Goal: Task Accomplishment & Management: Complete application form

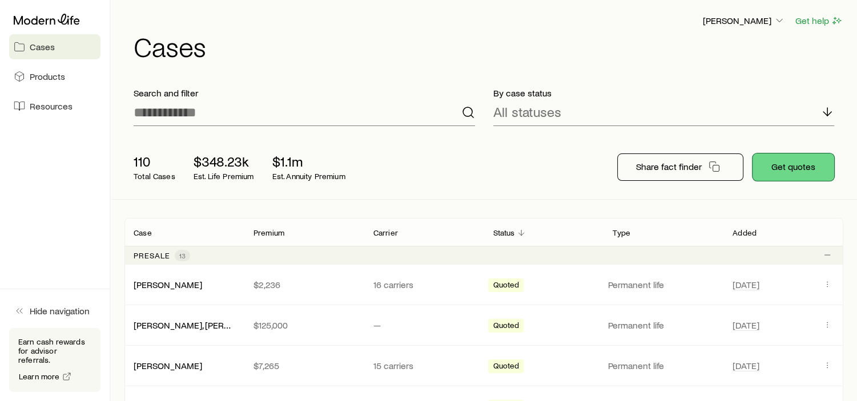
click at [790, 173] on button "Get quotes" at bounding box center [794, 167] width 82 height 27
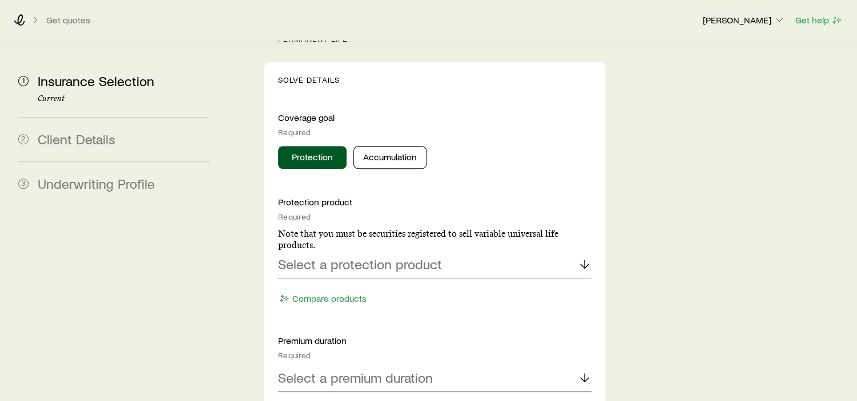
scroll to position [485, 0]
click at [320, 255] on p "Select a protection product" at bounding box center [360, 263] width 164 height 16
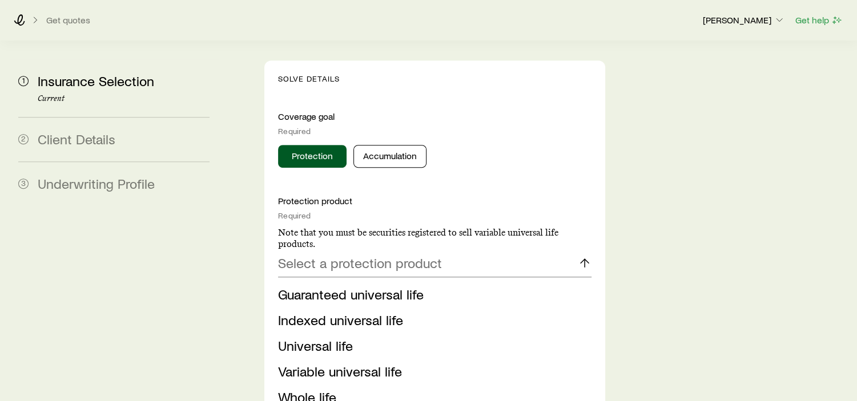
click at [319, 286] on span "Guaranteed universal life" at bounding box center [351, 294] width 146 height 17
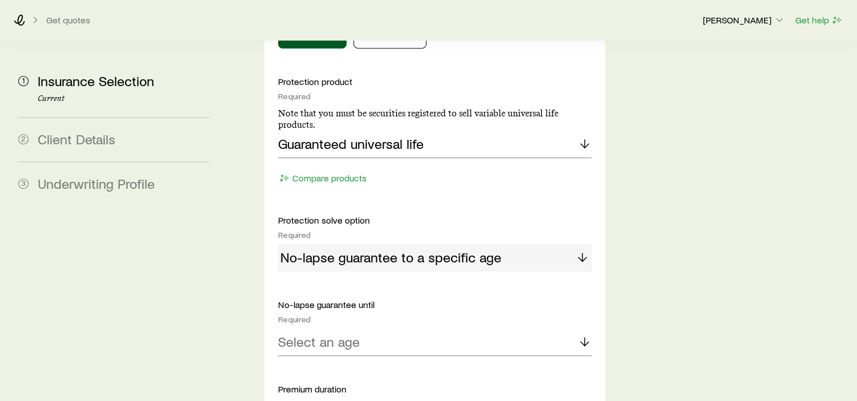
scroll to position [628, 0]
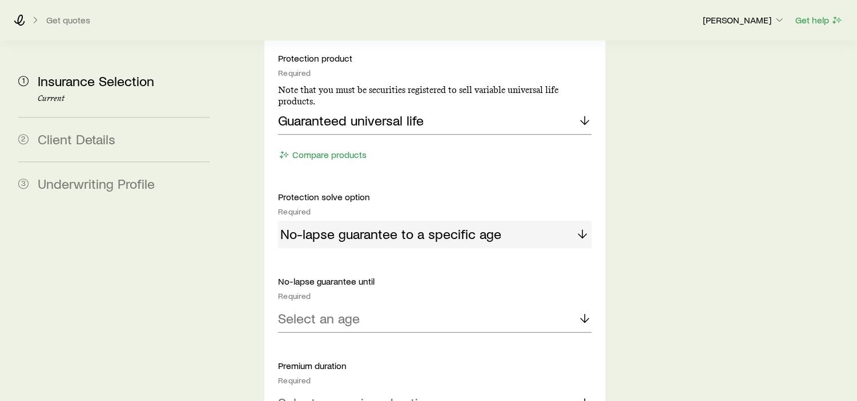
click at [380, 221] on div "No-lapse guarantee to a specific age" at bounding box center [434, 234] width 313 height 27
click at [372, 306] on div "Select an age" at bounding box center [434, 319] width 313 height 27
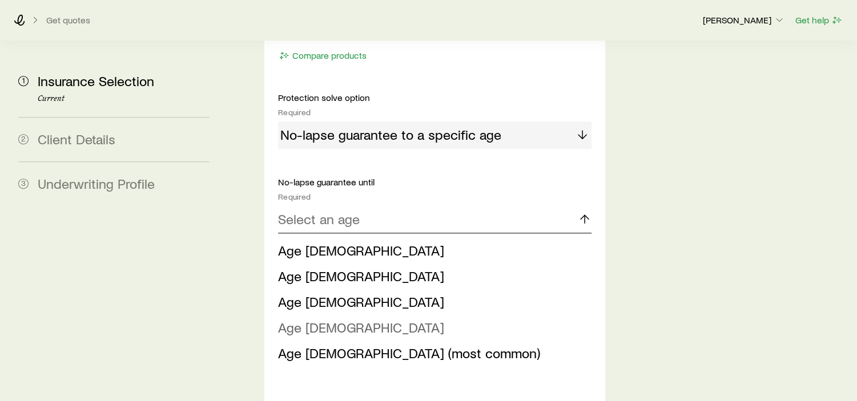
scroll to position [728, 0]
click at [325, 315] on li "Age [DEMOGRAPHIC_DATA]" at bounding box center [431, 328] width 307 height 26
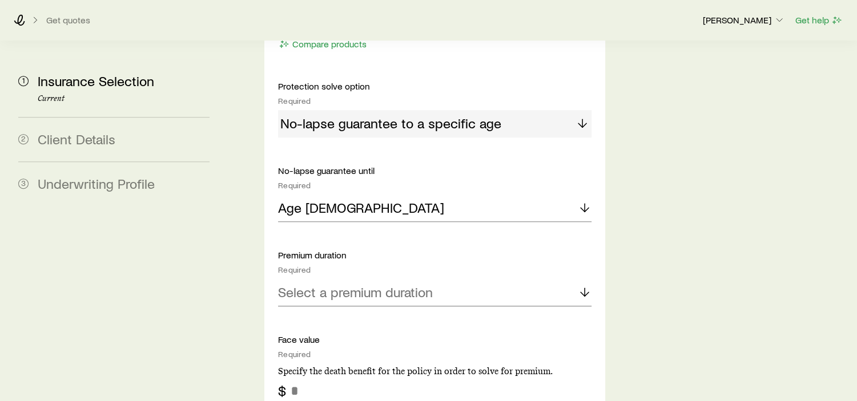
scroll to position [742, 0]
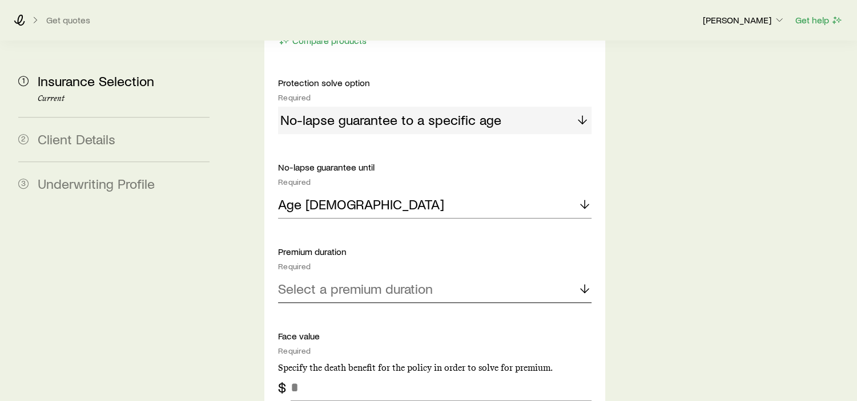
click at [350, 281] on p "Select a premium duration" at bounding box center [355, 289] width 155 height 16
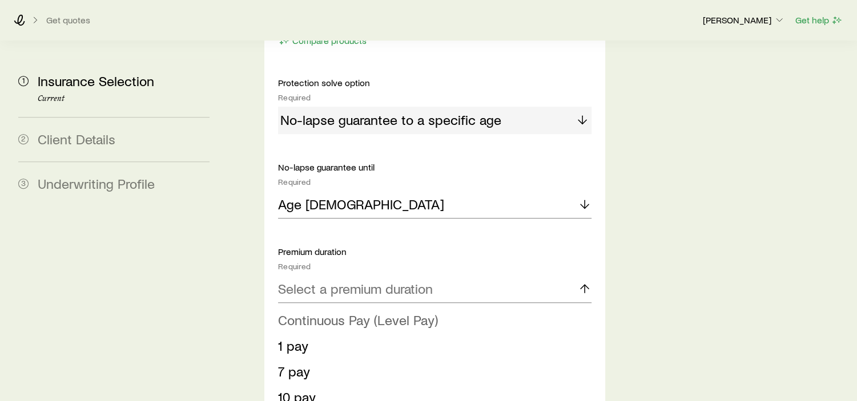
click at [339, 312] on span "Continuous Pay (Level Pay)" at bounding box center [358, 320] width 160 height 17
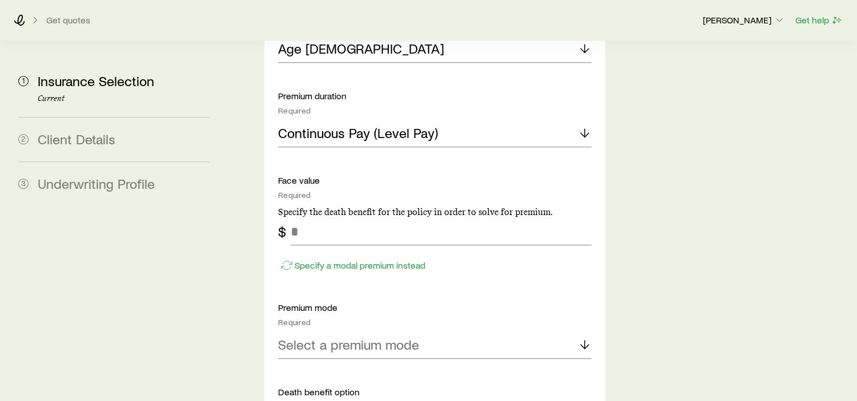
scroll to position [899, 0]
click at [294, 217] on input "tel" at bounding box center [441, 230] width 301 height 27
type input "*"
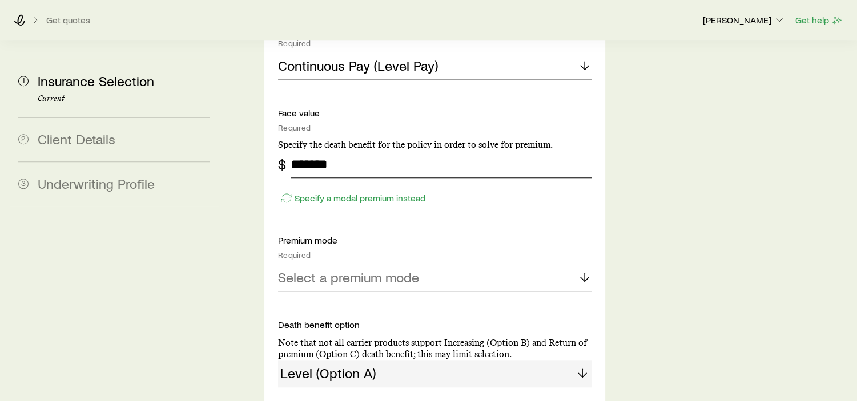
scroll to position [971, 0]
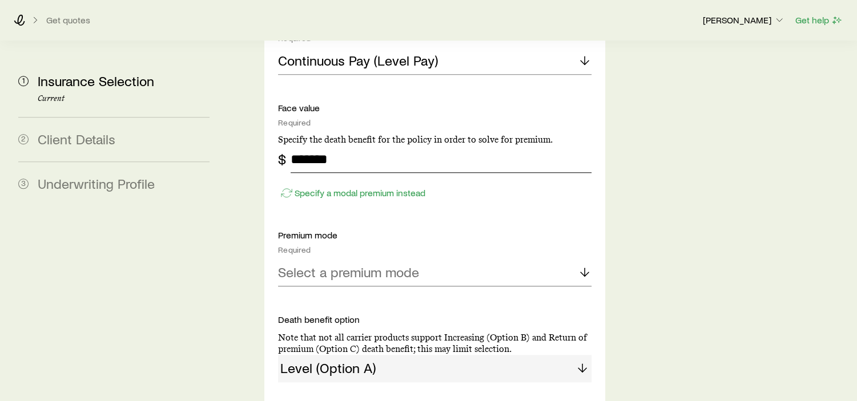
type input "*******"
click at [358, 264] on p "Select a premium mode" at bounding box center [348, 272] width 141 height 16
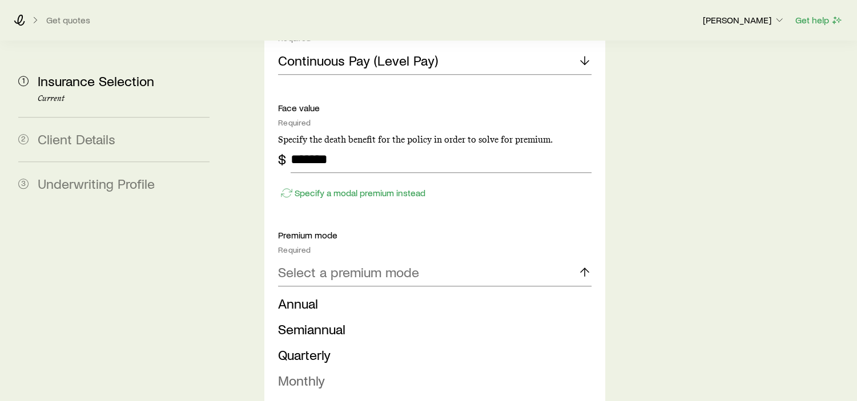
click at [320, 372] on span "Monthly" at bounding box center [301, 380] width 47 height 17
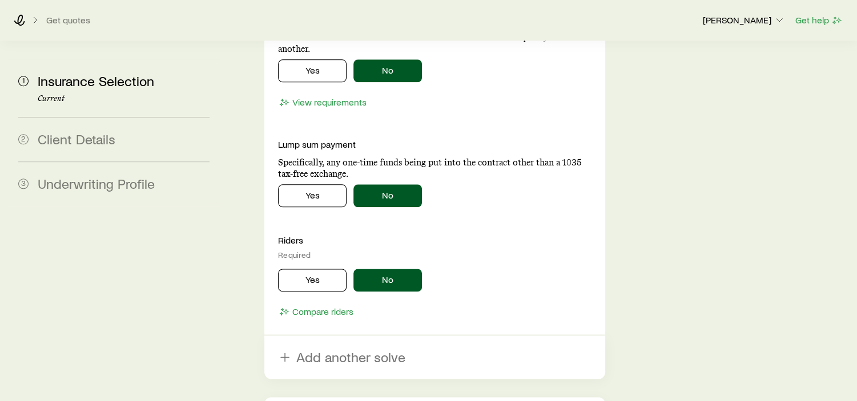
scroll to position [1370, 0]
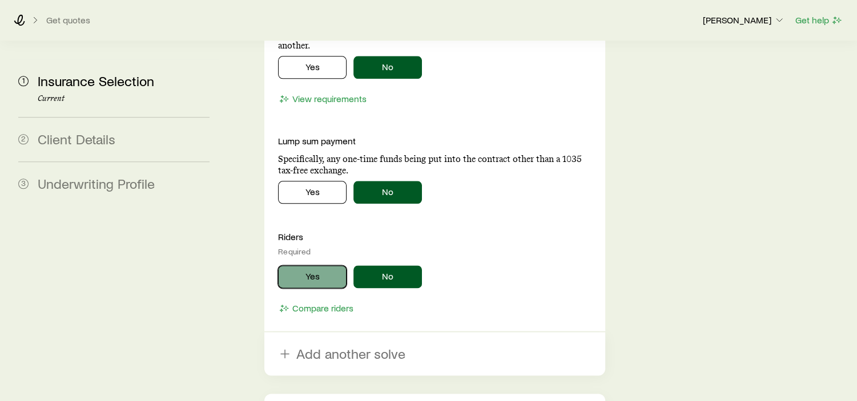
click at [317, 266] on button "Yes" at bounding box center [312, 277] width 69 height 23
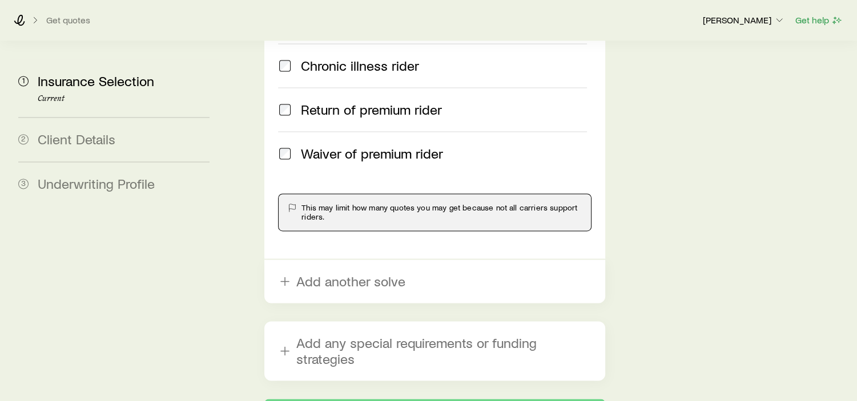
scroll to position [1770, 0]
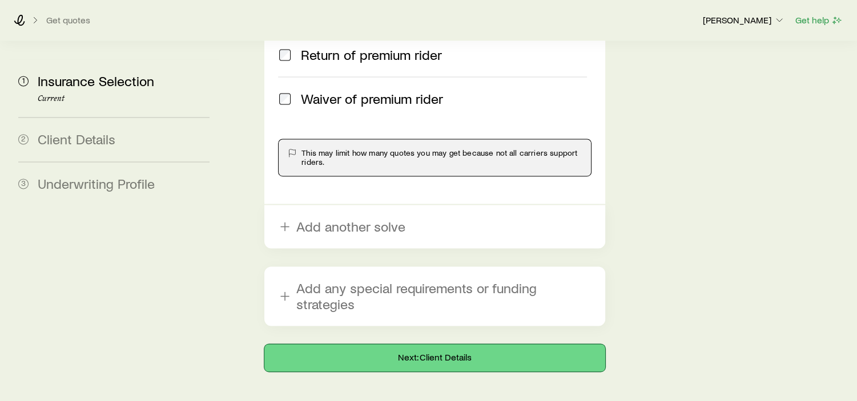
click at [399, 344] on button "Next: Client Details" at bounding box center [434, 357] width 341 height 27
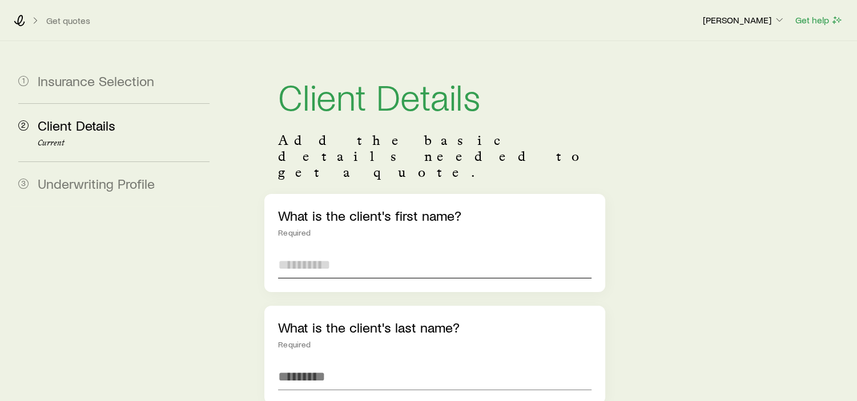
click at [332, 251] on input "text" at bounding box center [434, 264] width 313 height 27
type input "****"
type input "******"
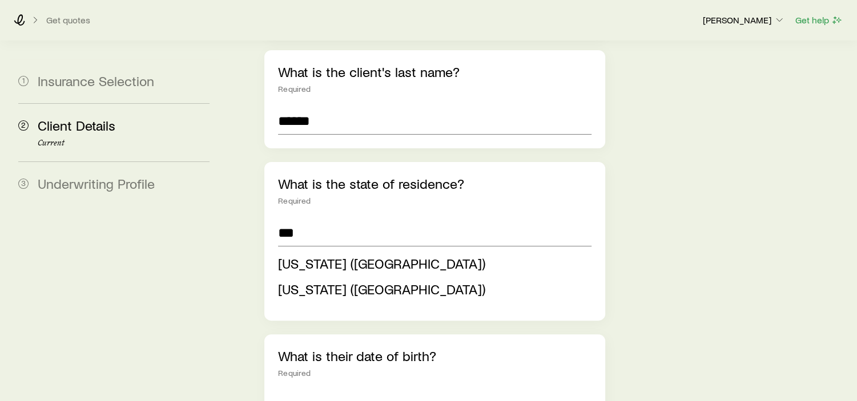
click at [331, 255] on span "[US_STATE] ([GEOGRAPHIC_DATA])" at bounding box center [381, 263] width 207 height 17
type input "**********"
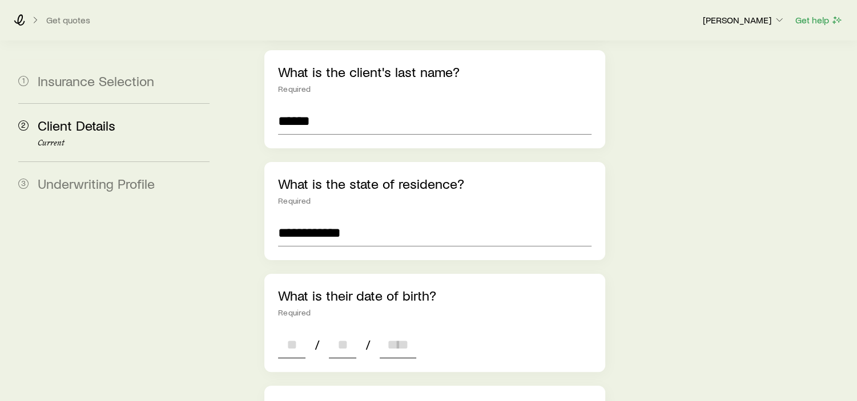
click at [287, 331] on input at bounding box center [291, 344] width 27 height 27
type input "**"
type input "****"
type input "*"
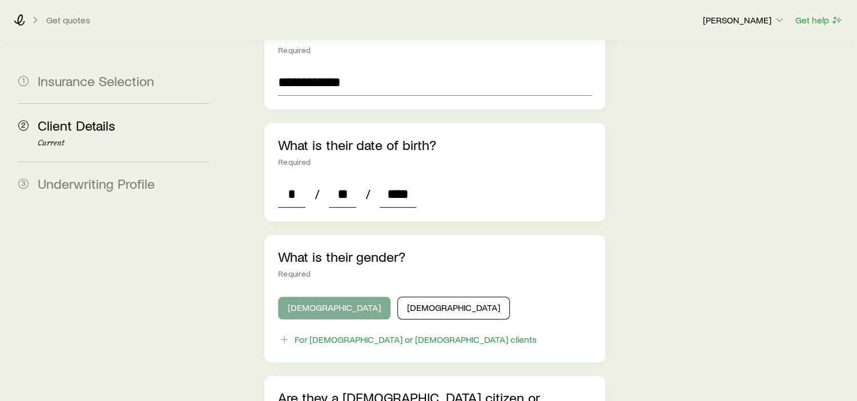
scroll to position [413, 0]
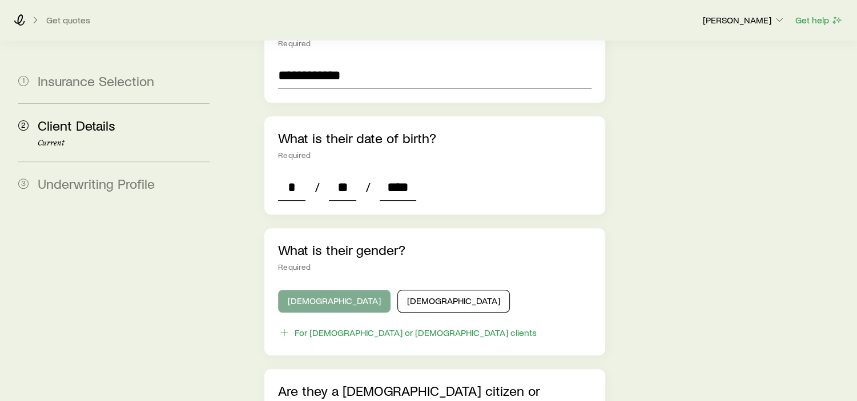
type input "****"
click at [324, 290] on button "[DEMOGRAPHIC_DATA]" at bounding box center [334, 301] width 112 height 23
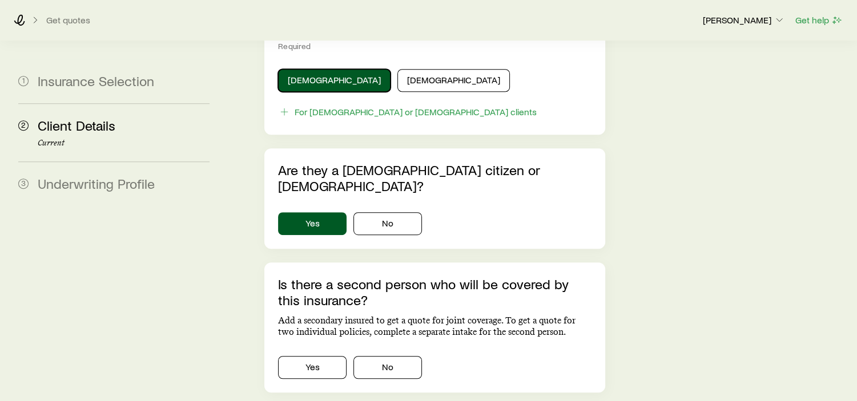
scroll to position [642, 0]
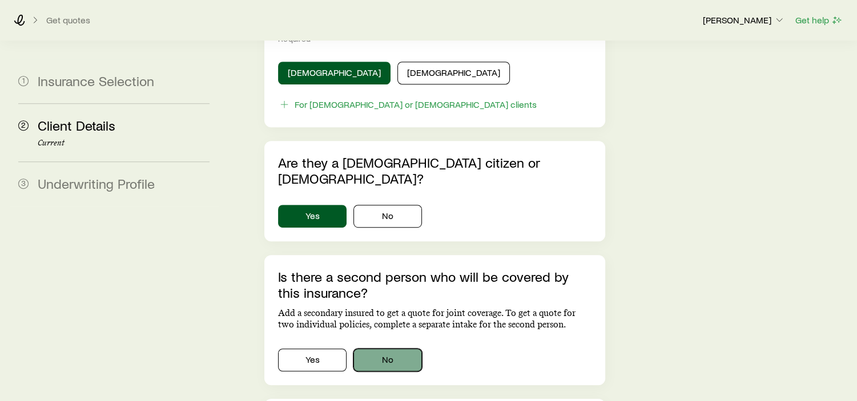
click at [397, 349] on button "No" at bounding box center [387, 360] width 69 height 23
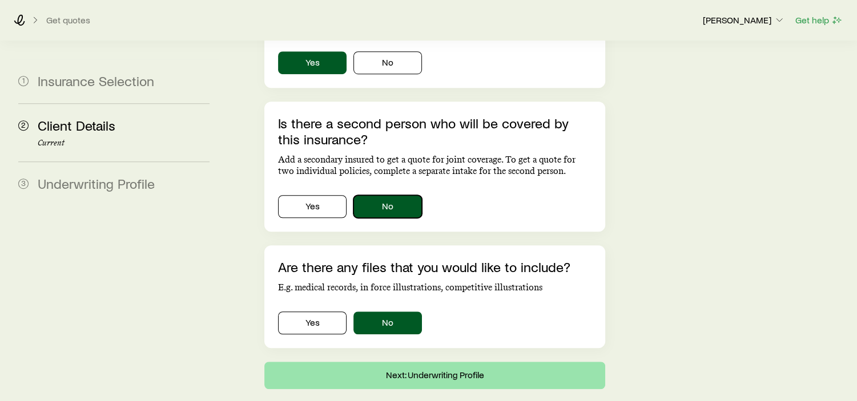
scroll to position [799, 0]
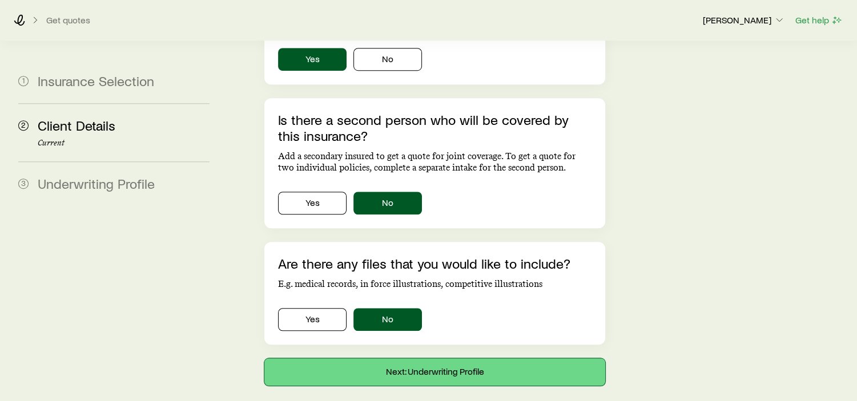
click at [442, 359] on button "Next: Underwriting Profile" at bounding box center [434, 372] width 341 height 27
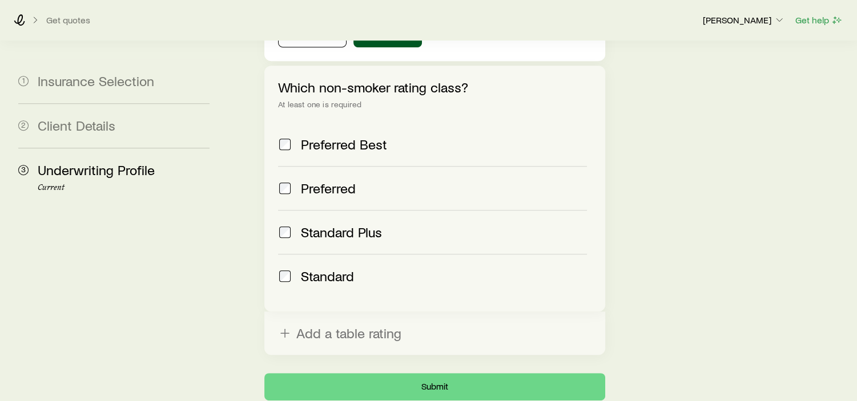
scroll to position [543, 0]
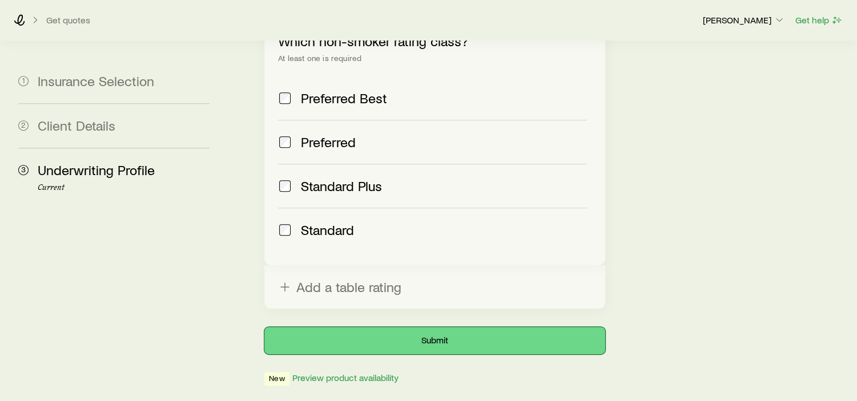
click at [418, 327] on button "Submit" at bounding box center [434, 340] width 341 height 27
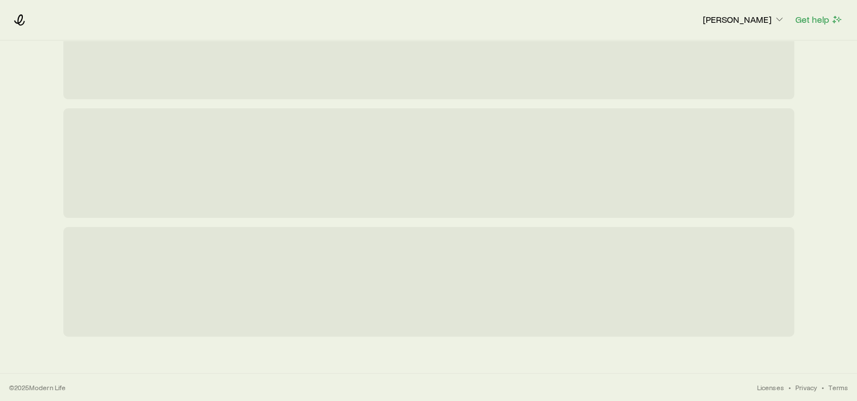
scroll to position [0, 0]
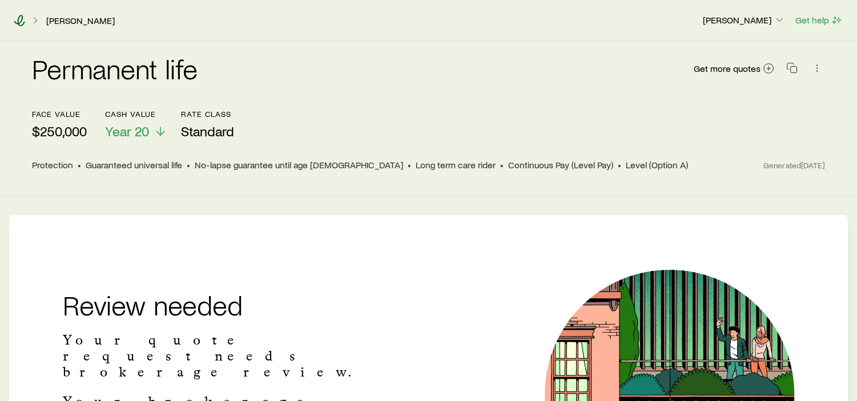
click at [17, 18] on icon at bounding box center [19, 20] width 11 height 11
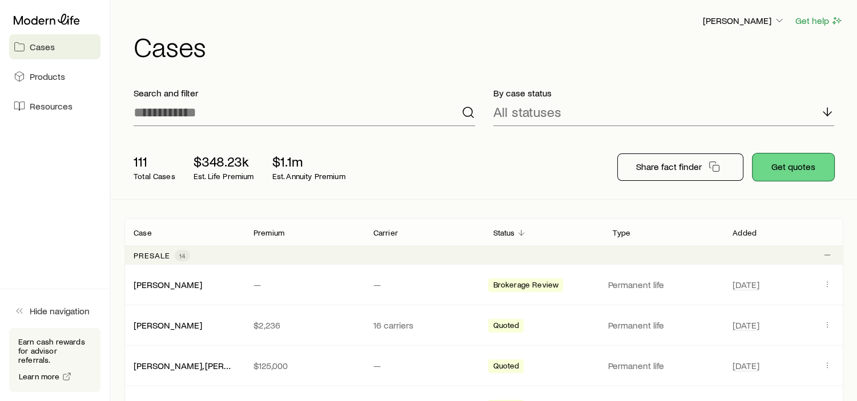
click at [795, 164] on button "Get quotes" at bounding box center [794, 167] width 82 height 27
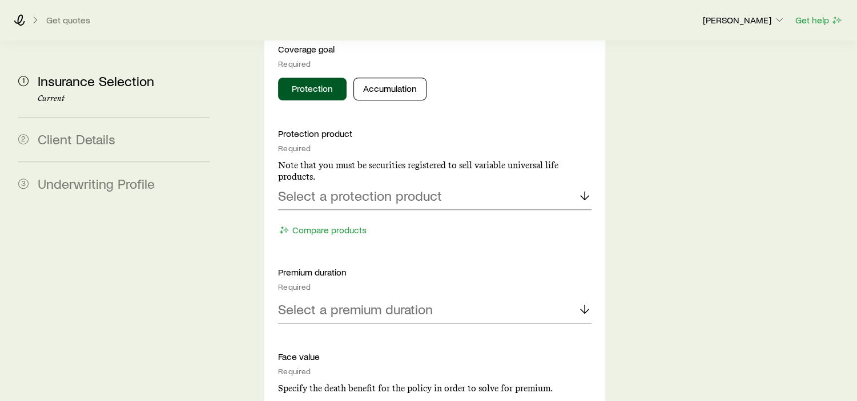
scroll to position [585, 0]
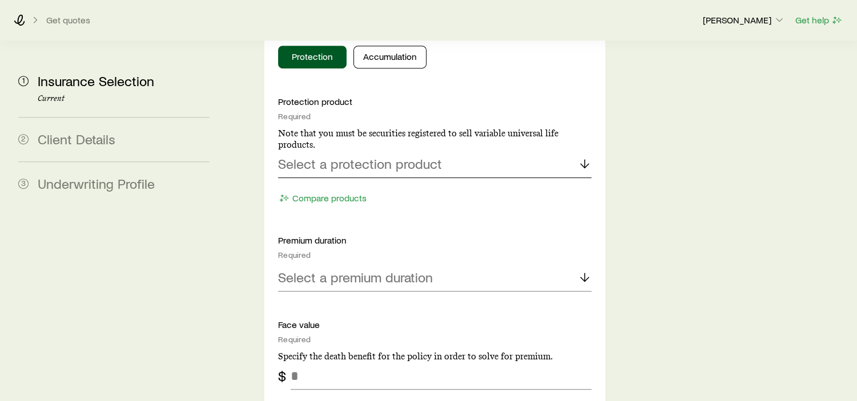
click at [377, 156] on p "Select a protection product" at bounding box center [360, 164] width 164 height 16
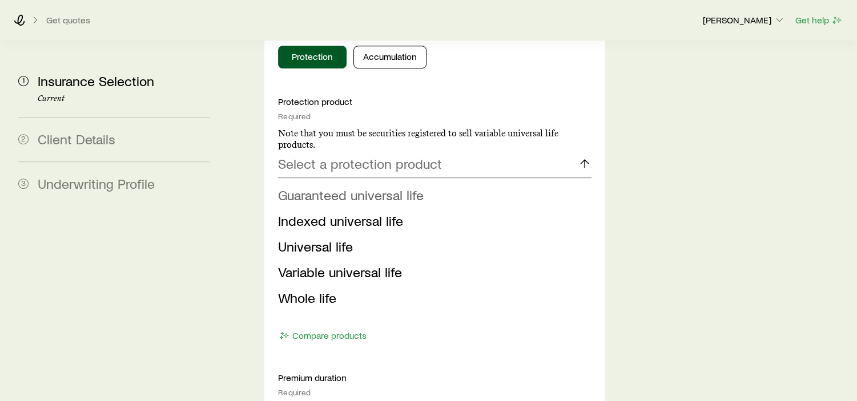
click at [373, 187] on span "Guaranteed universal life" at bounding box center [351, 195] width 146 height 17
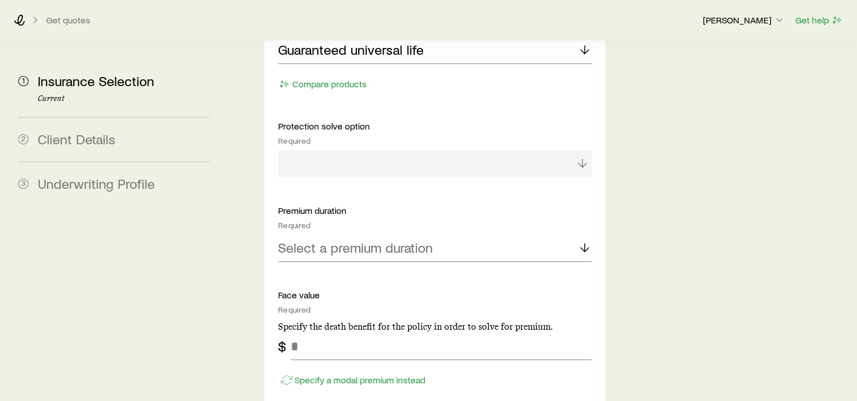
scroll to position [699, 0]
click at [349, 240] on p "Select a premium duration" at bounding box center [355, 248] width 155 height 16
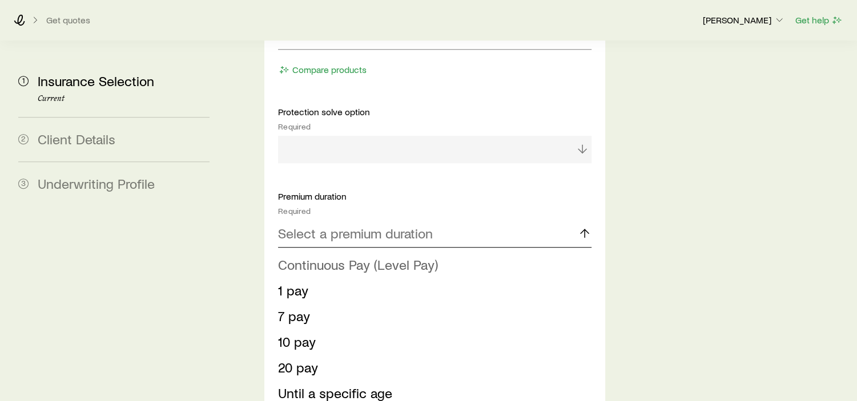
scroll to position [714, 0]
click at [340, 256] on span "Continuous Pay (Level Pay)" at bounding box center [358, 264] width 160 height 17
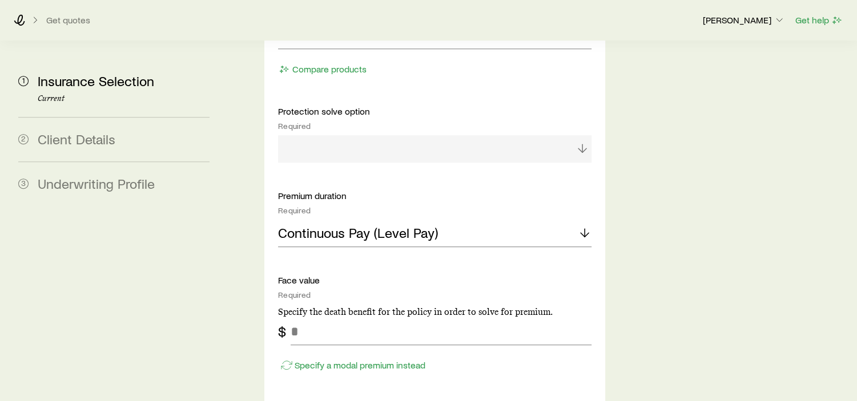
click at [412, 135] on div at bounding box center [434, 148] width 313 height 27
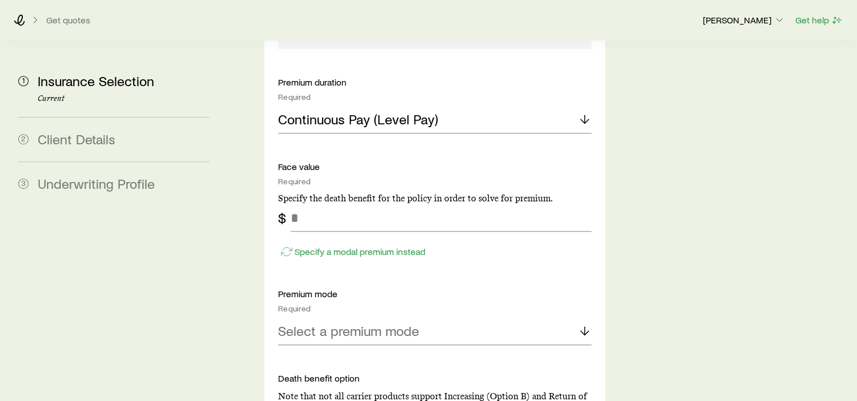
scroll to position [828, 0]
click at [352, 204] on input "tel" at bounding box center [441, 217] width 301 height 27
type input "*******"
click at [441, 317] on div "Select a premium mode" at bounding box center [434, 330] width 313 height 27
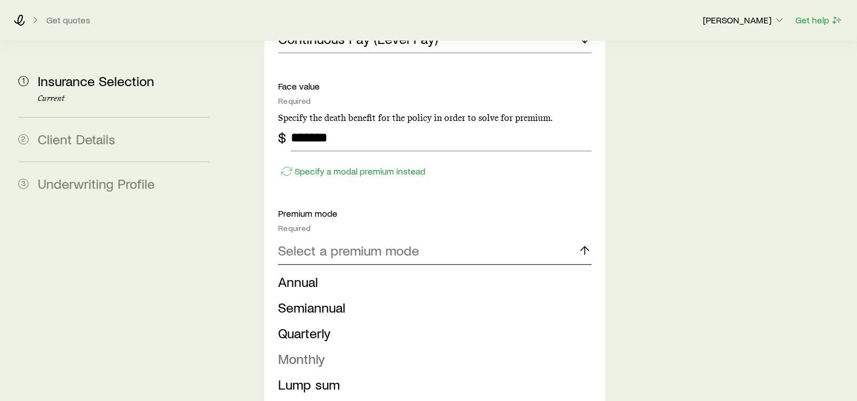
scroll to position [914, 0]
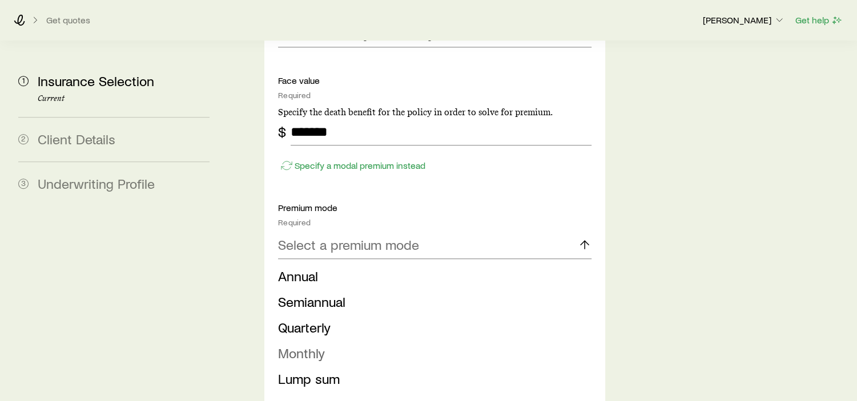
click at [315, 345] on span "Monthly" at bounding box center [301, 353] width 47 height 17
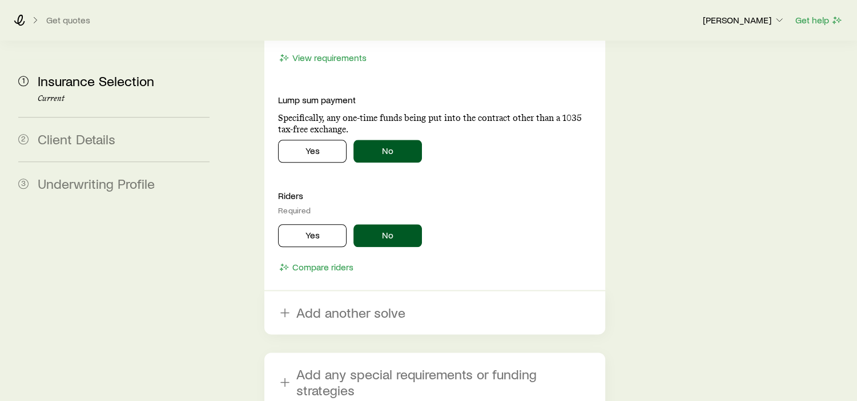
scroll to position [1327, 0]
click at [310, 224] on button "Yes" at bounding box center [312, 235] width 69 height 23
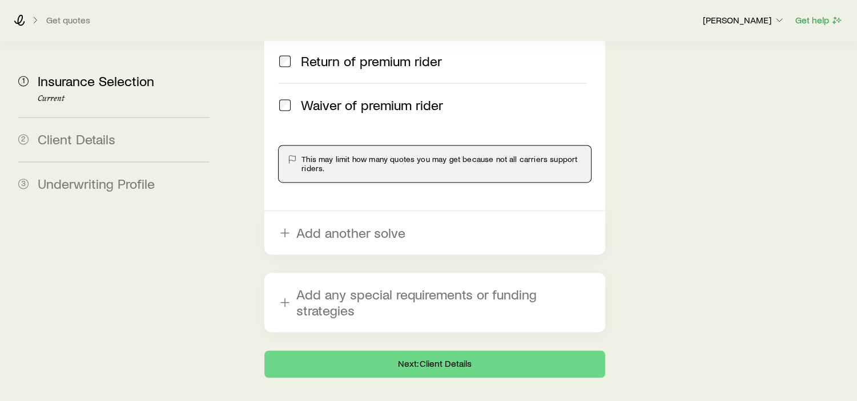
scroll to position [1685, 0]
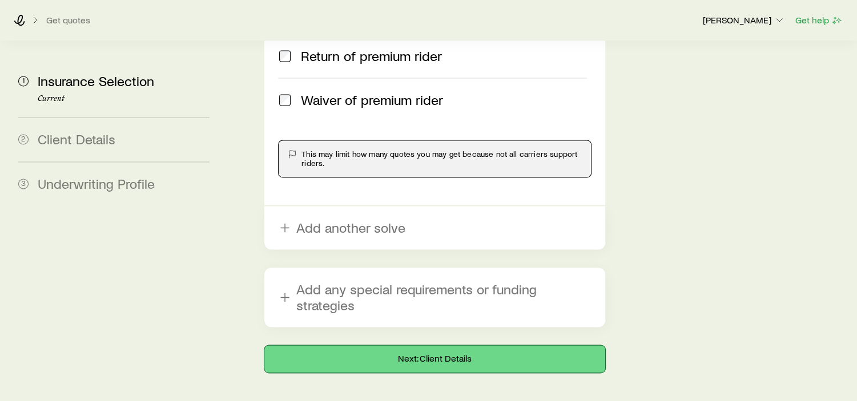
click at [429, 345] on button "Next: Client Details" at bounding box center [434, 358] width 341 height 27
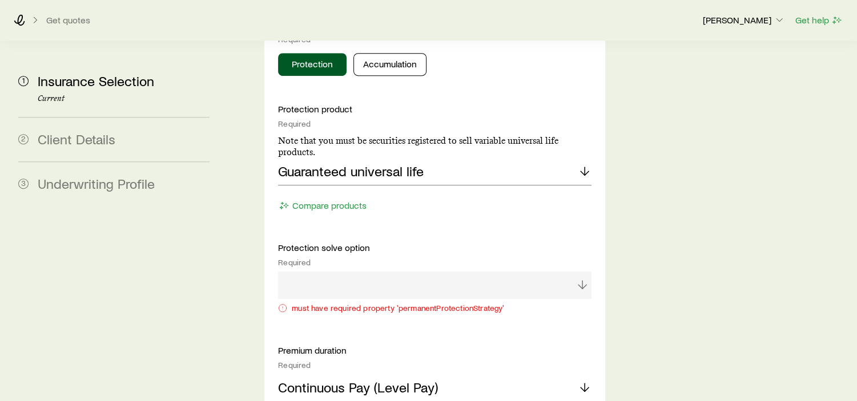
scroll to position [671, 0]
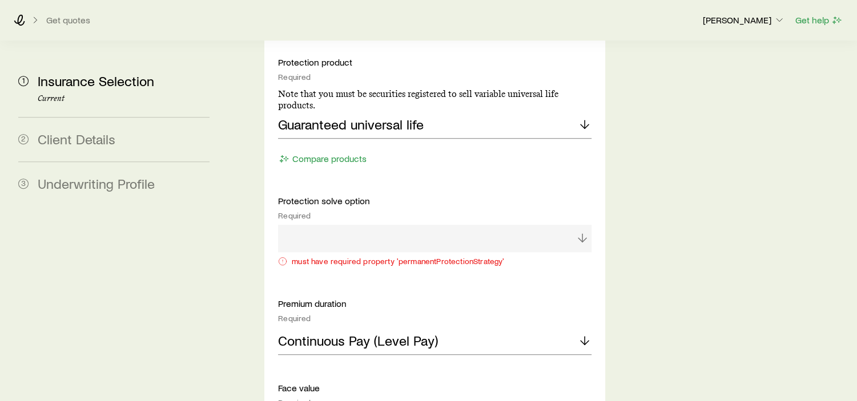
click at [463, 225] on div at bounding box center [434, 238] width 313 height 27
click at [585, 225] on div at bounding box center [434, 238] width 313 height 27
click at [584, 225] on div at bounding box center [434, 238] width 313 height 27
click at [503, 225] on div at bounding box center [434, 238] width 313 height 27
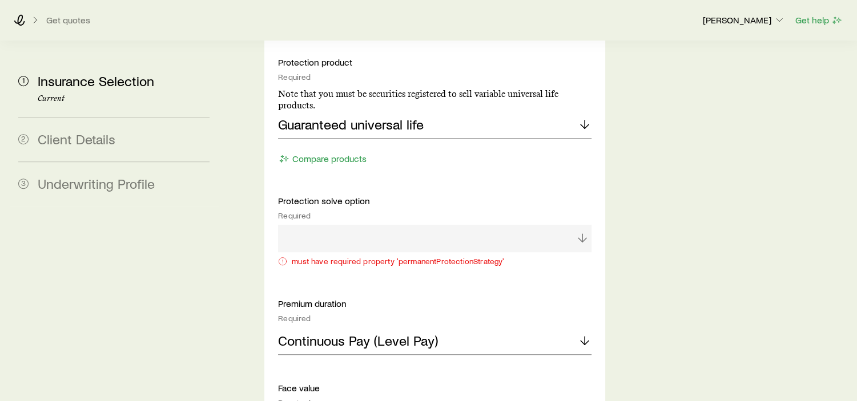
click at [357, 195] on p "Protection solve option" at bounding box center [434, 200] width 313 height 11
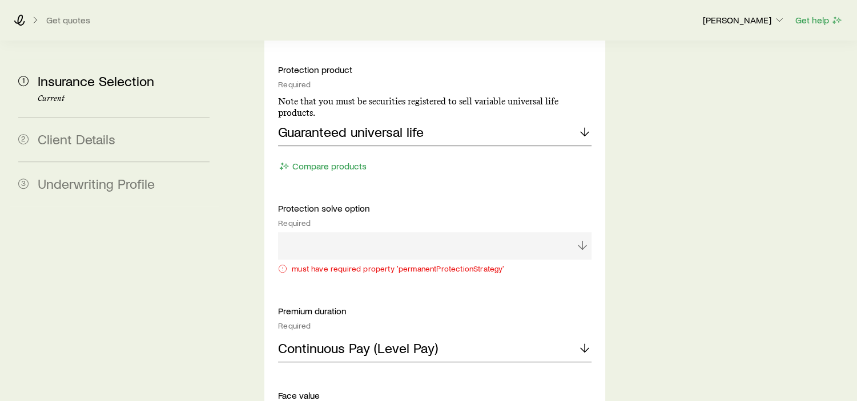
scroll to position [657, 0]
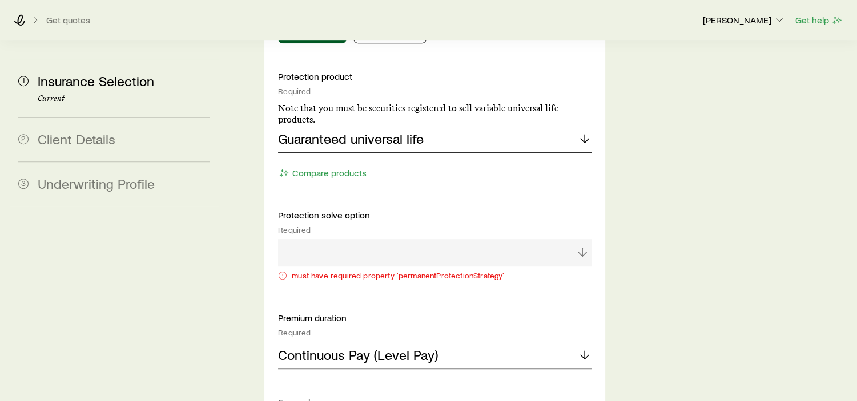
click at [375, 131] on p "Guaranteed universal life" at bounding box center [351, 139] width 146 height 16
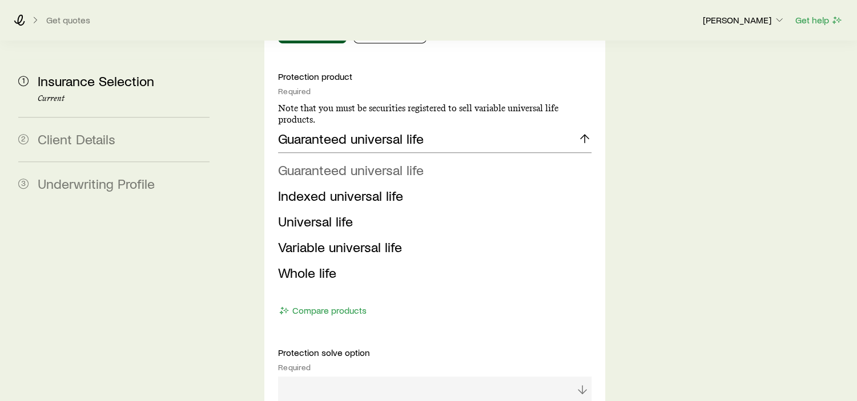
click at [370, 162] on span "Guaranteed universal life" at bounding box center [351, 170] width 146 height 17
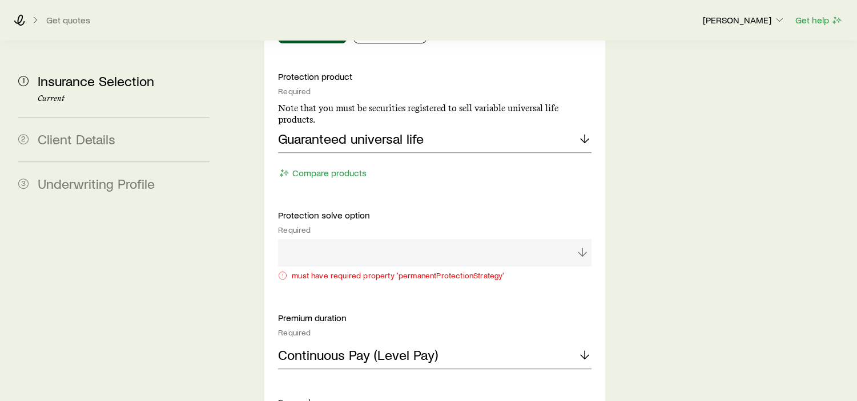
click at [338, 239] on div at bounding box center [434, 252] width 313 height 27
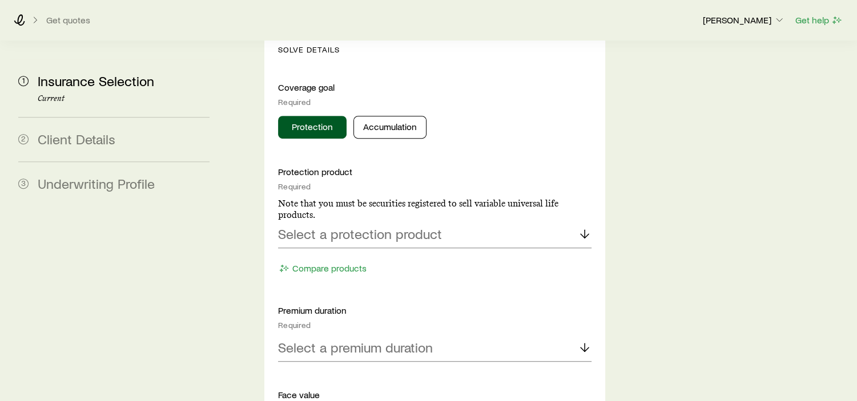
scroll to position [528, 0]
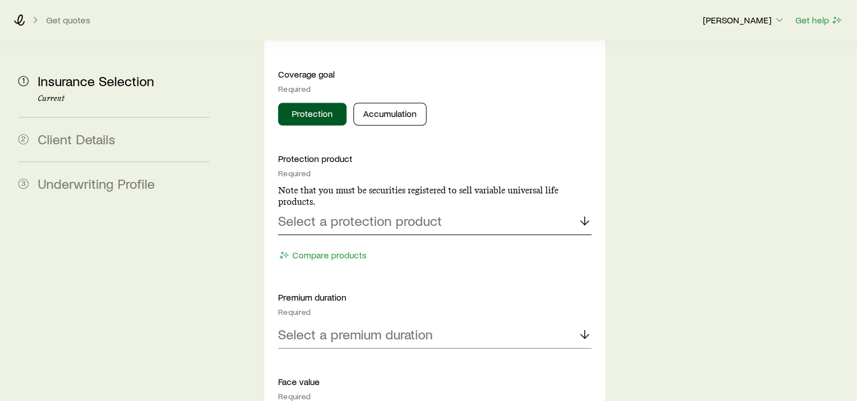
click at [361, 208] on div "Select a protection product" at bounding box center [434, 221] width 313 height 27
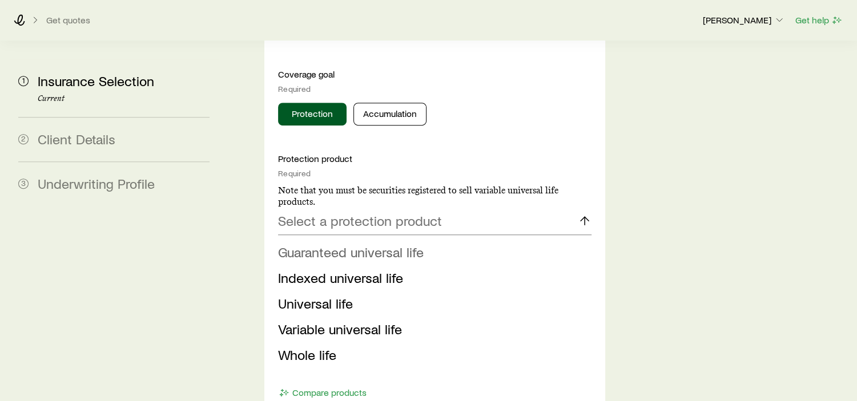
click at [360, 244] on span "Guaranteed universal life" at bounding box center [351, 252] width 146 height 17
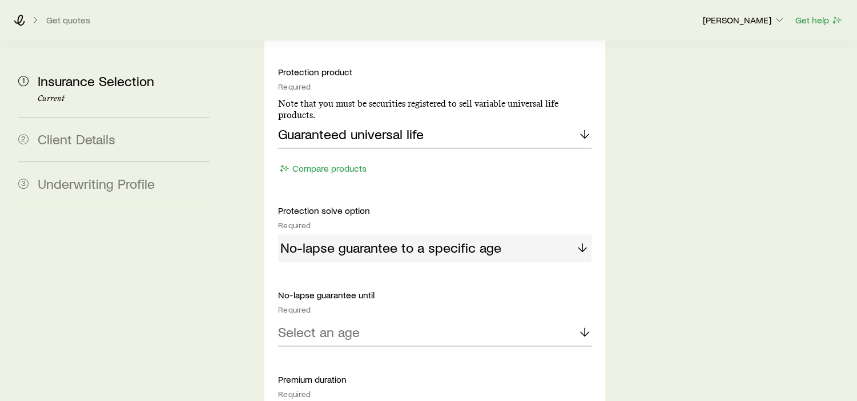
scroll to position [699, 0]
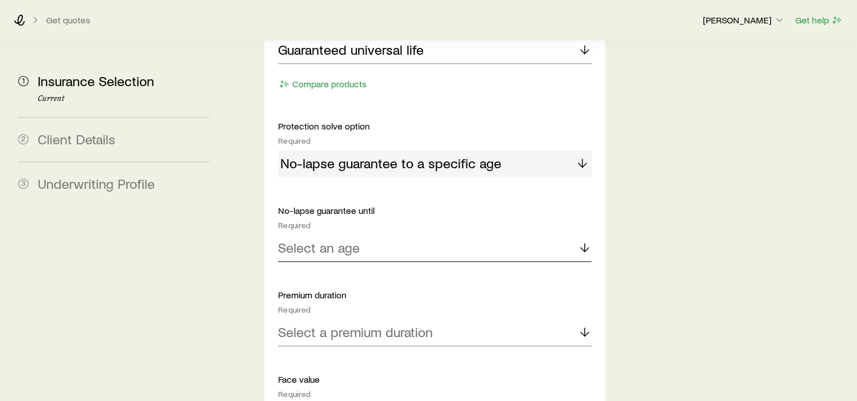
click at [372, 235] on div "Select an age" at bounding box center [434, 248] width 313 height 27
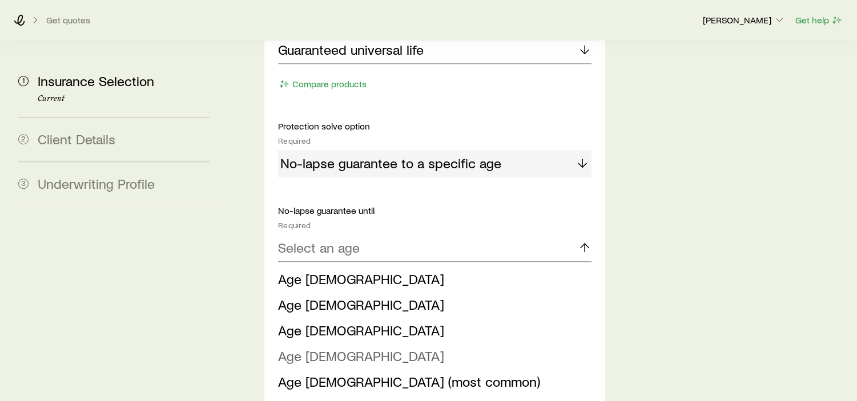
click at [325, 344] on li "Age [DEMOGRAPHIC_DATA]" at bounding box center [431, 357] width 307 height 26
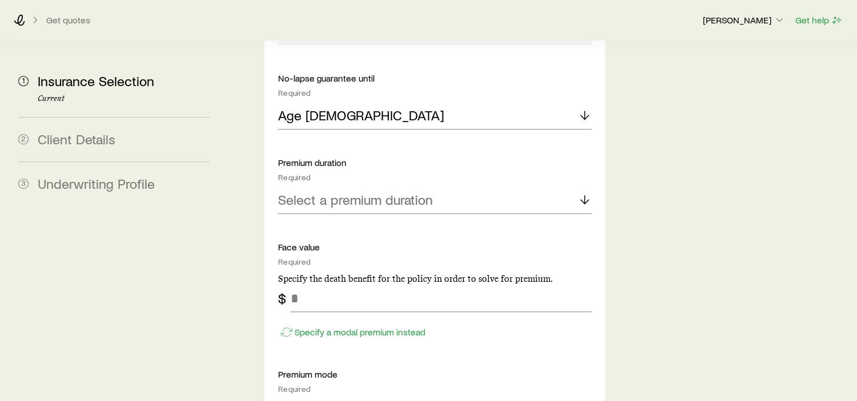
scroll to position [842, 0]
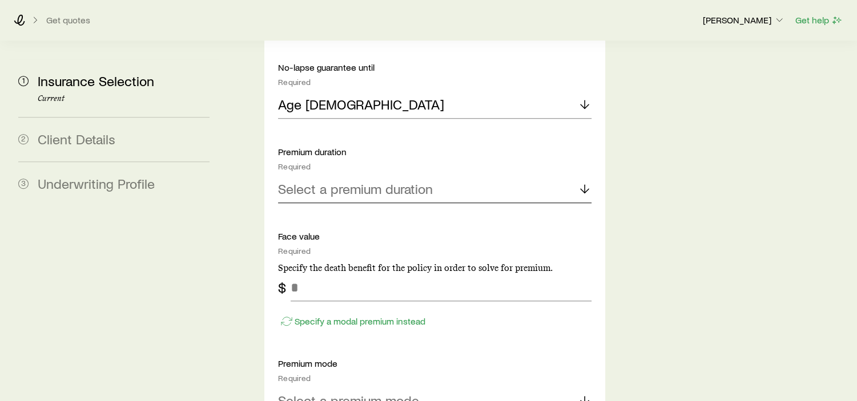
click at [351, 181] on p "Select a premium duration" at bounding box center [355, 189] width 155 height 16
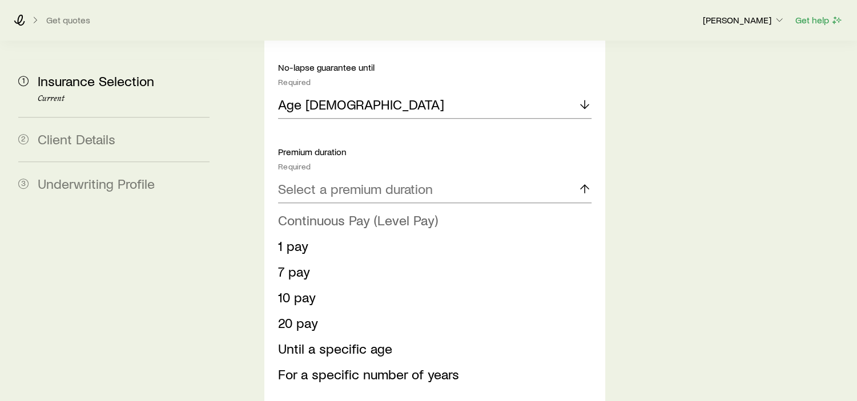
click at [331, 212] on span "Continuous Pay (Level Pay)" at bounding box center [358, 220] width 160 height 17
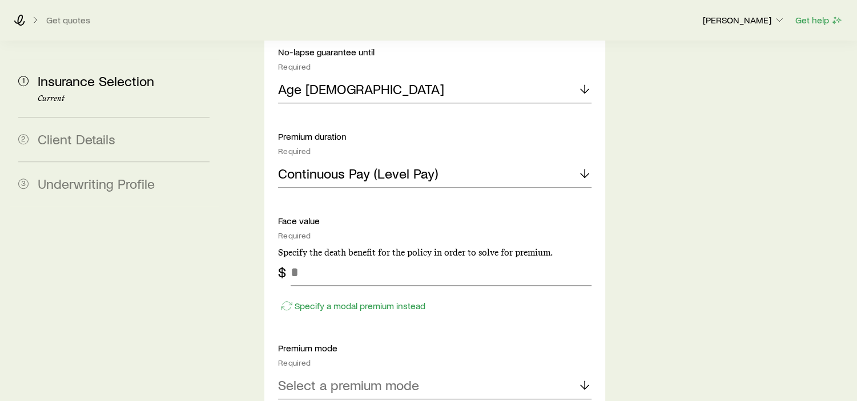
scroll to position [927, 0]
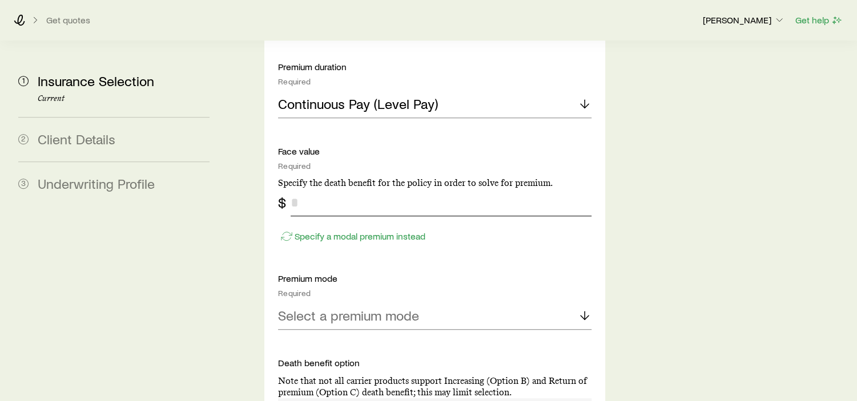
click at [306, 189] on input "tel" at bounding box center [441, 202] width 301 height 27
type input "*******"
click at [383, 308] on p "Select a premium mode" at bounding box center [348, 316] width 141 height 16
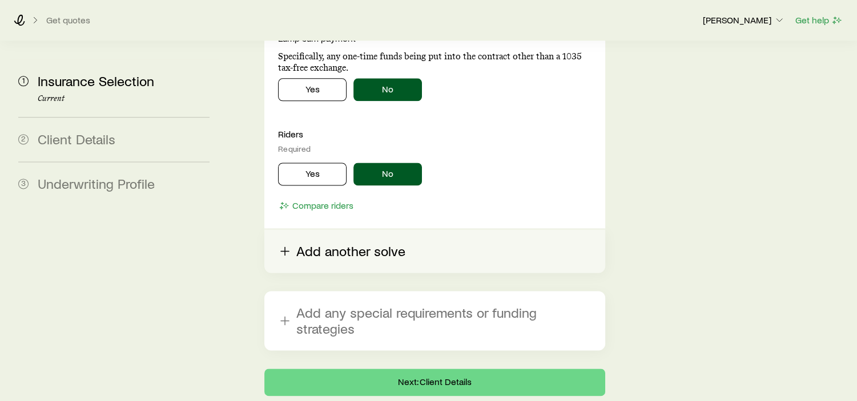
scroll to position [1498, 0]
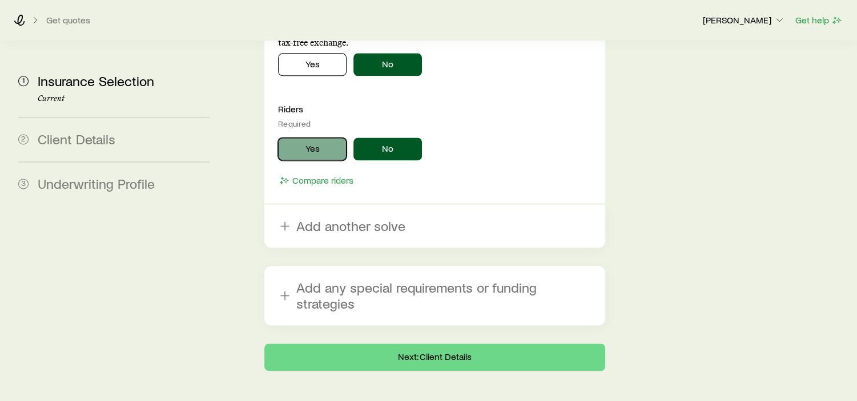
click at [306, 138] on button "Yes" at bounding box center [312, 149] width 69 height 23
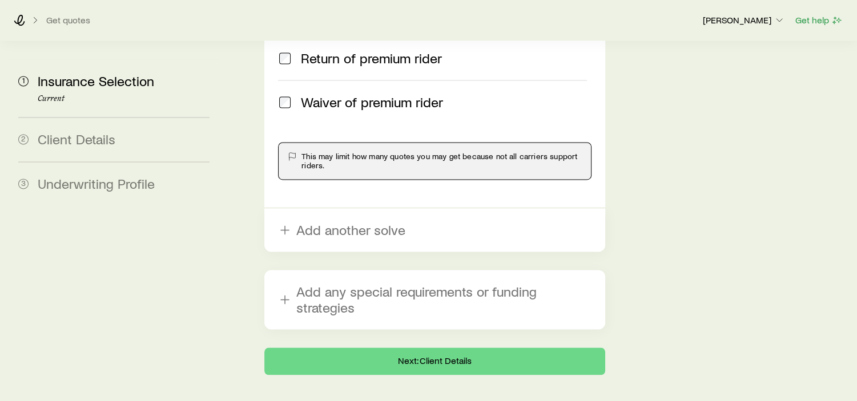
scroll to position [1757, 0]
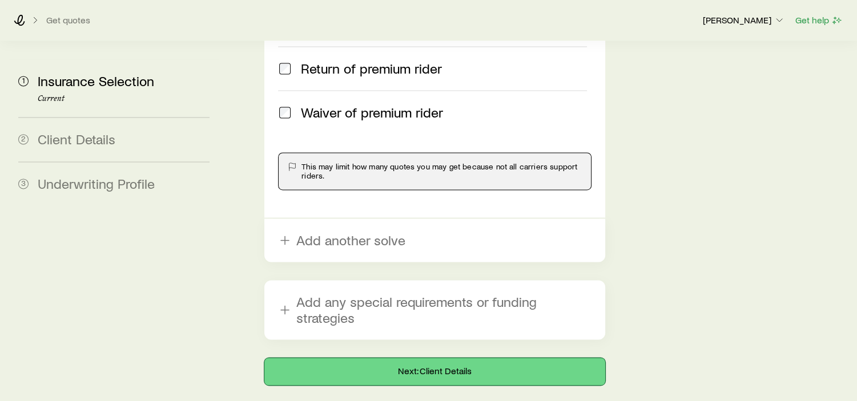
click at [461, 358] on button "Next: Client Details" at bounding box center [434, 371] width 341 height 27
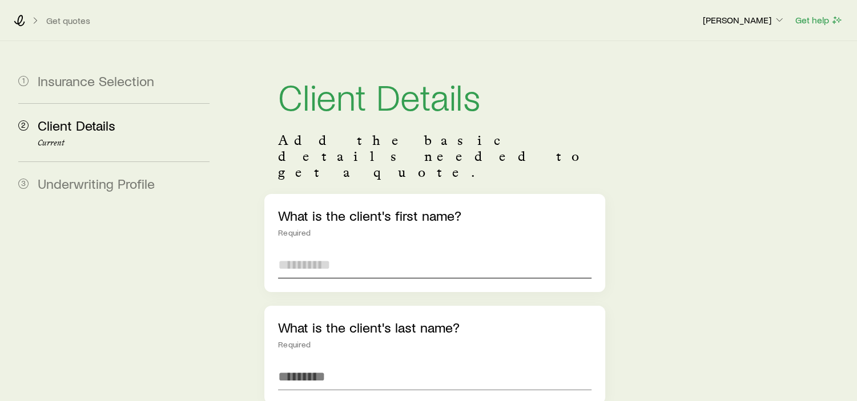
click at [340, 251] on input "text" at bounding box center [434, 264] width 313 height 27
type input "*****"
type input "******"
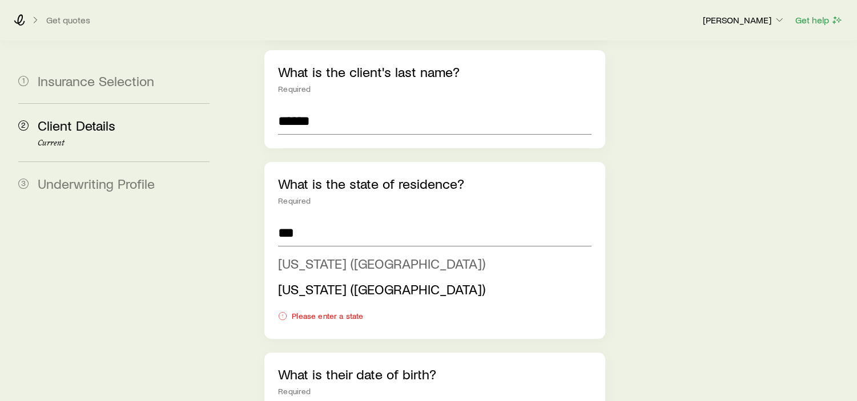
click at [322, 255] on span "[US_STATE] ([GEOGRAPHIC_DATA])" at bounding box center [381, 263] width 207 height 17
type input "**********"
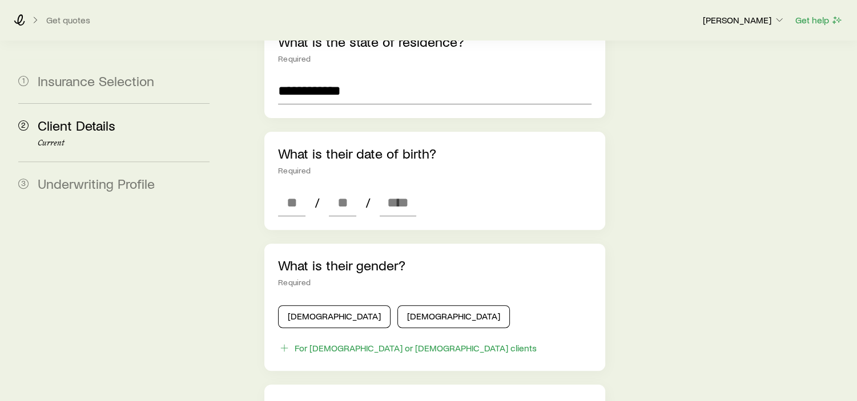
scroll to position [399, 0]
click at [295, 188] on input at bounding box center [291, 201] width 27 height 27
type input "**"
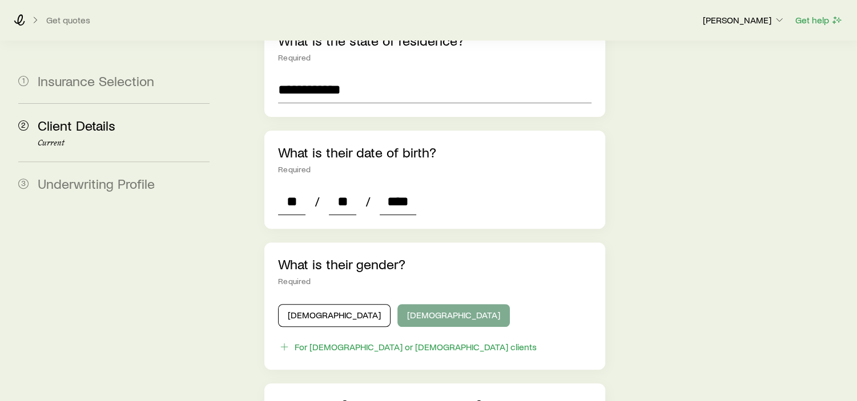
type input "****"
click at [397, 304] on button "[DEMOGRAPHIC_DATA]" at bounding box center [453, 315] width 112 height 23
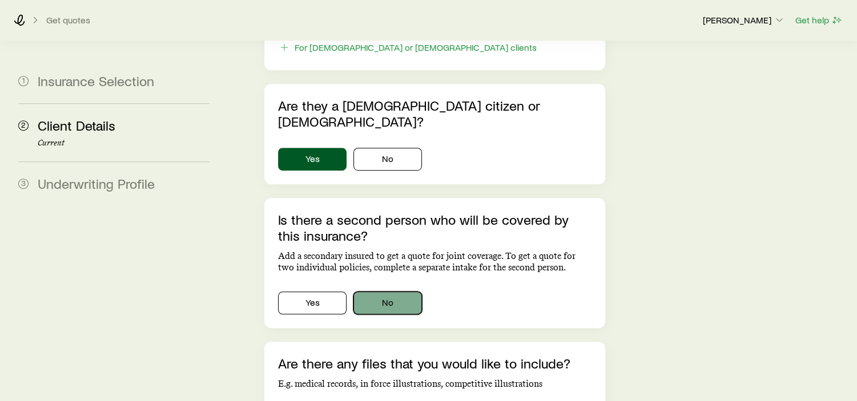
click at [395, 292] on button "No" at bounding box center [387, 303] width 69 height 23
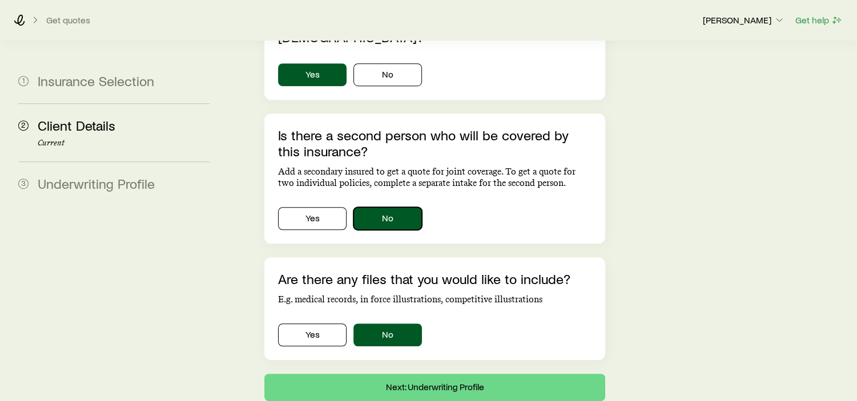
scroll to position [799, 0]
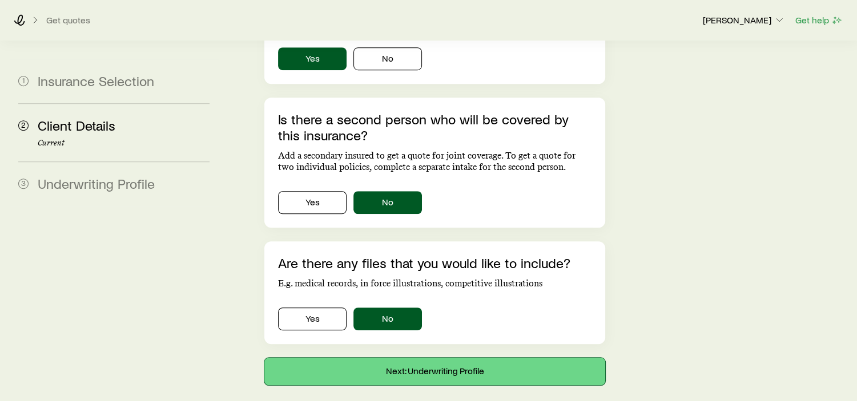
click at [475, 358] on button "Next: Underwriting Profile" at bounding box center [434, 371] width 341 height 27
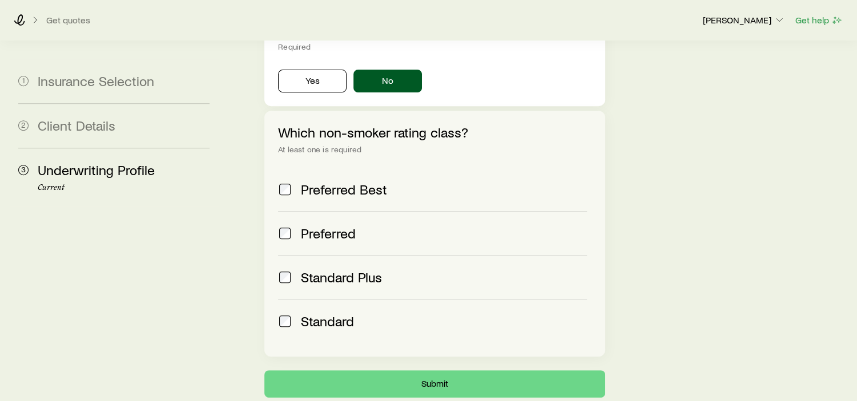
scroll to position [457, 0]
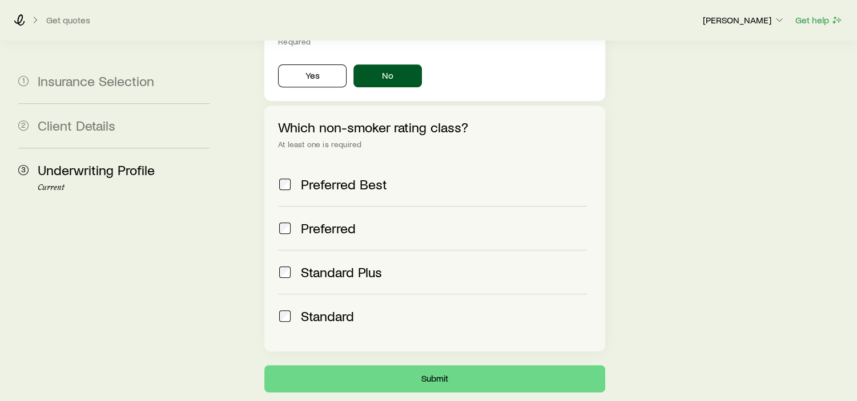
click at [296, 308] on div "Standard" at bounding box center [432, 316] width 309 height 16
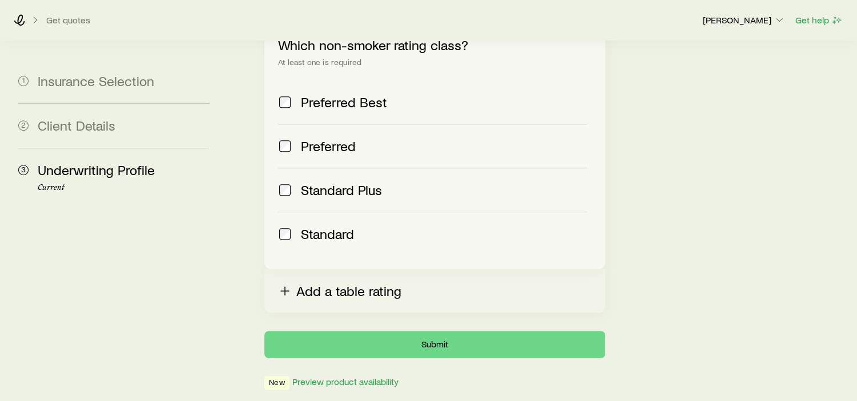
scroll to position [543, 0]
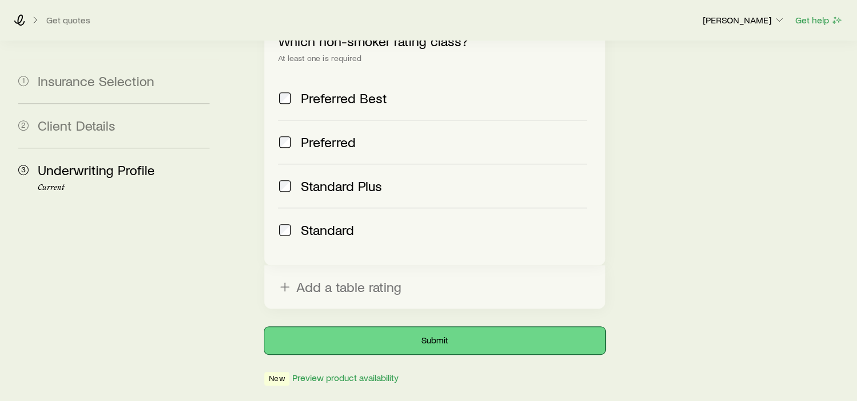
click at [444, 327] on button "Submit" at bounding box center [434, 340] width 341 height 27
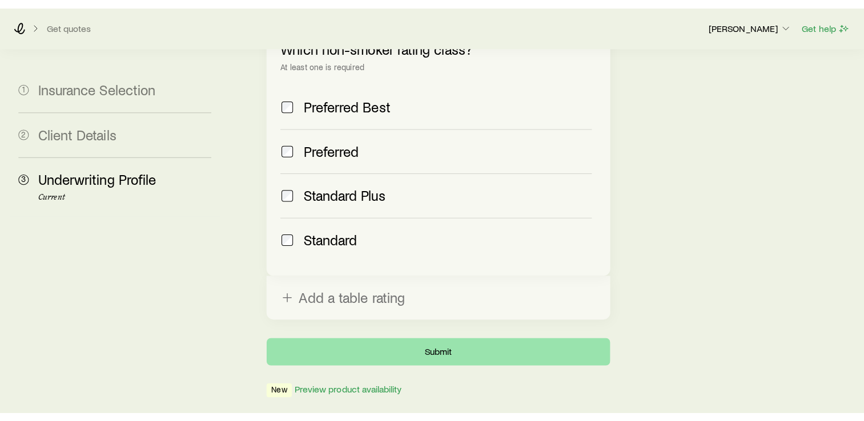
scroll to position [0, 0]
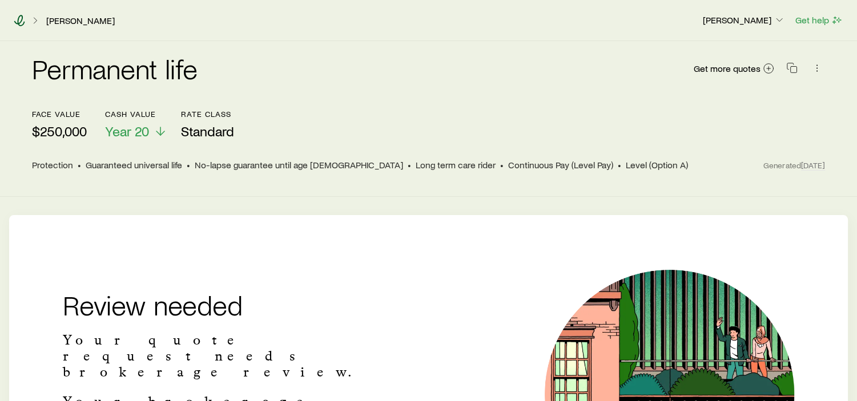
click at [16, 15] on icon at bounding box center [19, 20] width 11 height 11
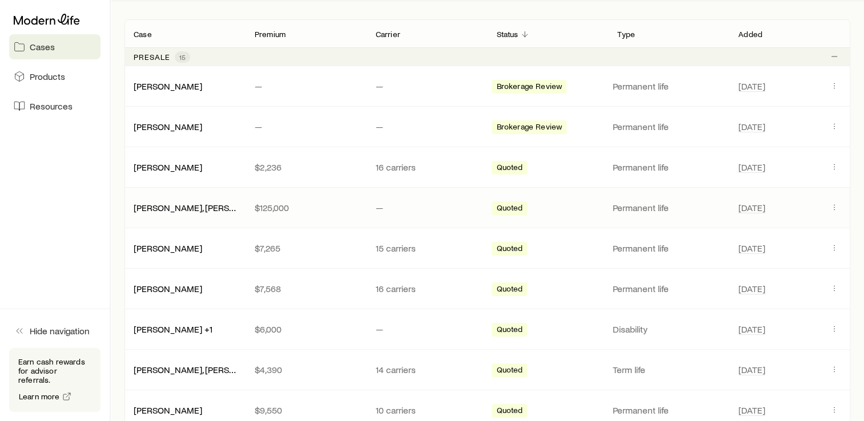
scroll to position [200, 0]
click at [171, 287] on link "[PERSON_NAME]" at bounding box center [168, 287] width 69 height 11
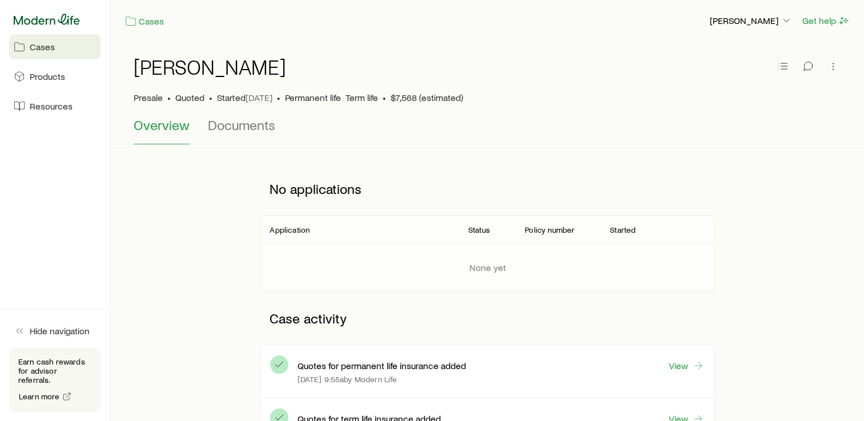
click at [33, 17] on icon at bounding box center [47, 19] width 66 height 11
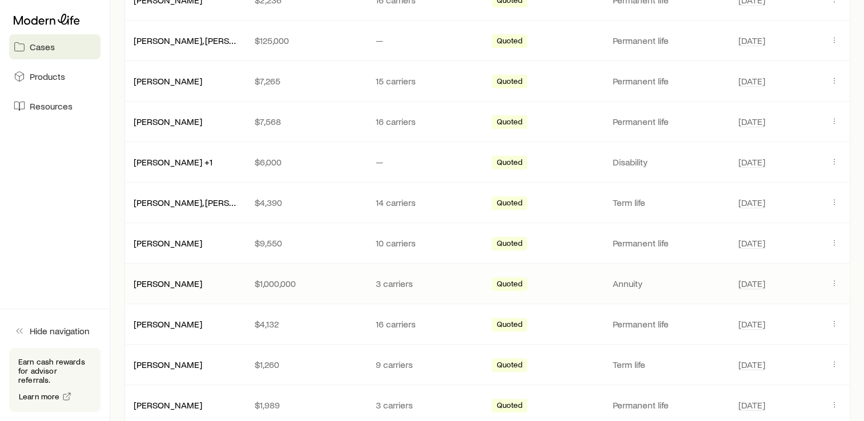
scroll to position [371, 0]
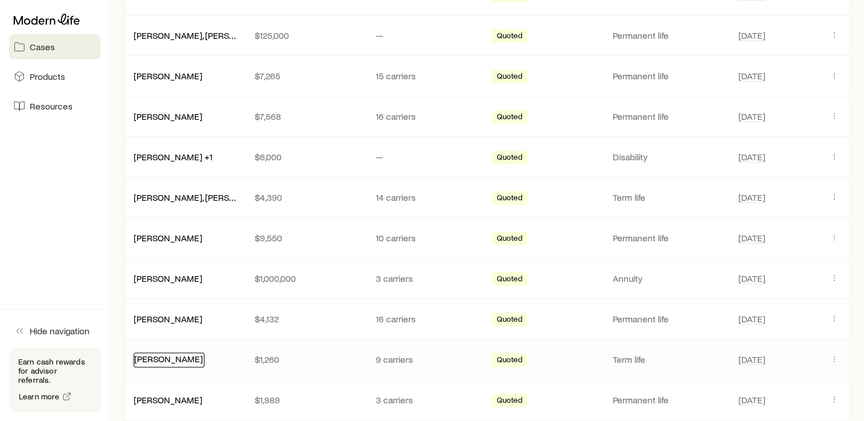
click at [197, 359] on link "[PERSON_NAME]" at bounding box center [168, 358] width 69 height 11
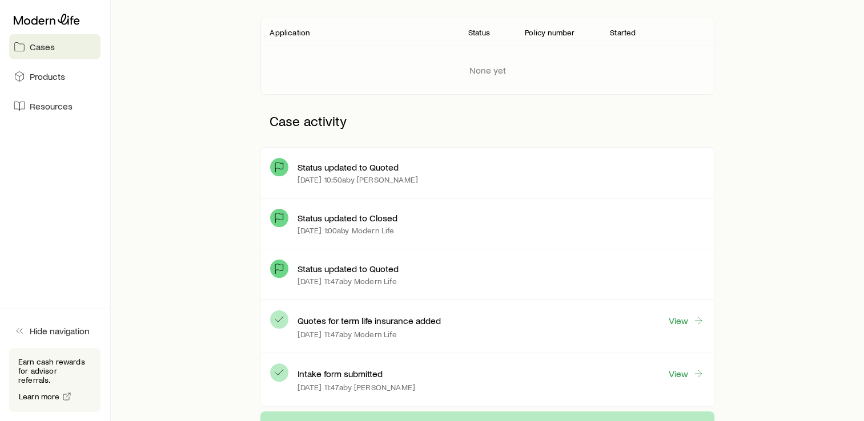
scroll to position [200, 0]
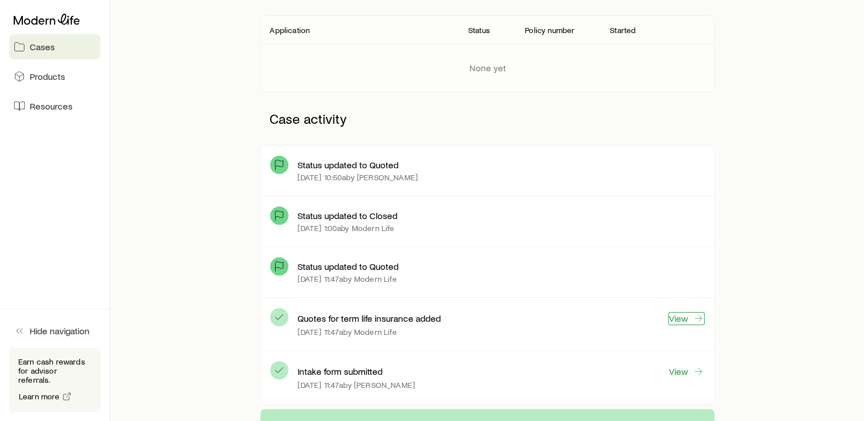
click at [680, 317] on link "View" at bounding box center [686, 318] width 37 height 13
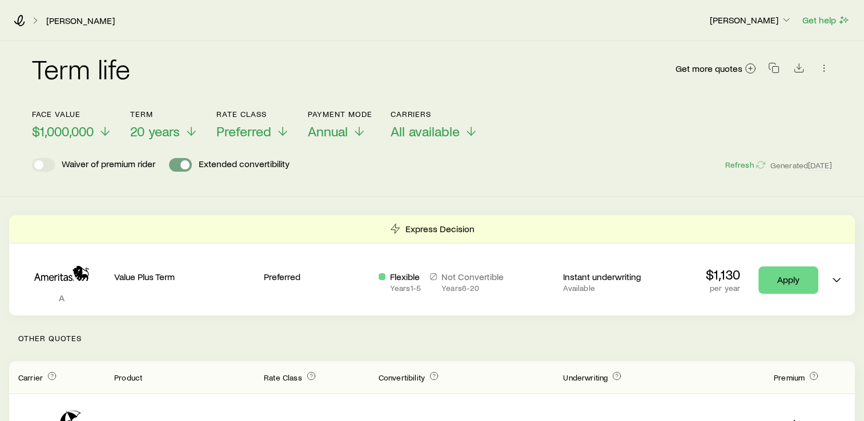
click at [182, 167] on span at bounding box center [184, 164] width 9 height 9
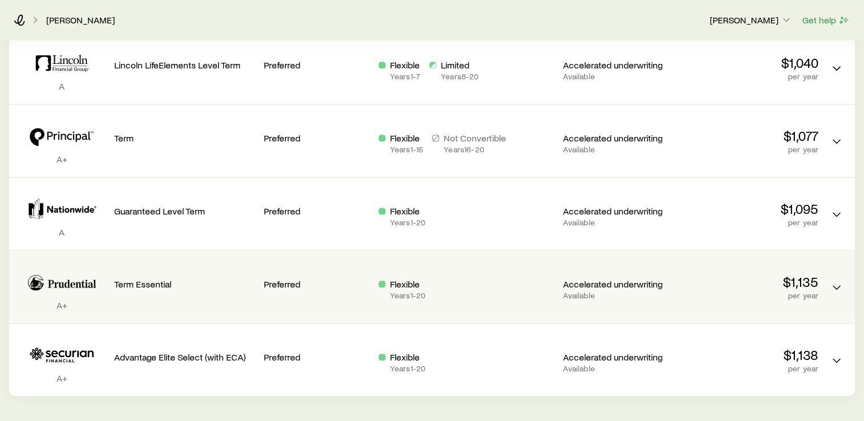
scroll to position [585, 0]
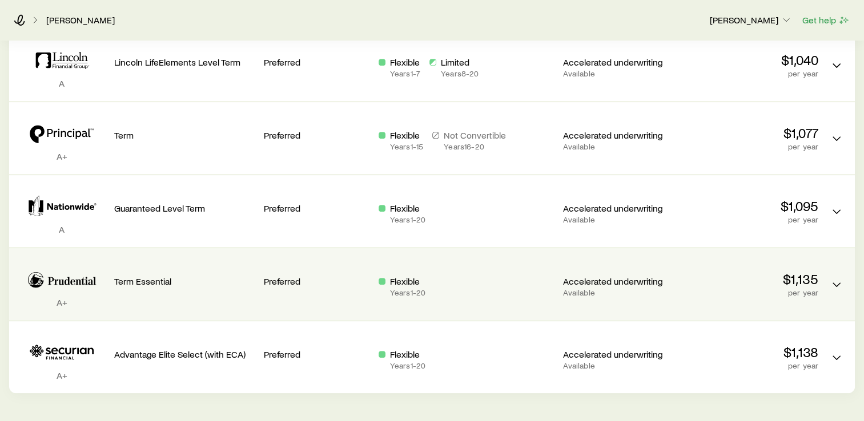
click at [460, 281] on div "Flexible Years 1 - 20" at bounding box center [467, 287] width 176 height 22
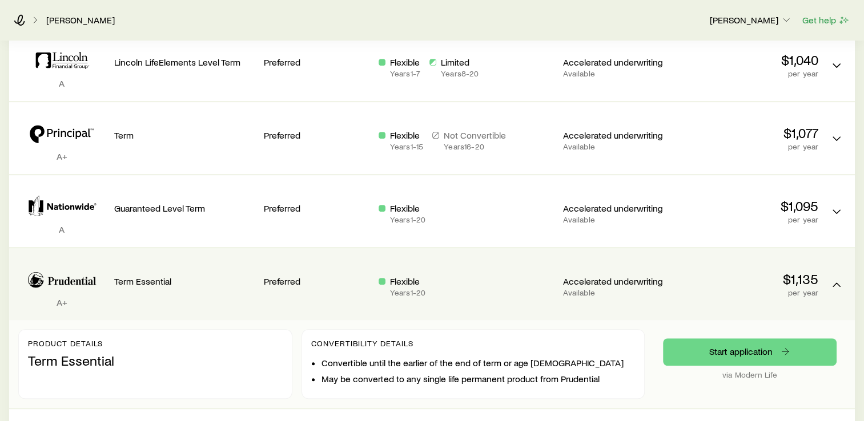
scroll to position [600, 0]
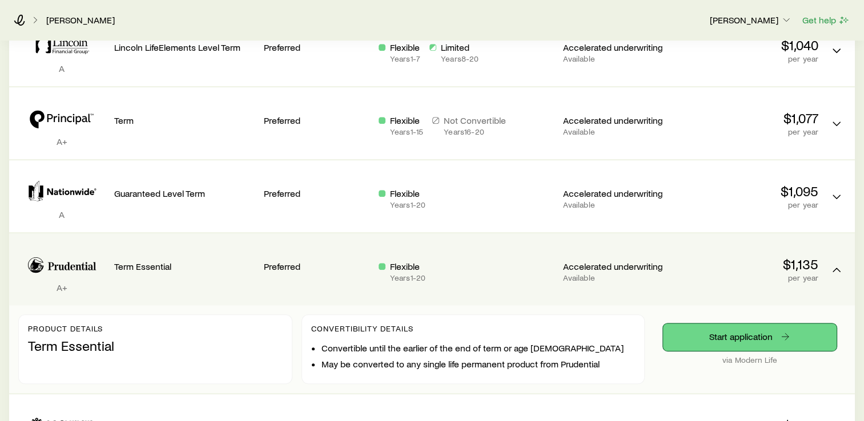
click at [734, 335] on link "Start application" at bounding box center [750, 337] width 174 height 27
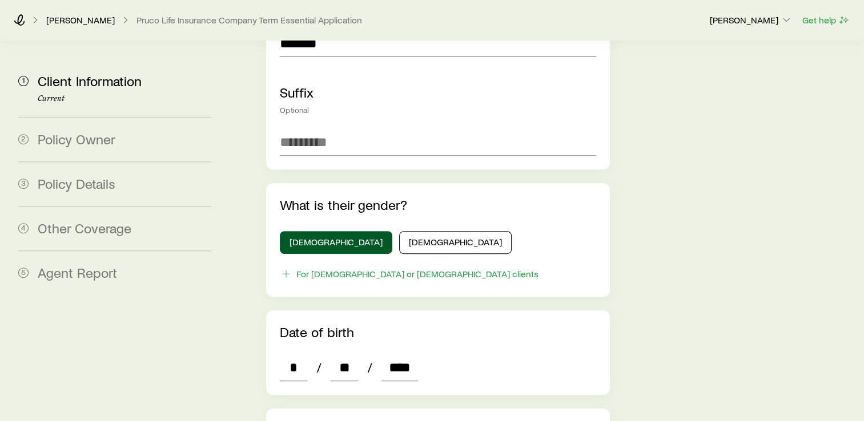
scroll to position [514, 0]
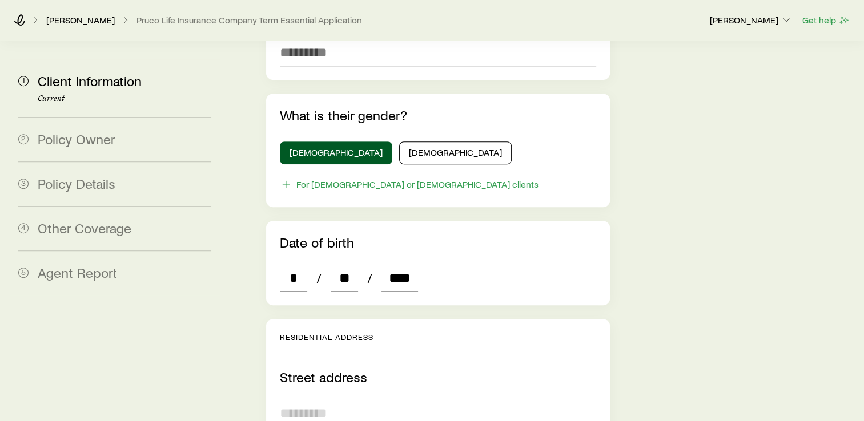
click at [295, 400] on input "text" at bounding box center [438, 413] width 316 height 27
click at [310, 400] on input "text" at bounding box center [438, 413] width 316 height 27
type input "**********"
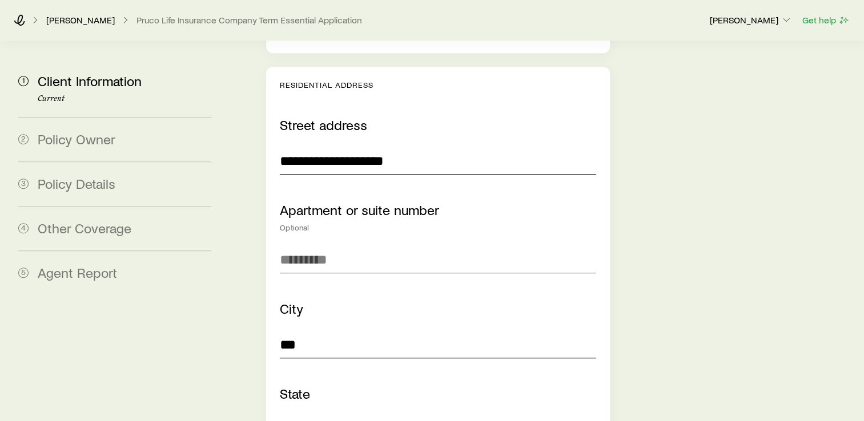
type input "********"
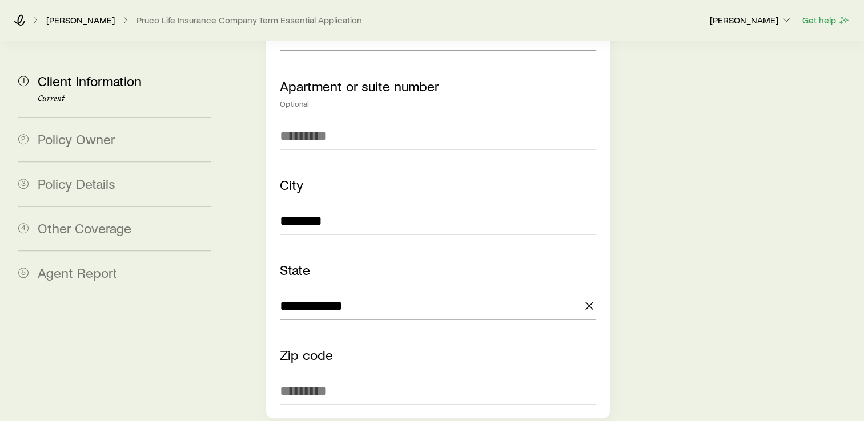
scroll to position [923, 0]
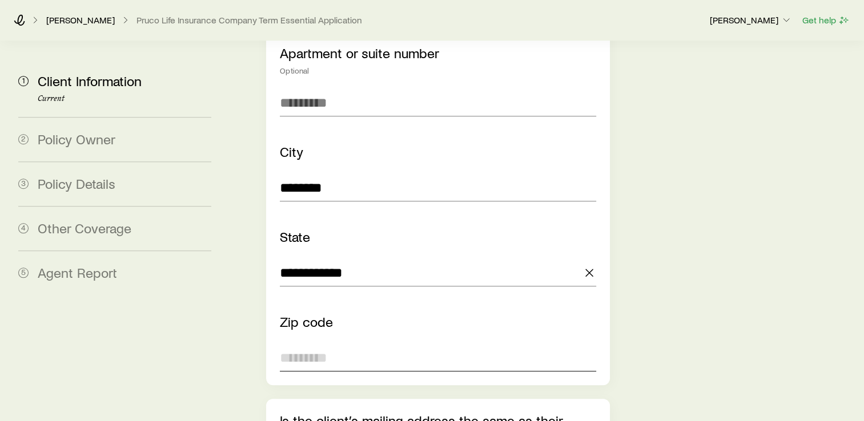
click at [302, 344] on input "text" at bounding box center [438, 357] width 316 height 27
type input "*****"
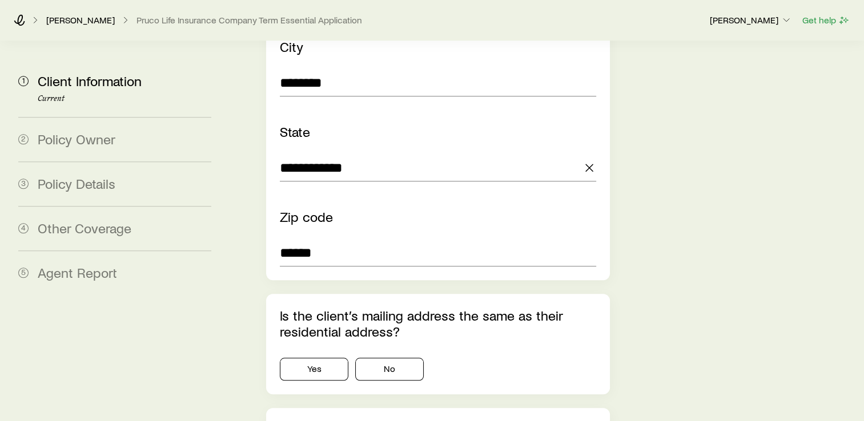
scroll to position [1038, 0]
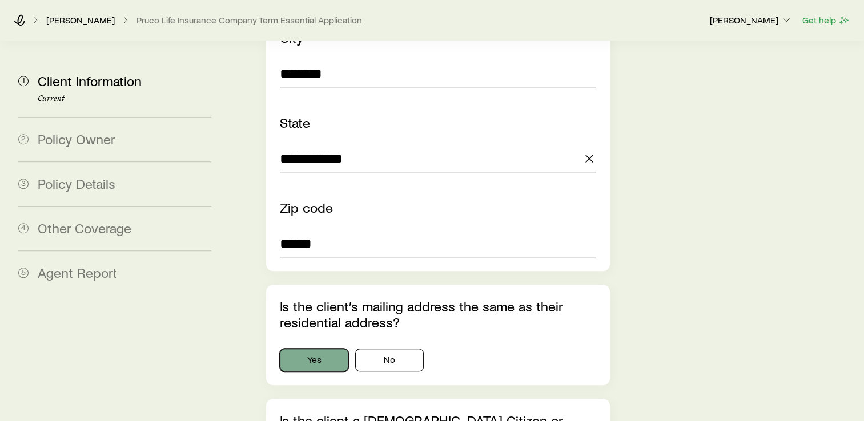
click at [329, 349] on button "Yes" at bounding box center [314, 360] width 69 height 23
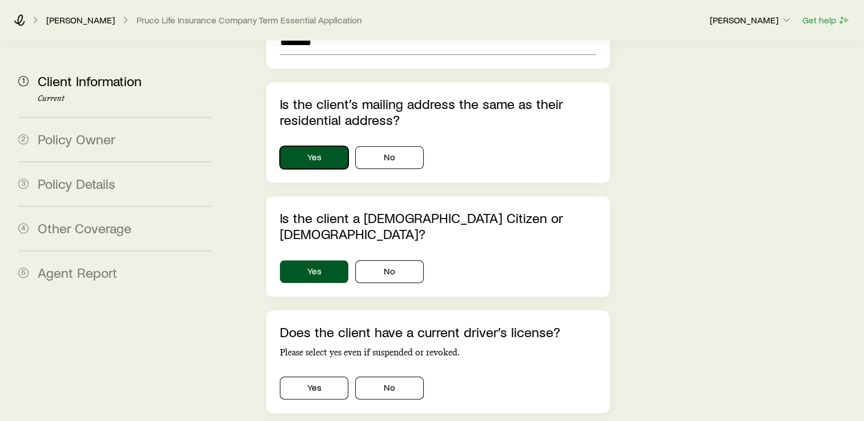
scroll to position [1295, 0]
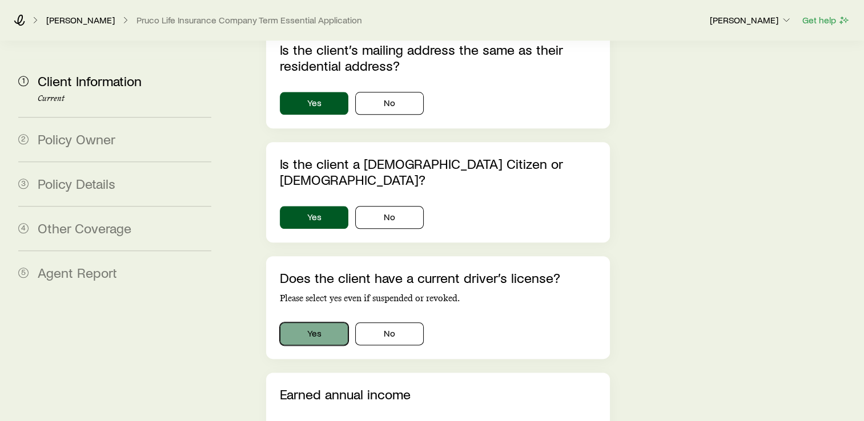
click at [317, 323] on button "Yes" at bounding box center [314, 334] width 69 height 23
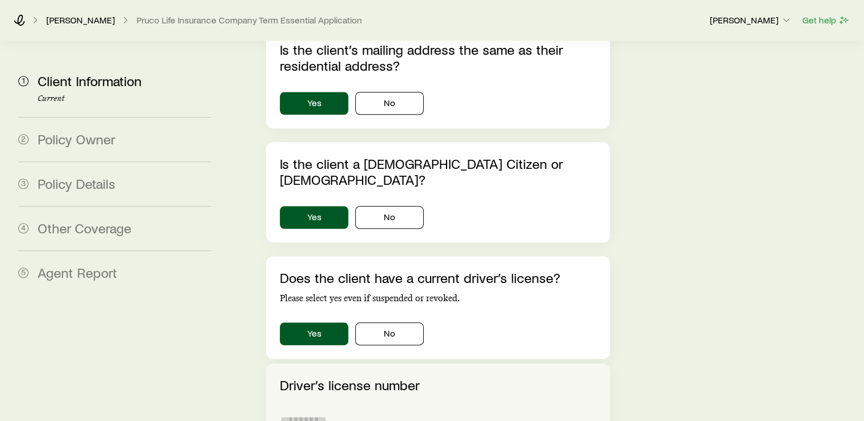
click at [303, 401] on input "text" at bounding box center [438, 421] width 316 height 27
type input "*********"
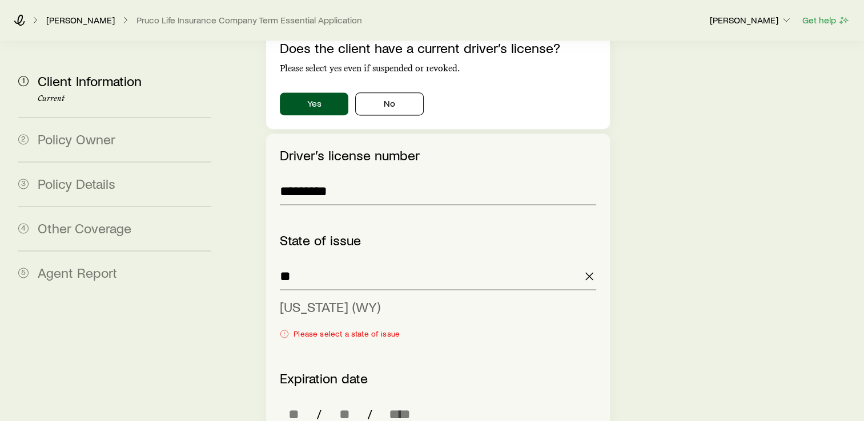
click at [288, 299] on span "[US_STATE] (WY)" at bounding box center [330, 307] width 101 height 17
type input "**********"
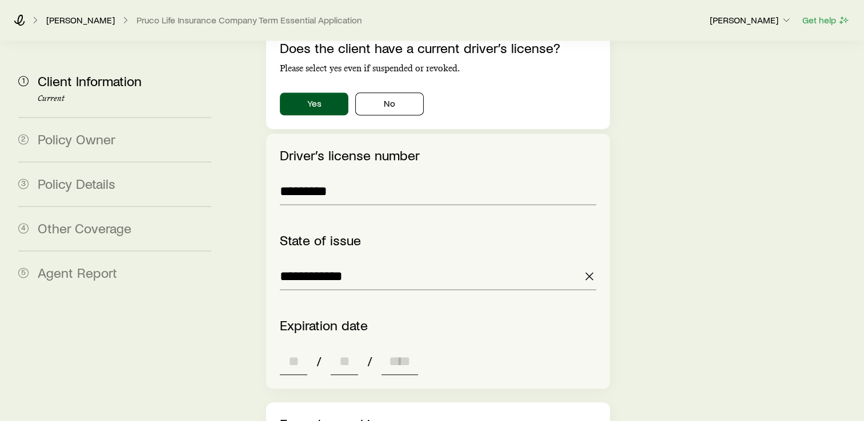
click at [295, 348] on input at bounding box center [293, 361] width 27 height 27
type input "**"
type input "****"
type input "*"
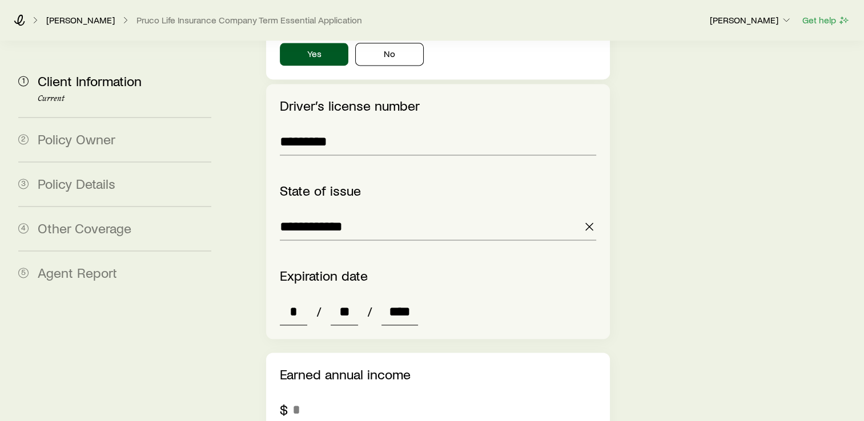
scroll to position [1597, 0]
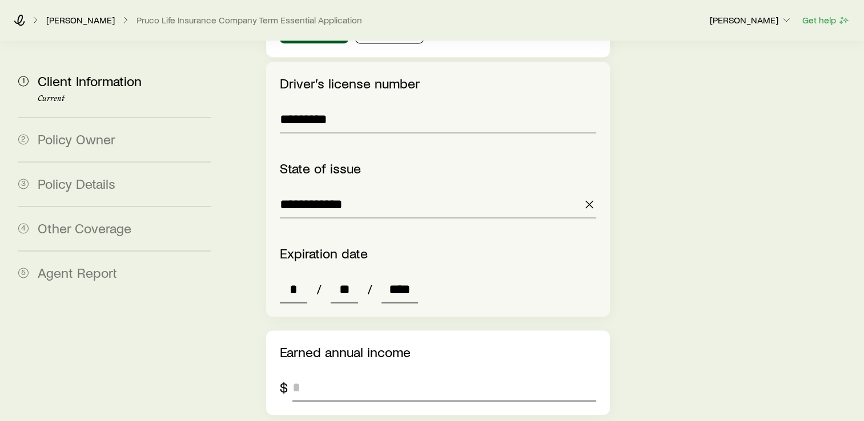
type input "****"
click at [327, 374] on input "tel" at bounding box center [444, 387] width 304 height 27
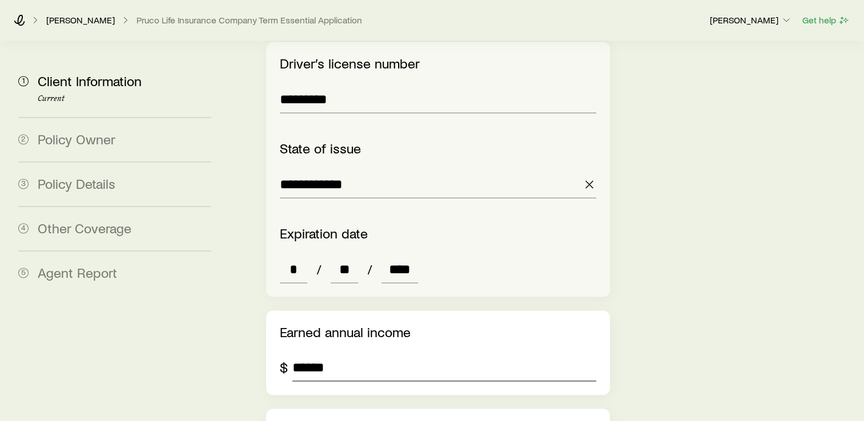
scroll to position [1639, 0]
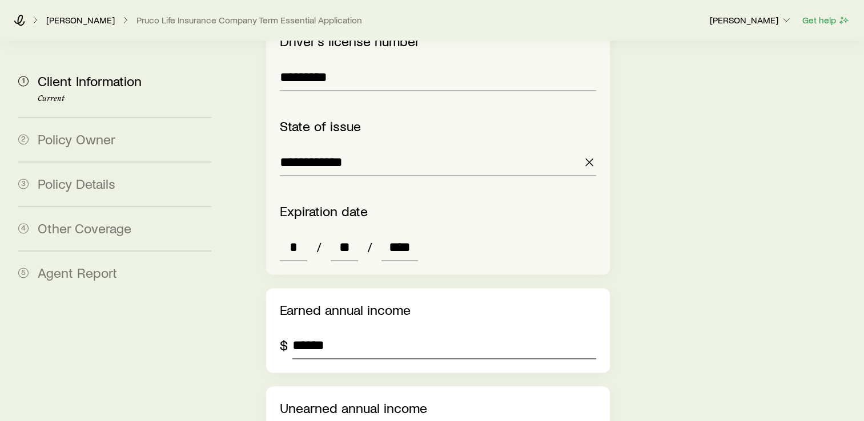
type input "******"
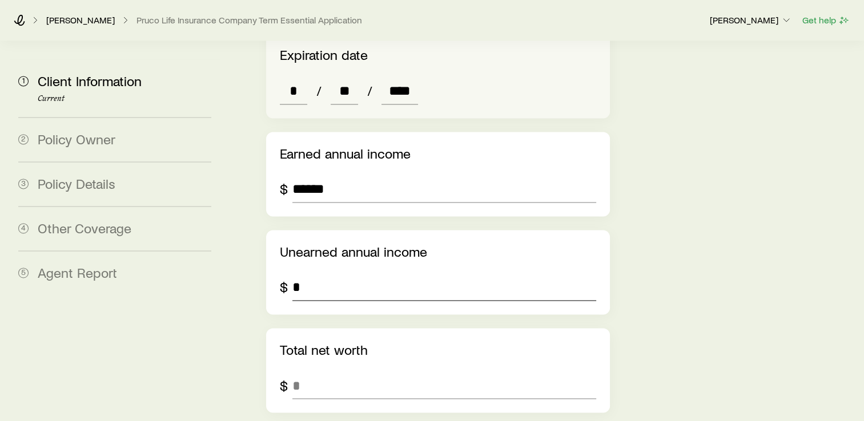
scroll to position [1796, 0]
type input "*"
click at [302, 371] on input "tel" at bounding box center [444, 384] width 304 height 27
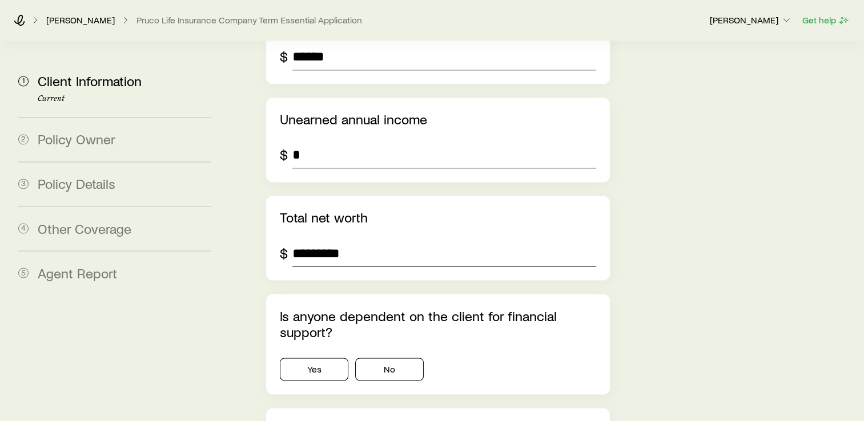
scroll to position [1939, 0]
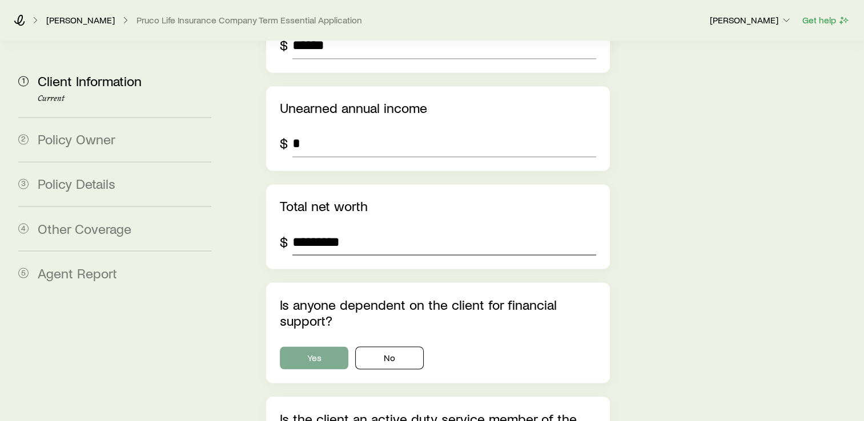
type input "*********"
click at [308, 347] on button "Yes" at bounding box center [314, 358] width 69 height 23
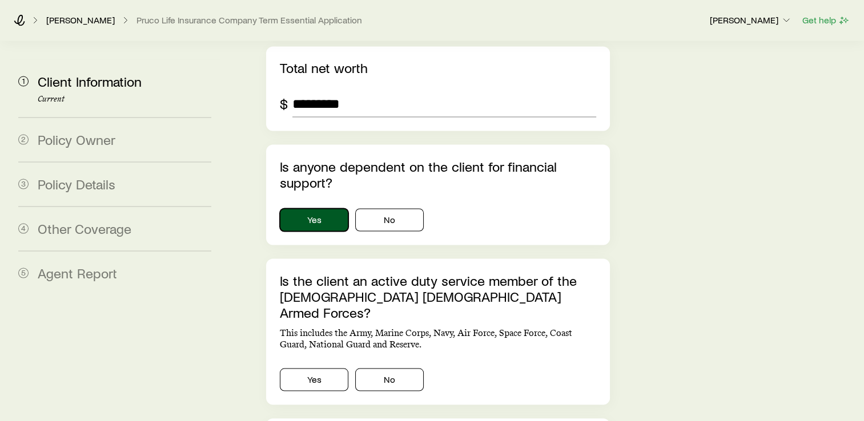
scroll to position [2124, 0]
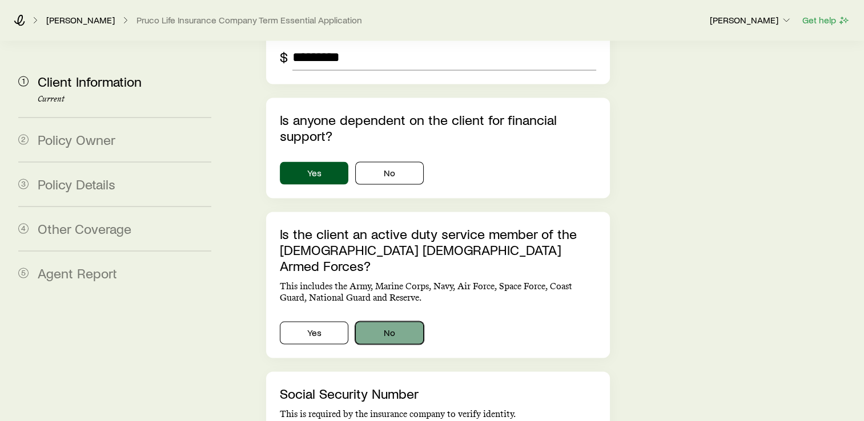
click at [402, 321] on button "No" at bounding box center [389, 332] width 69 height 23
type input "***"
type input "**"
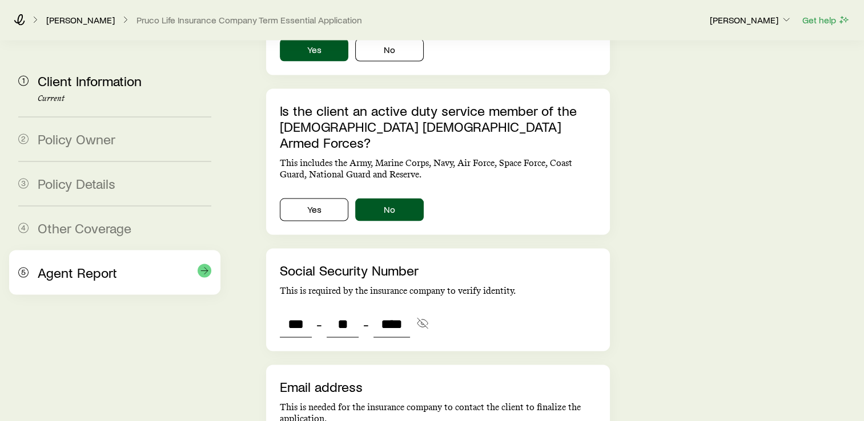
scroll to position [2282, 0]
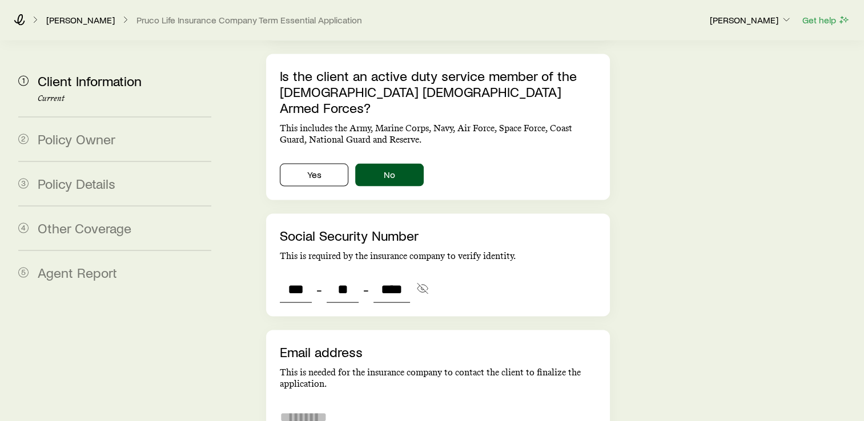
type input "****"
click at [292, 401] on input "email" at bounding box center [438, 417] width 316 height 27
type input "***"
type input "**"
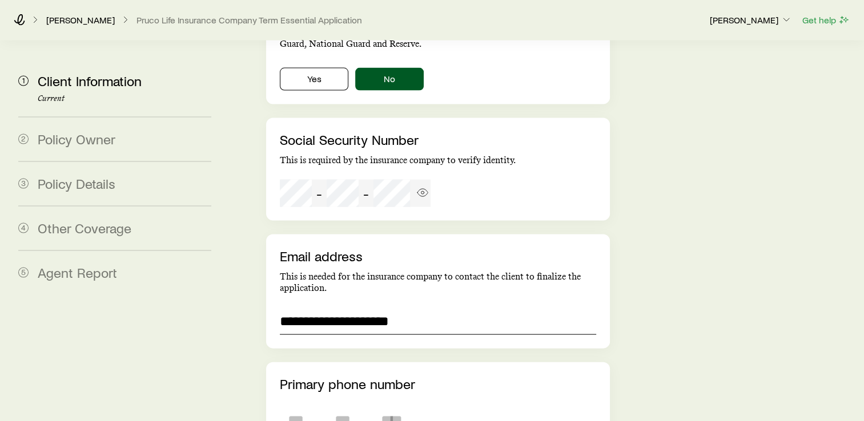
scroll to position [2381, 0]
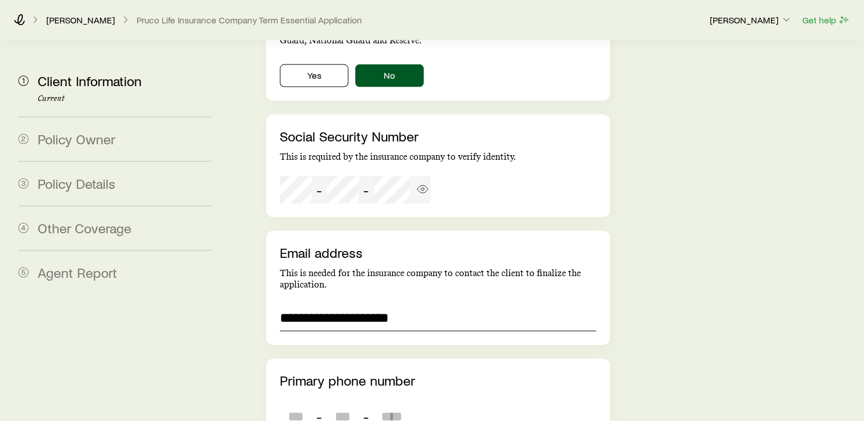
type input "**********"
click at [293, 401] on input "tel" at bounding box center [296, 416] width 32 height 27
type input "***"
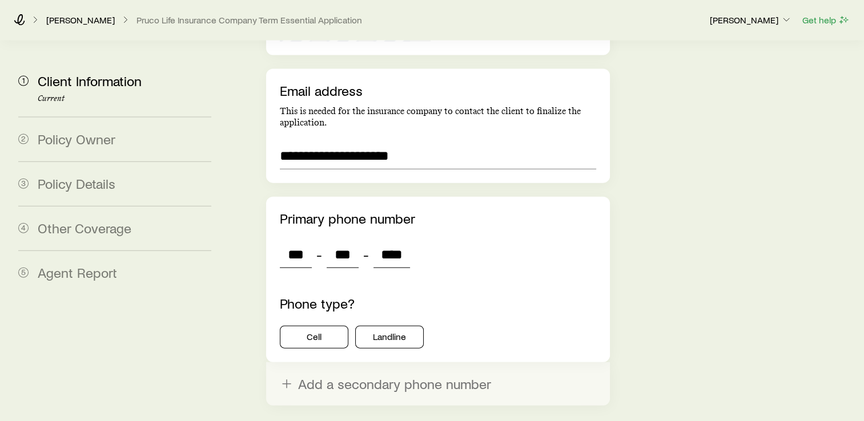
scroll to position [2553, 0]
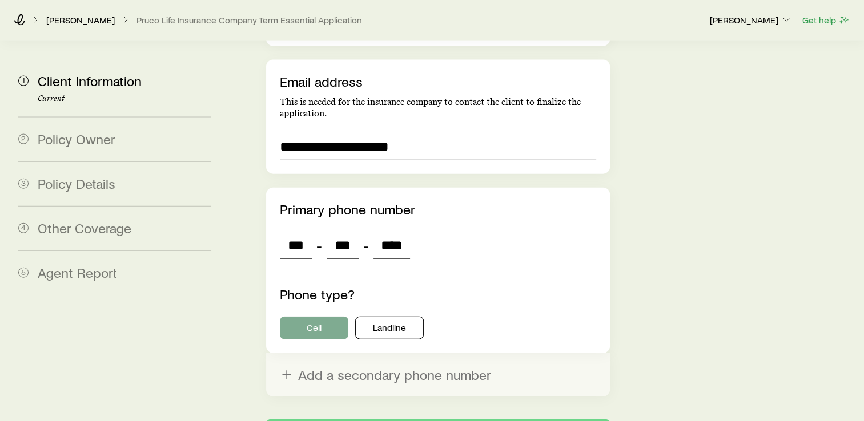
type input "****"
click at [300, 317] on button "Cell" at bounding box center [314, 328] width 69 height 23
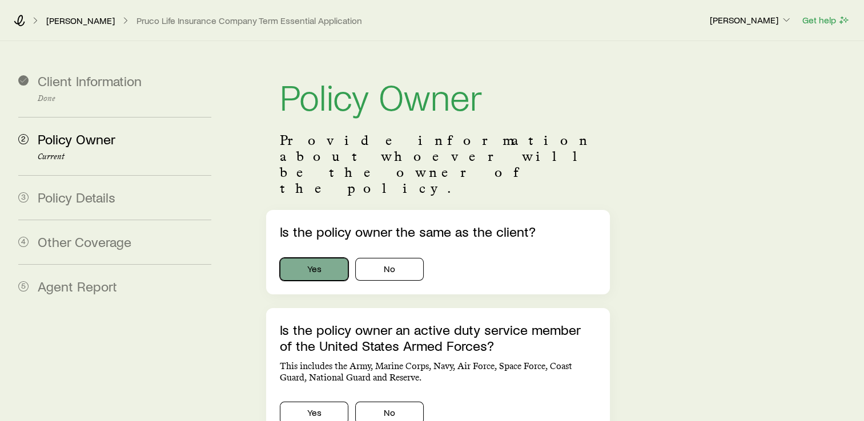
click at [318, 258] on button "Yes" at bounding box center [314, 269] width 69 height 23
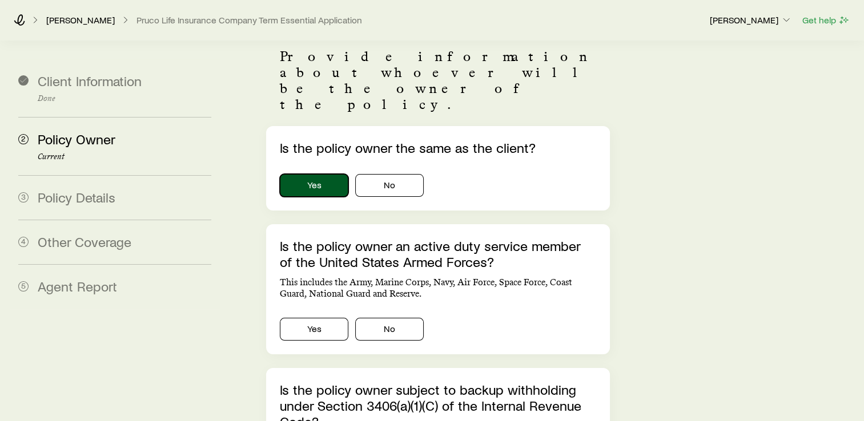
scroll to position [100, 0]
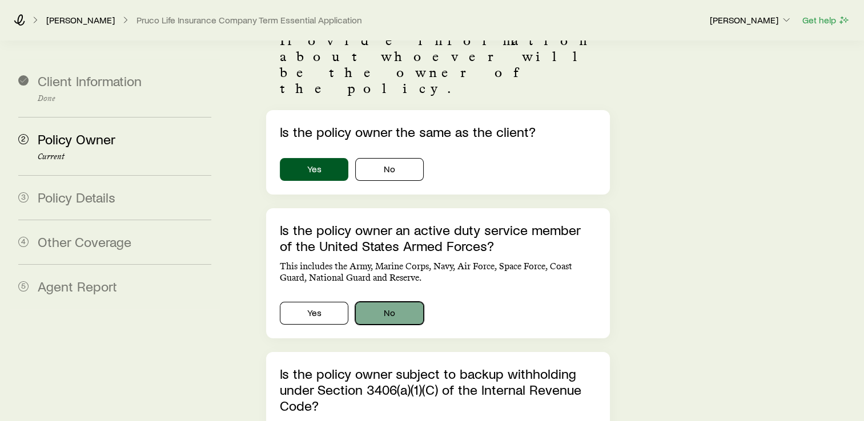
click at [386, 302] on button "No" at bounding box center [389, 313] width 69 height 23
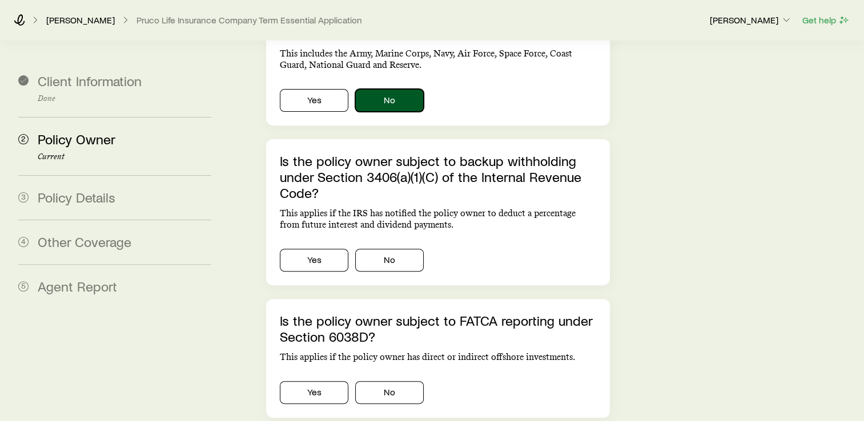
scroll to position [314, 0]
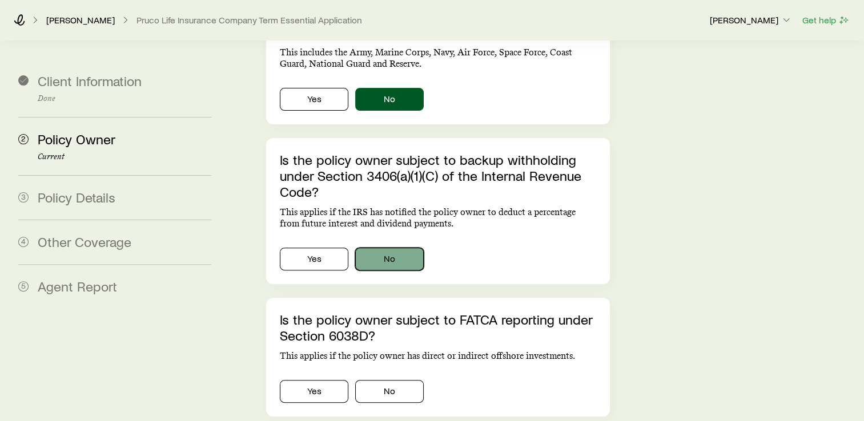
click at [402, 248] on button "No" at bounding box center [389, 259] width 69 height 23
click at [416, 380] on button "No" at bounding box center [389, 391] width 69 height 23
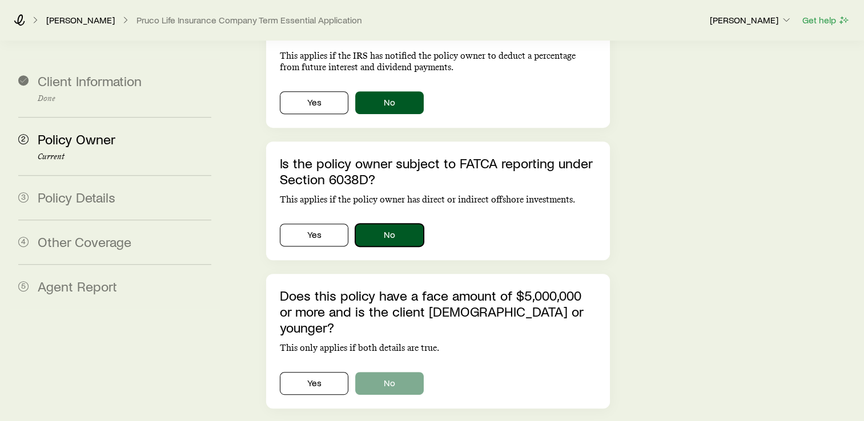
scroll to position [471, 0]
click at [405, 372] on button "No" at bounding box center [389, 383] width 69 height 23
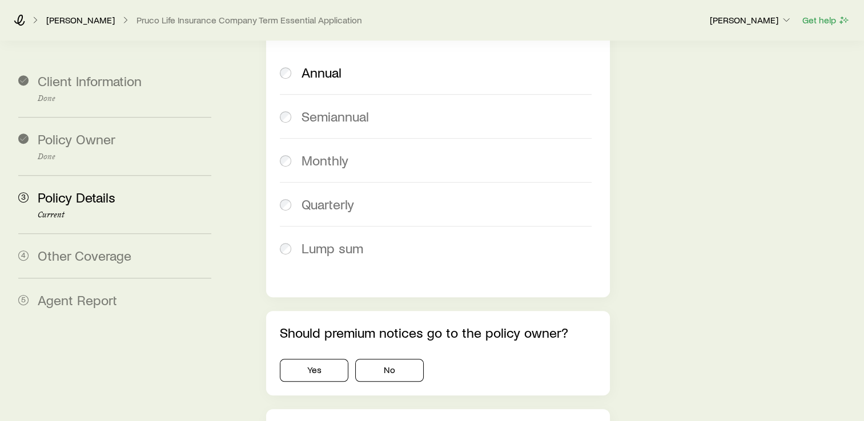
scroll to position [657, 0]
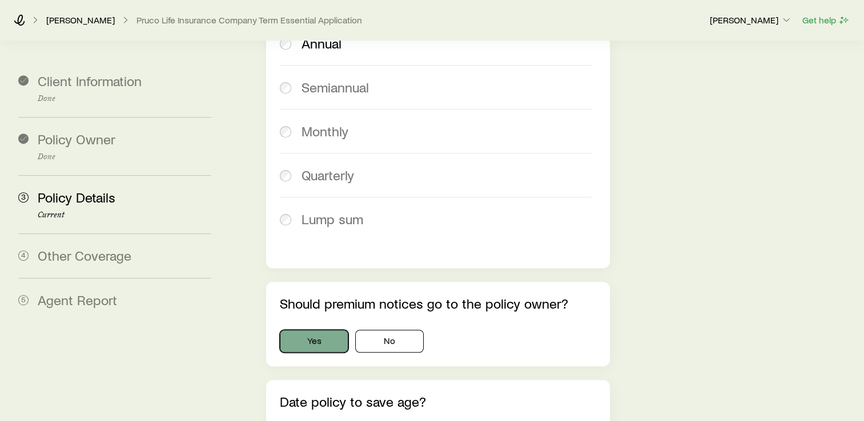
click at [312, 330] on button "Yes" at bounding box center [314, 341] width 69 height 23
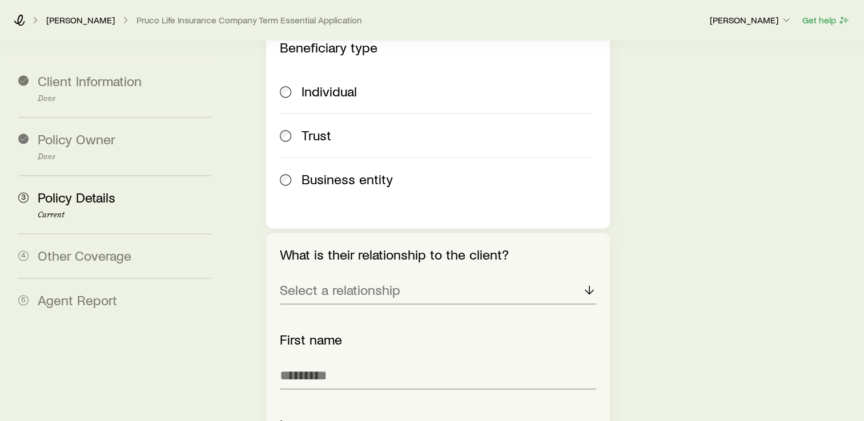
scroll to position [1485, 0]
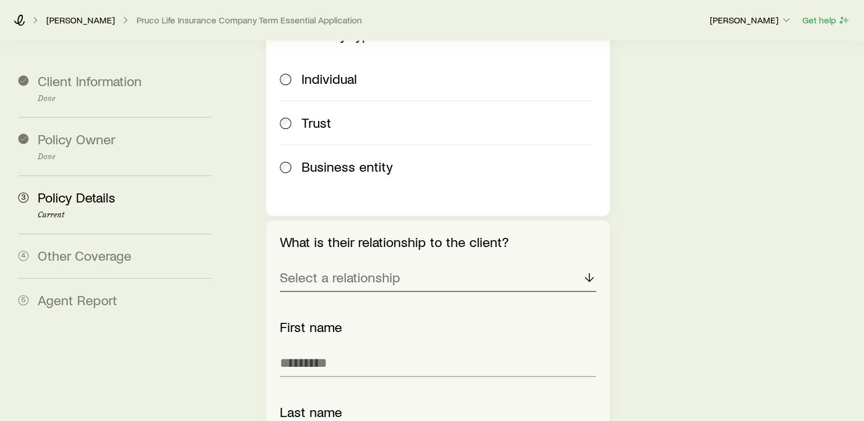
click at [330, 264] on div "Select a relationship" at bounding box center [438, 277] width 316 height 27
click at [327, 296] on li "Spouse" at bounding box center [435, 309] width 310 height 26
click at [327, 349] on input "text" at bounding box center [438, 362] width 316 height 27
type input "*****"
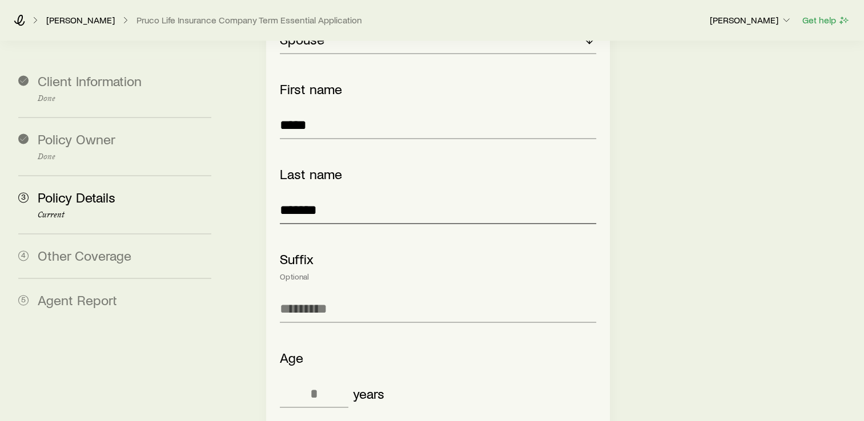
scroll to position [1742, 0]
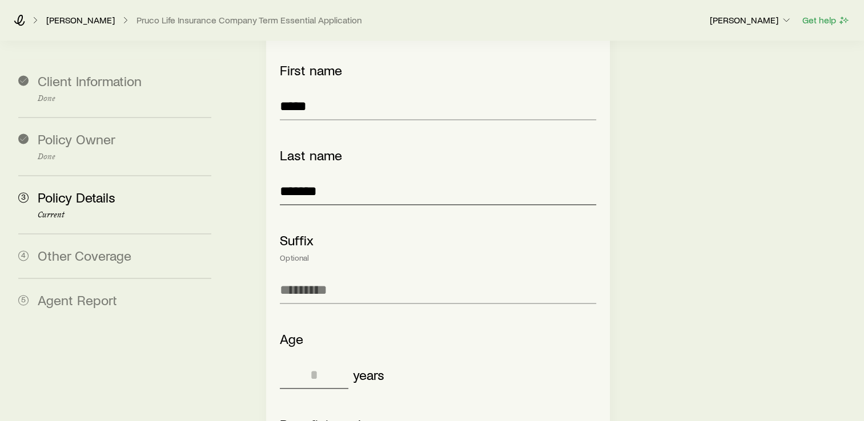
type input "*******"
click at [303, 361] on input "tel" at bounding box center [314, 374] width 69 height 27
type input "**"
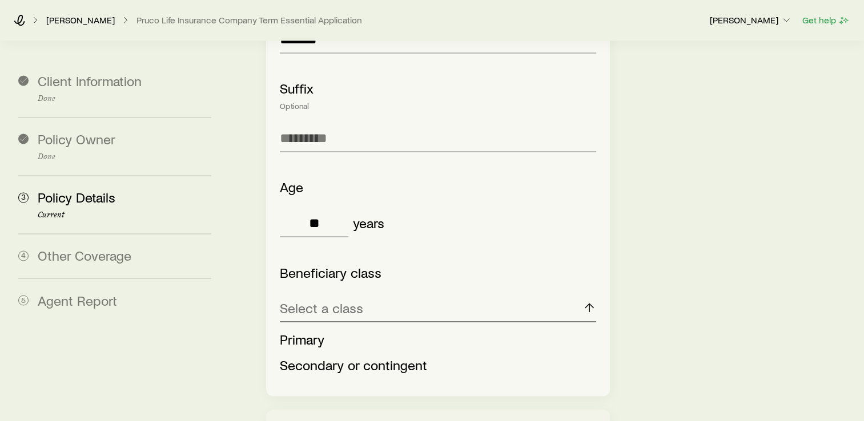
scroll to position [1898, 0]
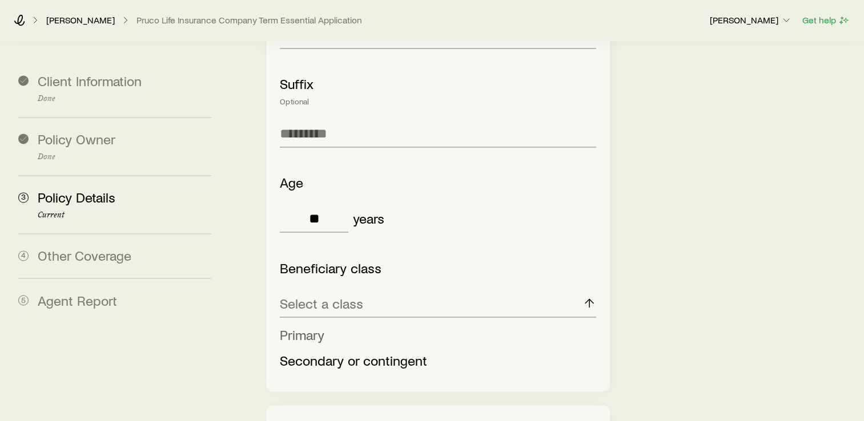
click at [311, 326] on span "Primary" at bounding box center [302, 334] width 45 height 17
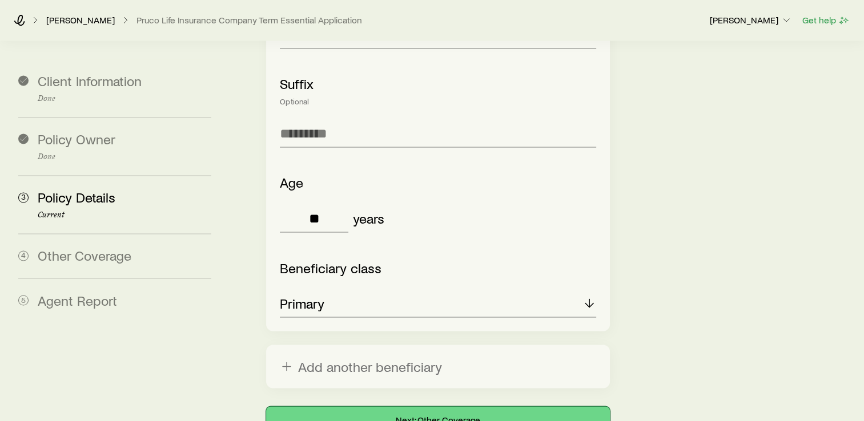
click at [423, 401] on button "Next: Other Coverage" at bounding box center [438, 420] width 344 height 27
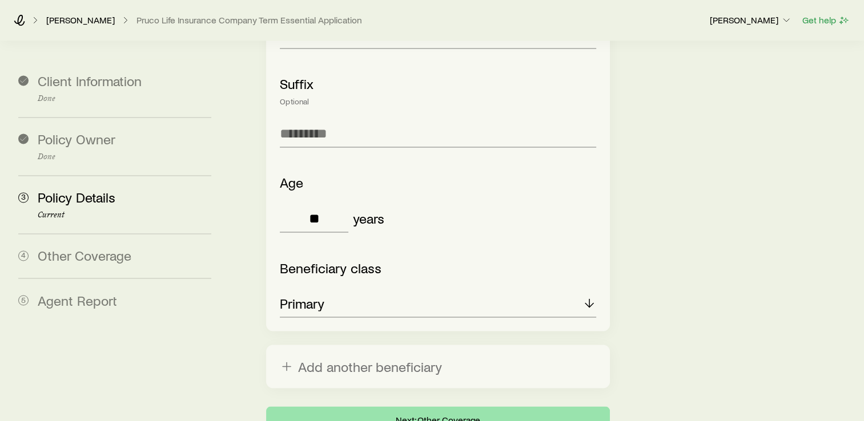
scroll to position [0, 0]
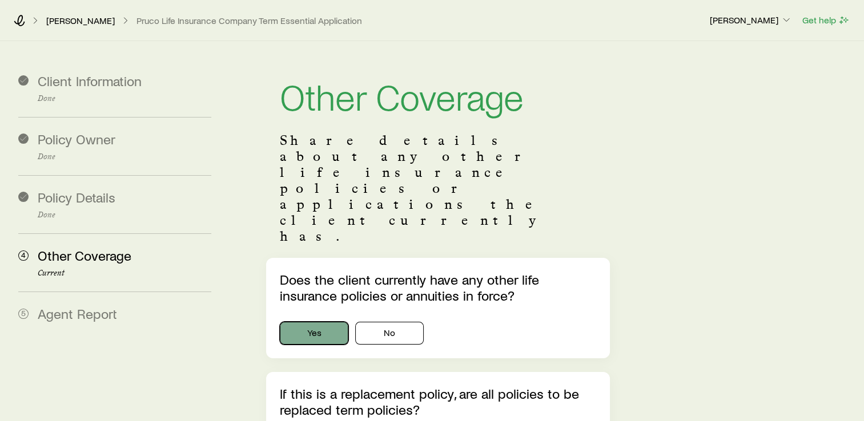
click at [316, 322] on button "Yes" at bounding box center [314, 333] width 69 height 23
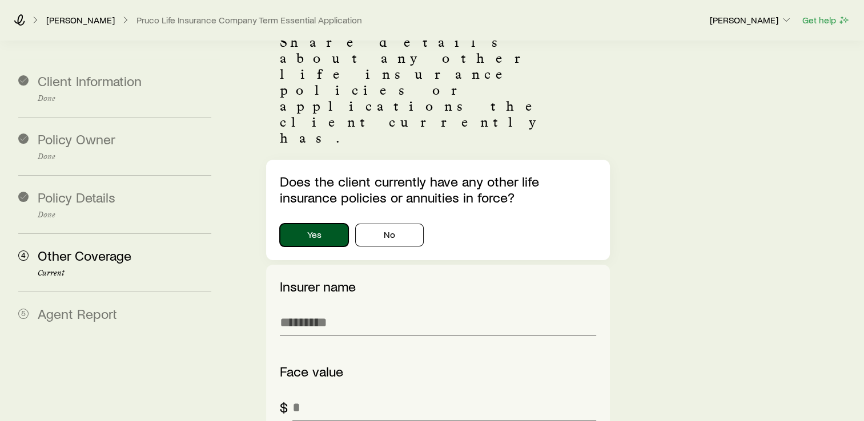
scroll to position [100, 0]
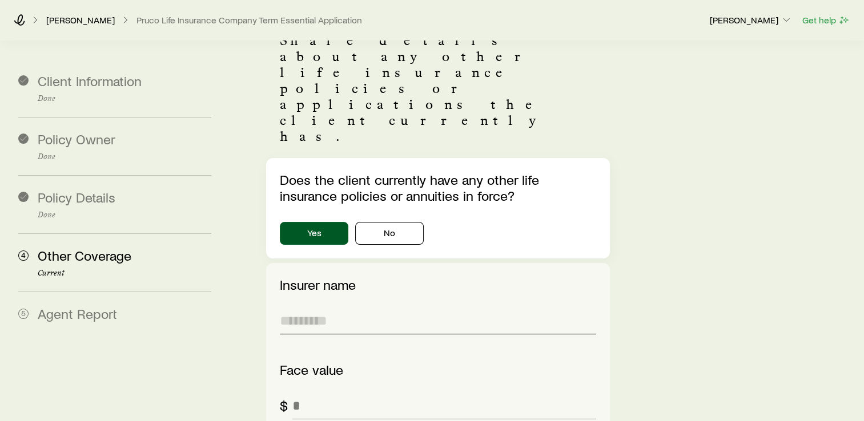
click at [302, 307] on input "text" at bounding box center [438, 320] width 316 height 27
type input "*******"
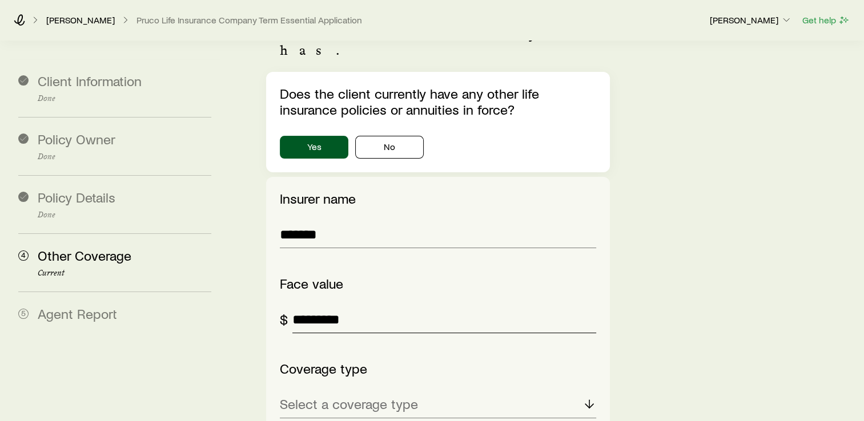
scroll to position [200, 0]
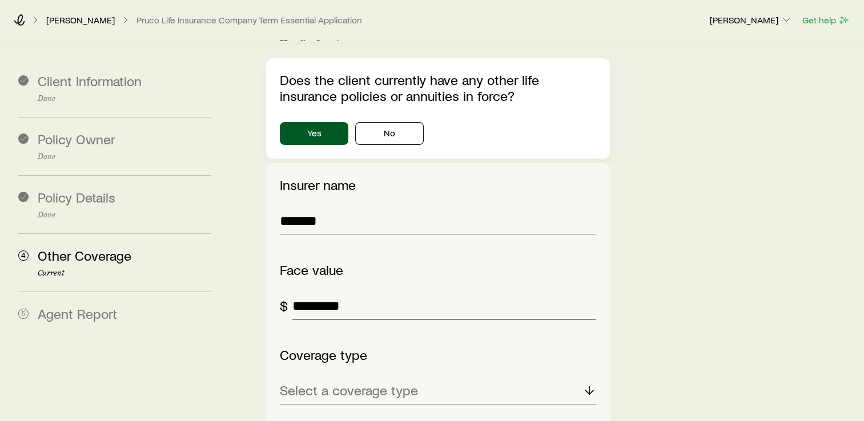
type input "*********"
click at [361, 383] on p "Select a coverage type" at bounding box center [349, 391] width 138 height 16
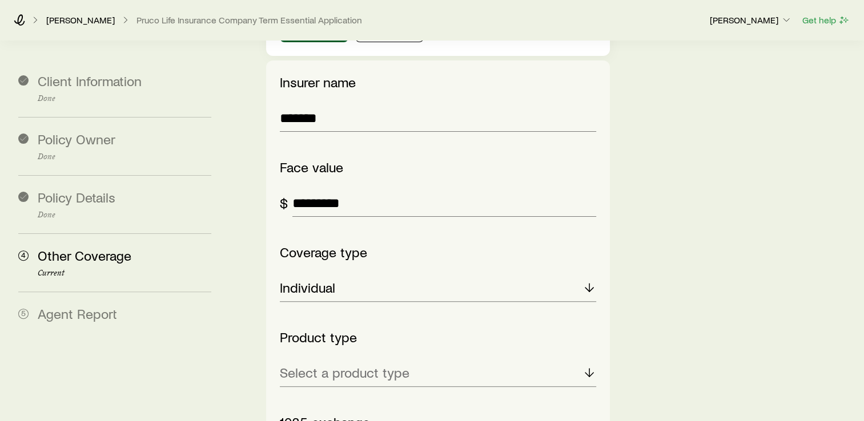
scroll to position [371, 0]
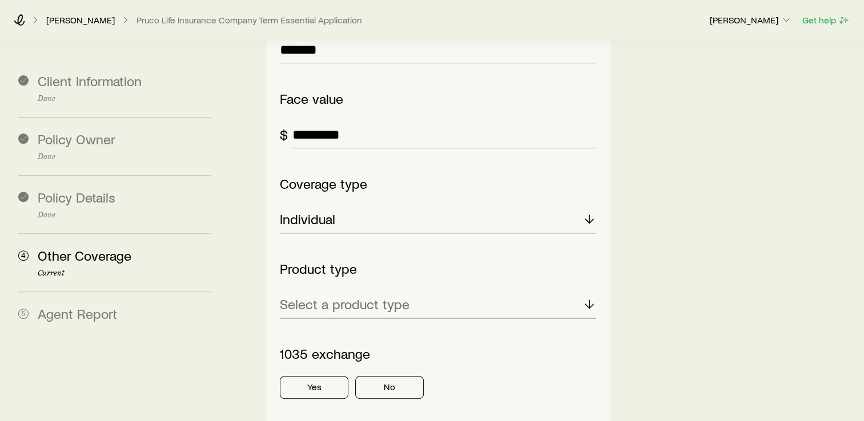
click at [373, 296] on p "Select a product type" at bounding box center [345, 304] width 130 height 16
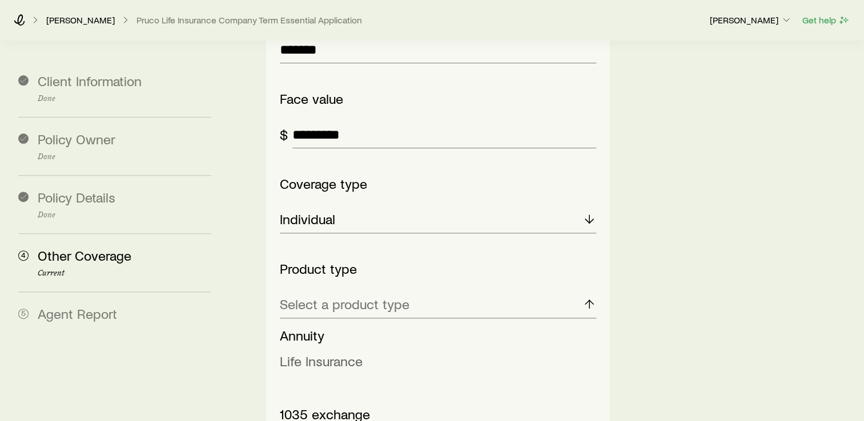
click at [312, 353] on span "Life Insurance" at bounding box center [321, 361] width 83 height 17
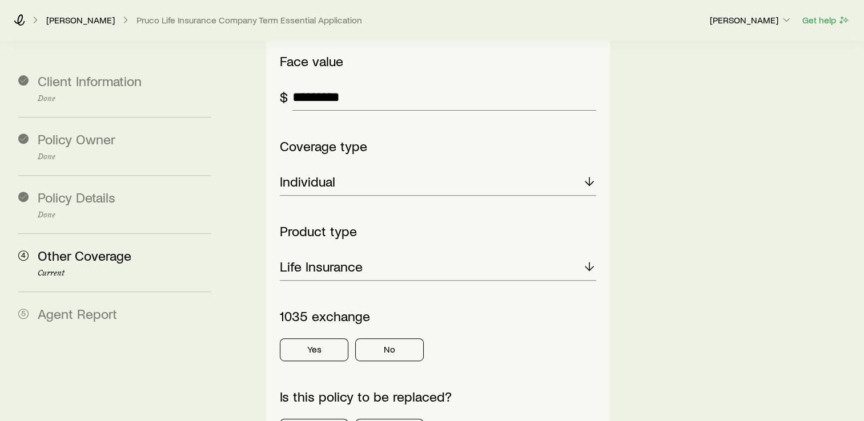
scroll to position [400, 0]
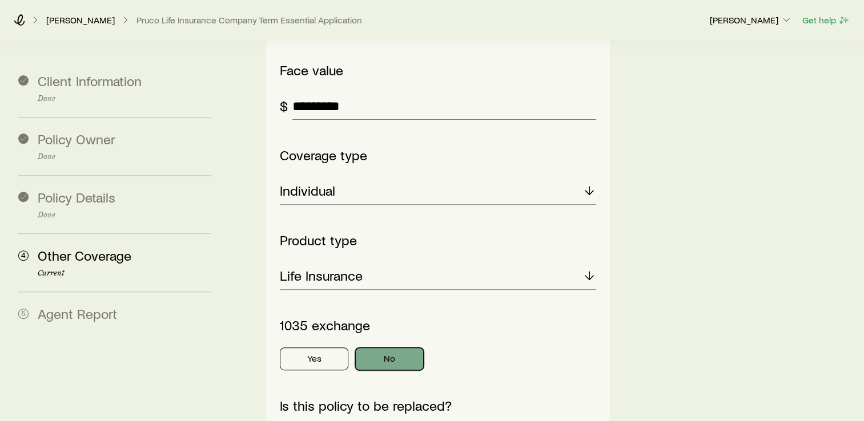
click at [392, 348] on button "No" at bounding box center [389, 359] width 69 height 23
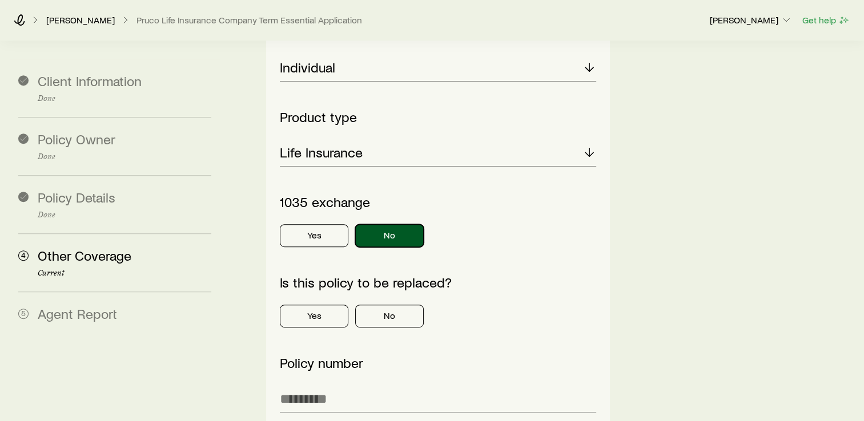
scroll to position [528, 0]
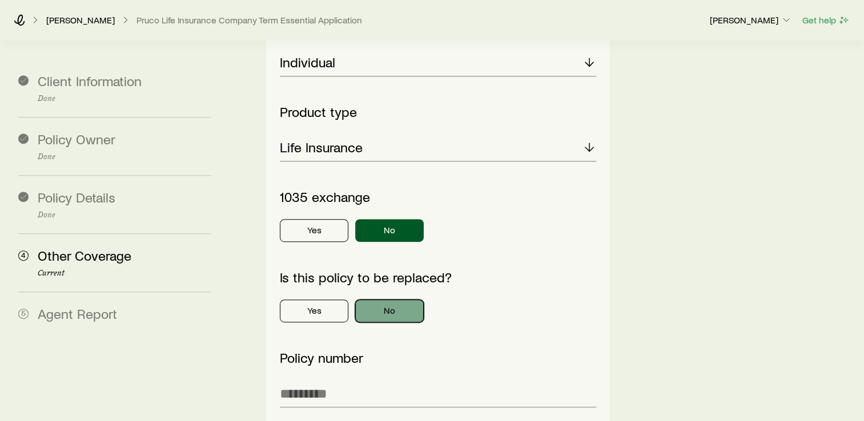
click at [391, 300] on button "No" at bounding box center [389, 311] width 69 height 23
click at [296, 380] on input "text" at bounding box center [438, 393] width 316 height 27
type input "**********"
click at [224, 312] on section "**********" at bounding box center [432, 221] width 846 height 1417
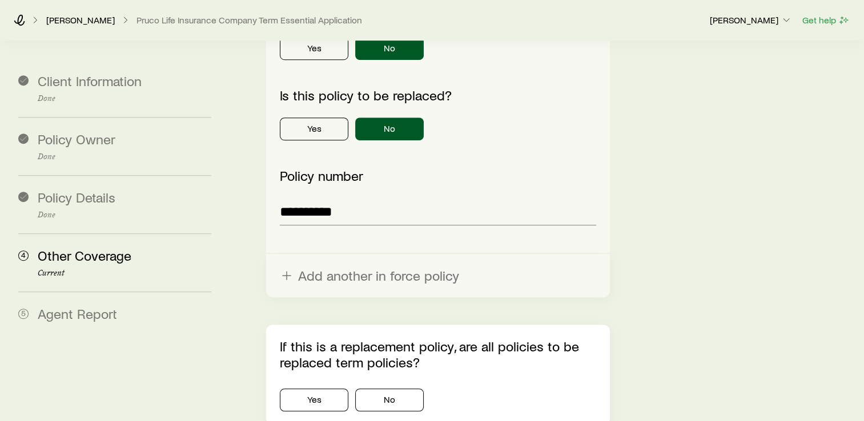
scroll to position [714, 0]
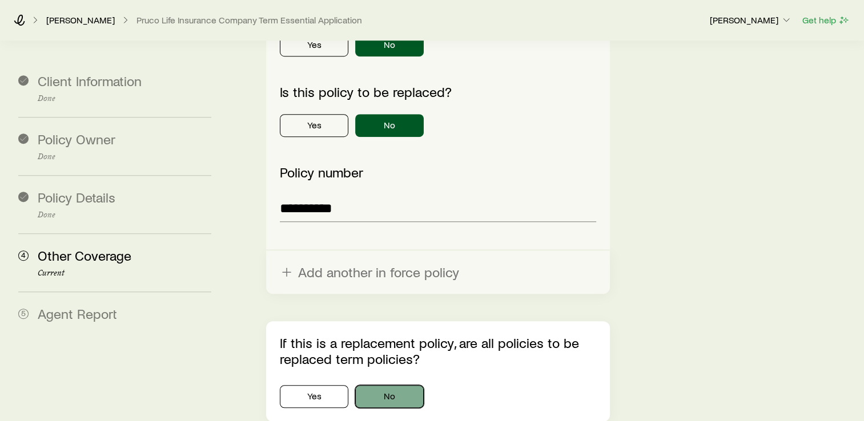
click at [409, 385] on button "No" at bounding box center [389, 396] width 69 height 23
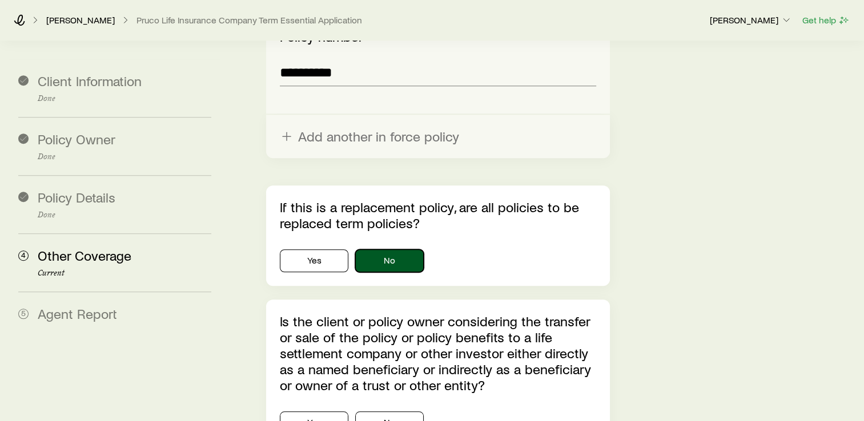
scroll to position [914, 0]
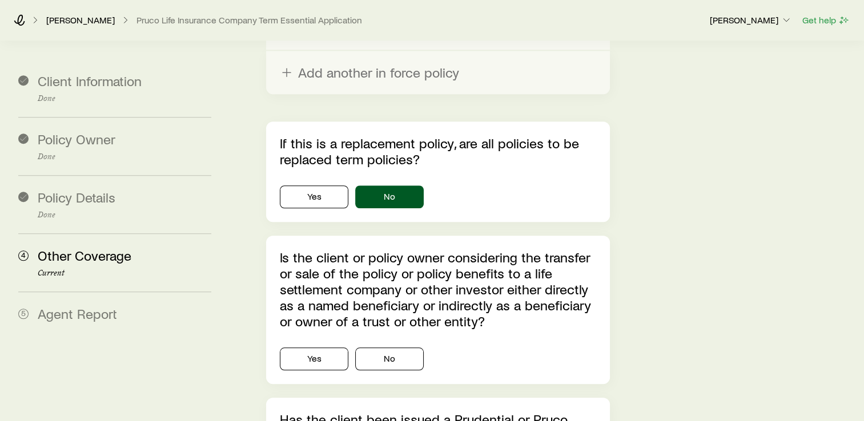
click at [419, 291] on div "Is the client or policy owner considering the transfer or sale of the policy or…" at bounding box center [438, 310] width 344 height 148
click at [416, 348] on button "No" at bounding box center [389, 359] width 69 height 23
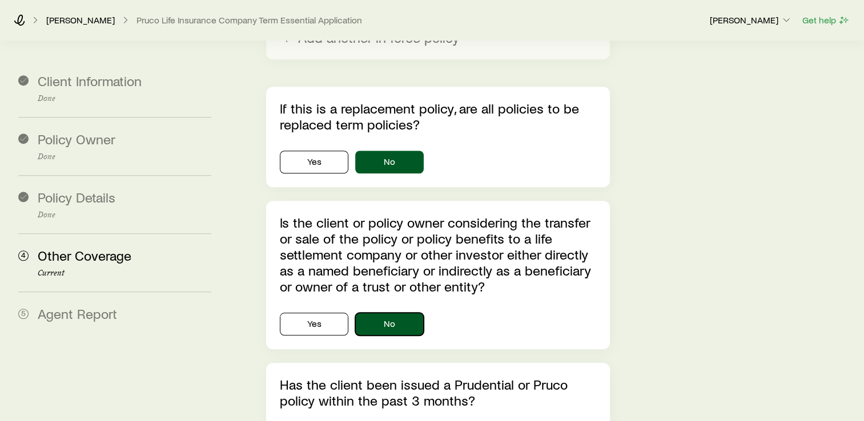
scroll to position [1020, 0]
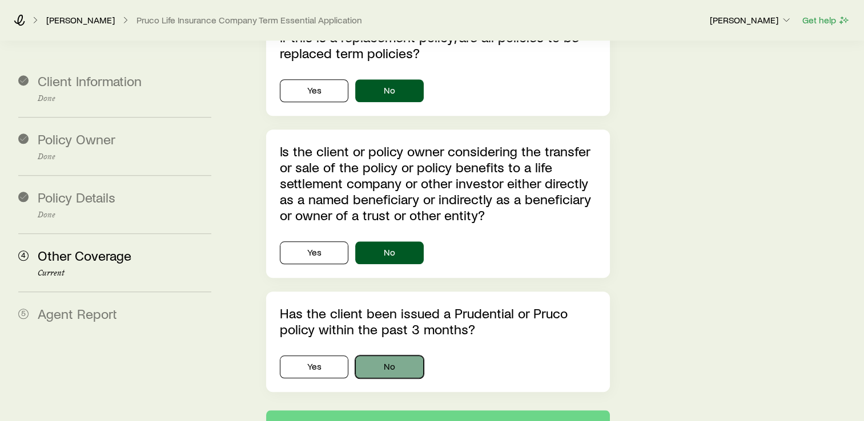
click at [410, 356] on button "No" at bounding box center [389, 367] width 69 height 23
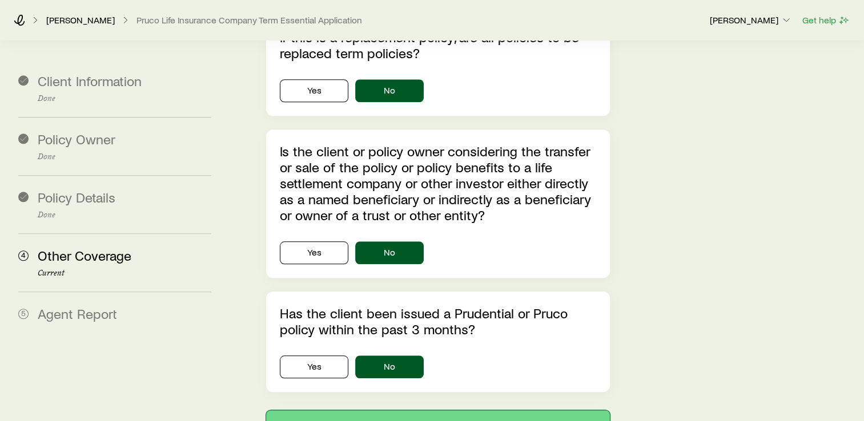
click at [455, 401] on button "Next: Agent Report" at bounding box center [438, 424] width 344 height 27
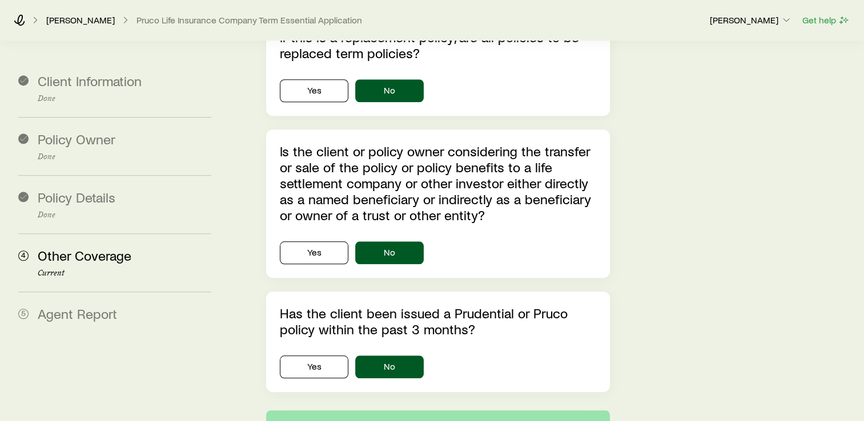
scroll to position [0, 0]
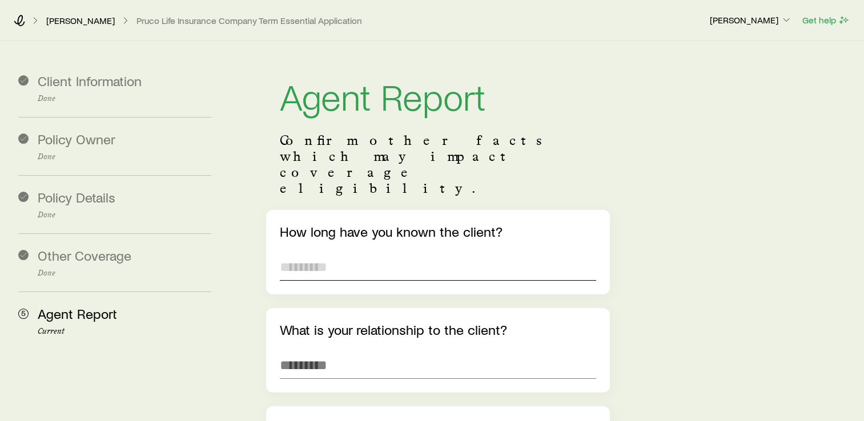
click at [337, 254] on input "text" at bounding box center [438, 267] width 316 height 27
type input "********"
type input "******"
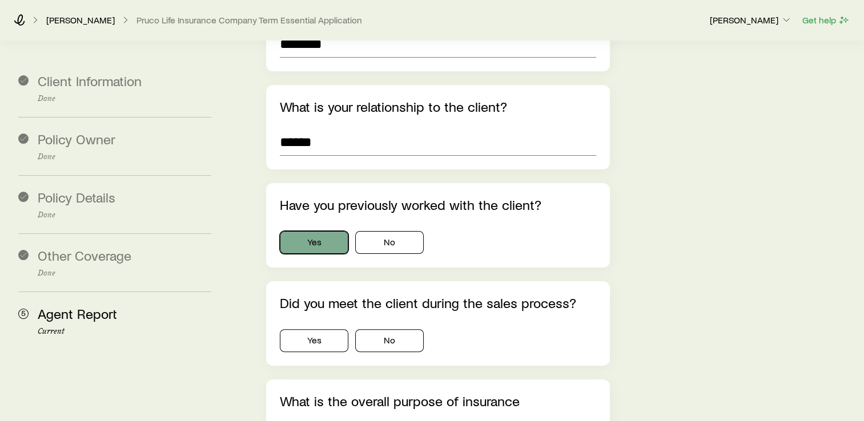
click at [317, 231] on button "Yes" at bounding box center [314, 242] width 69 height 23
click at [322, 329] on button "Yes" at bounding box center [314, 340] width 69 height 23
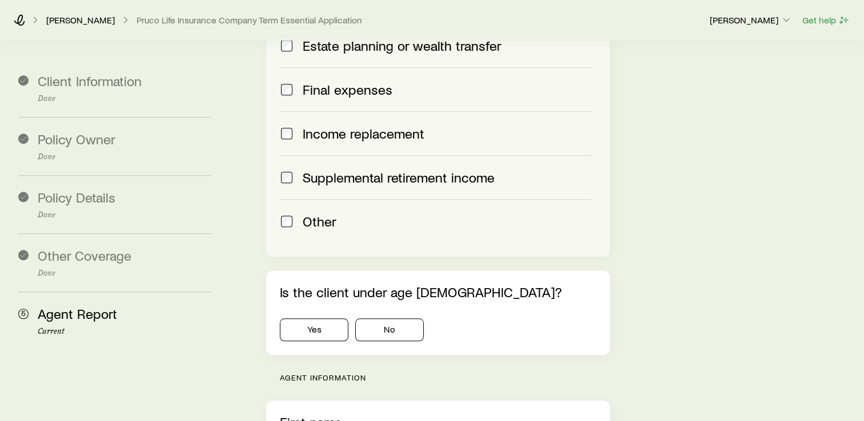
scroll to position [966, 0]
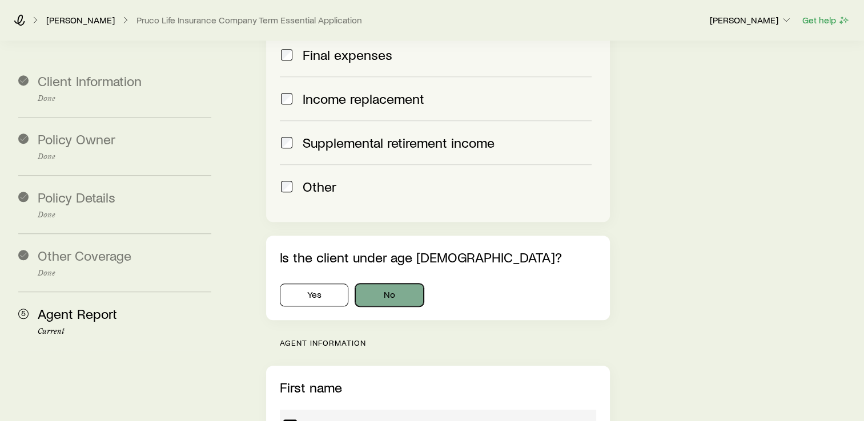
click at [376, 284] on button "No" at bounding box center [389, 295] width 69 height 23
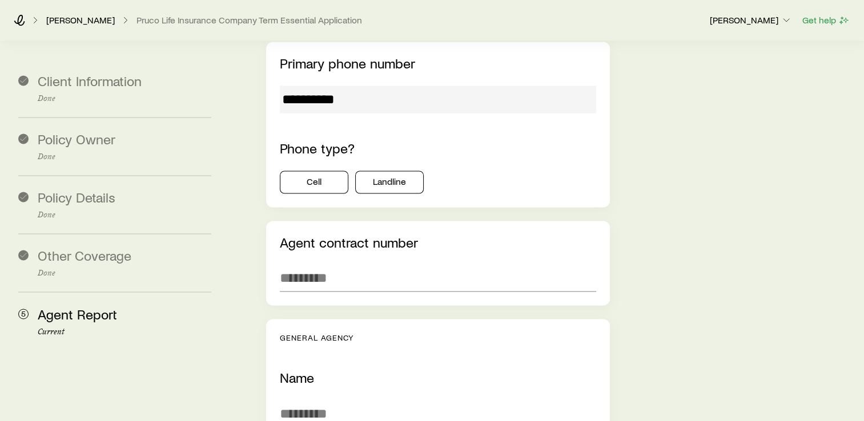
scroll to position [1879, 0]
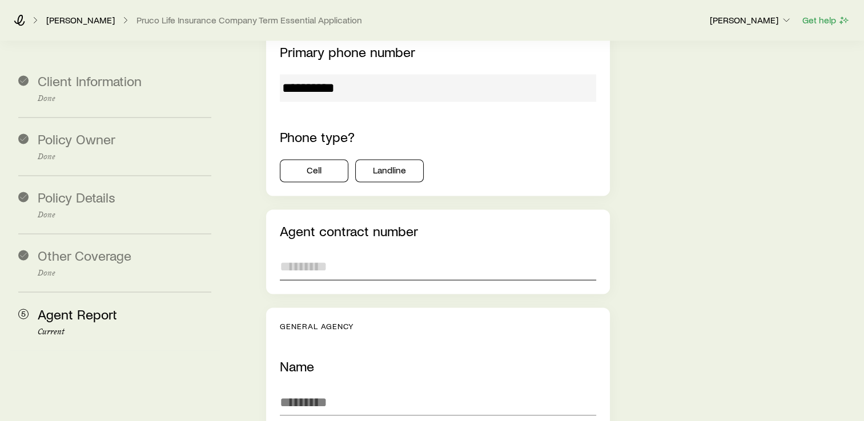
click at [295, 253] on input "text" at bounding box center [438, 266] width 316 height 27
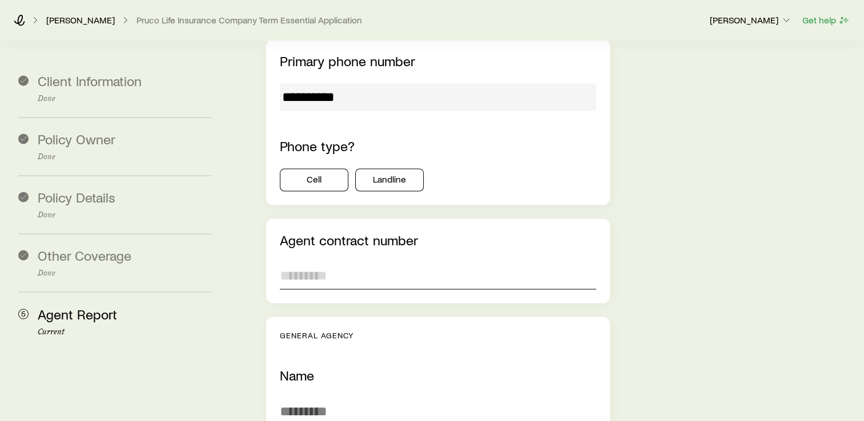
scroll to position [1865, 0]
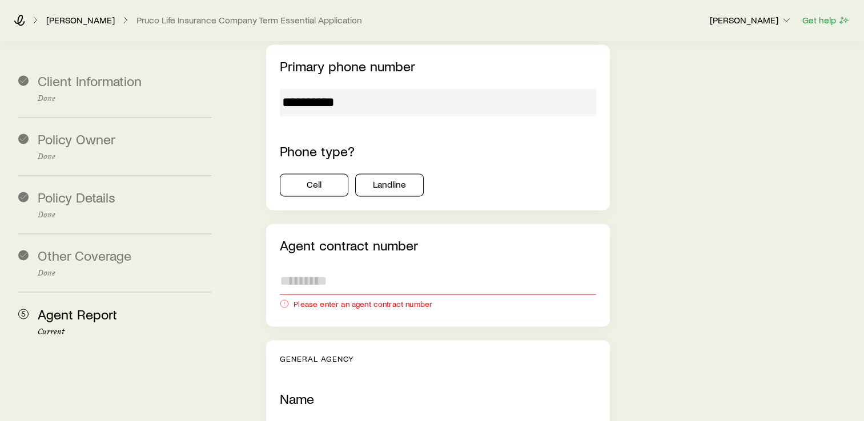
click at [376, 267] on input "text" at bounding box center [438, 280] width 316 height 27
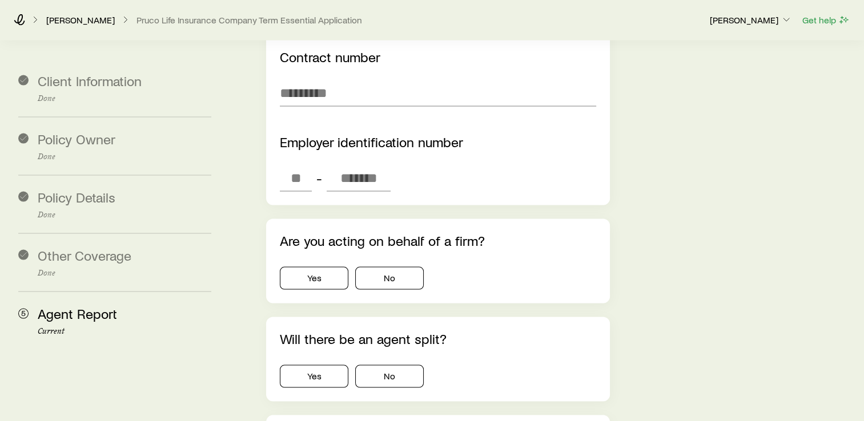
scroll to position [2322, 0]
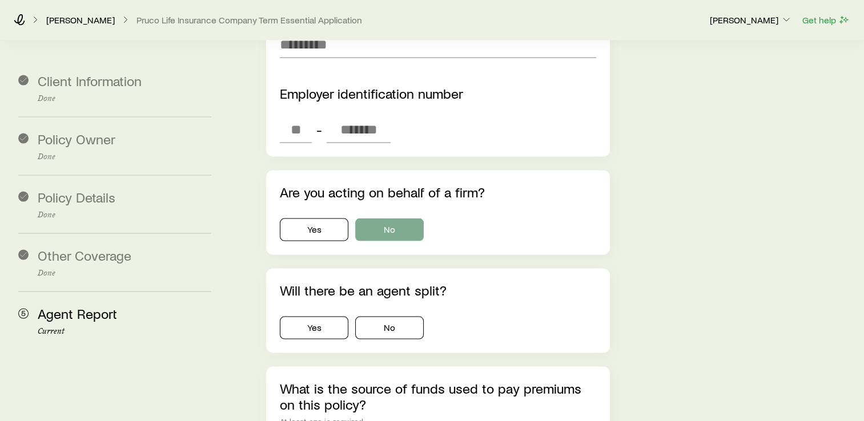
type input "******"
click at [399, 219] on button "No" at bounding box center [389, 230] width 69 height 23
click at [397, 317] on button "No" at bounding box center [389, 328] width 69 height 23
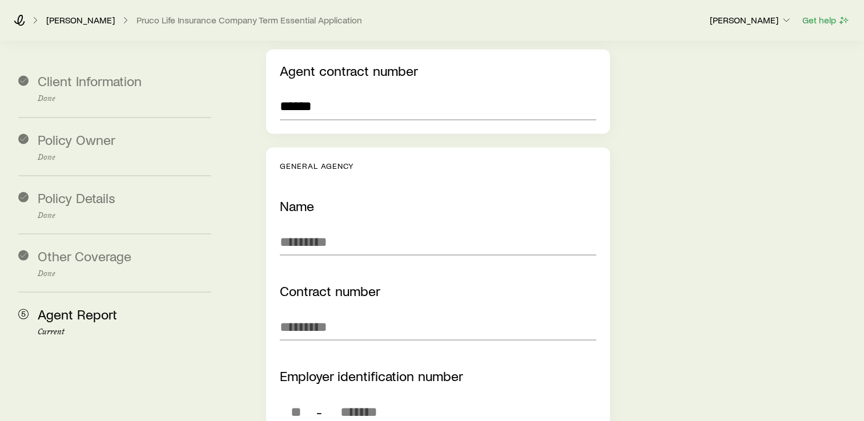
scroll to position [2036, 0]
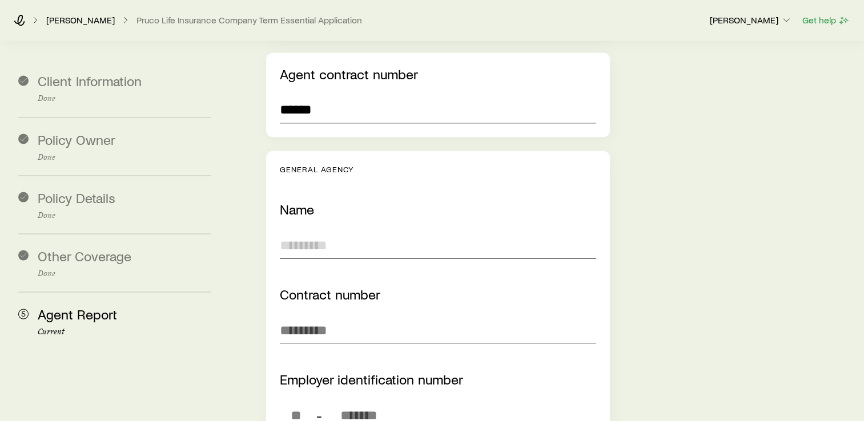
click at [318, 231] on input "text" at bounding box center [438, 244] width 316 height 27
type input "**********"
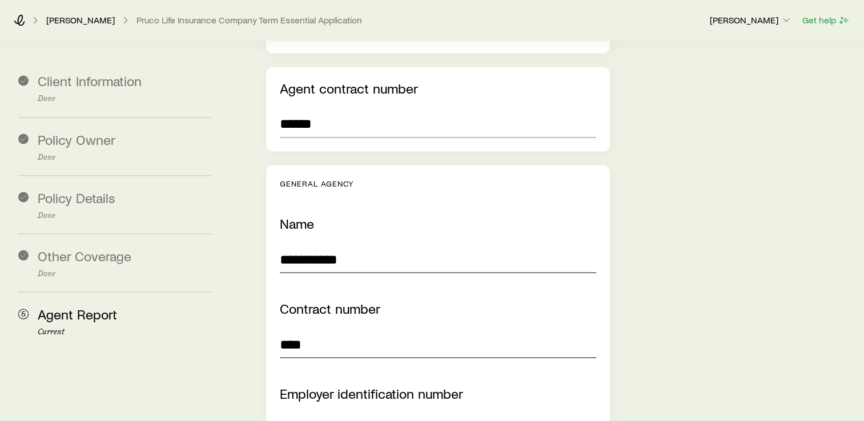
type input "****"
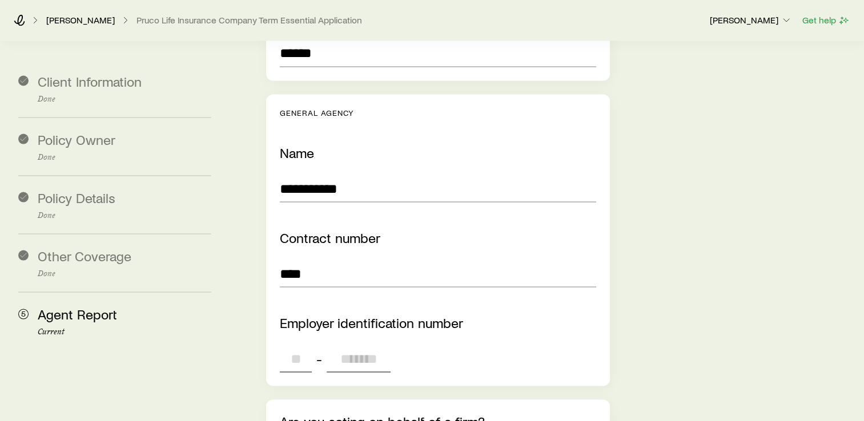
scroll to position [2093, 0]
type input "**"
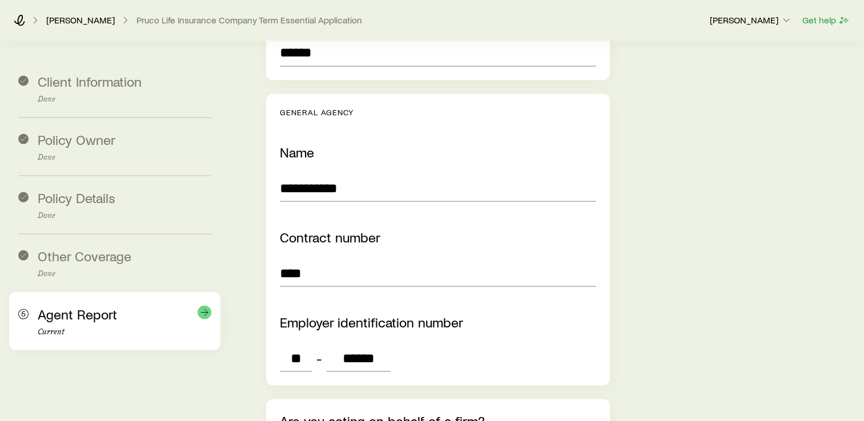
click at [198, 332] on p "Current" at bounding box center [125, 331] width 174 height 9
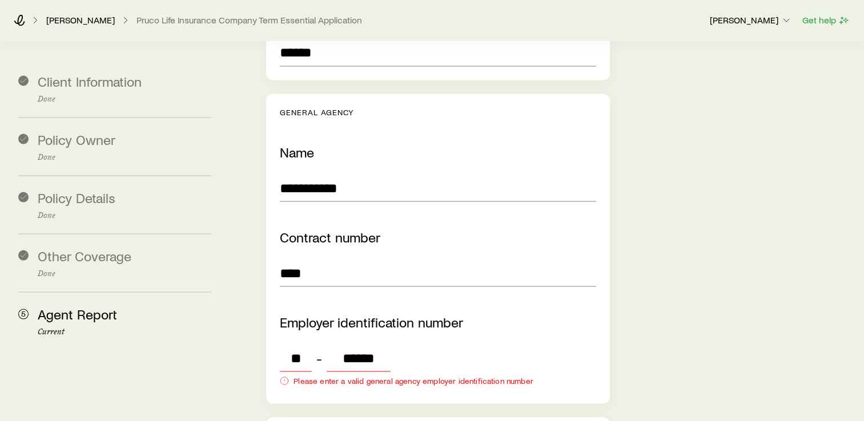
click at [352, 344] on input "******" at bounding box center [359, 357] width 64 height 27
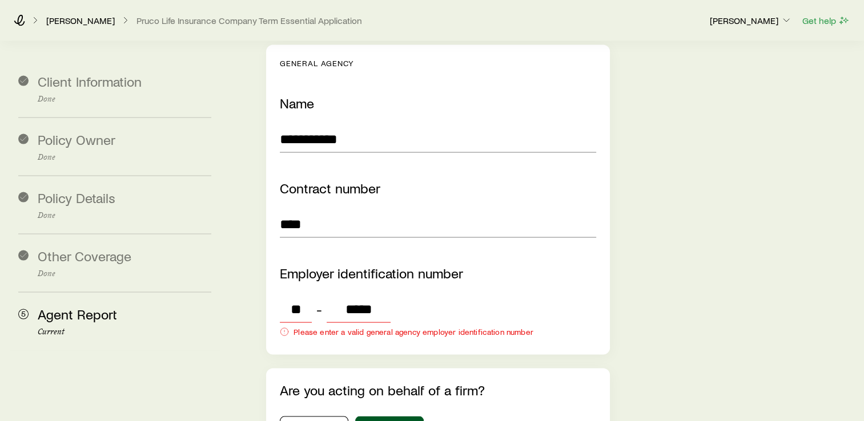
scroll to position [2165, 0]
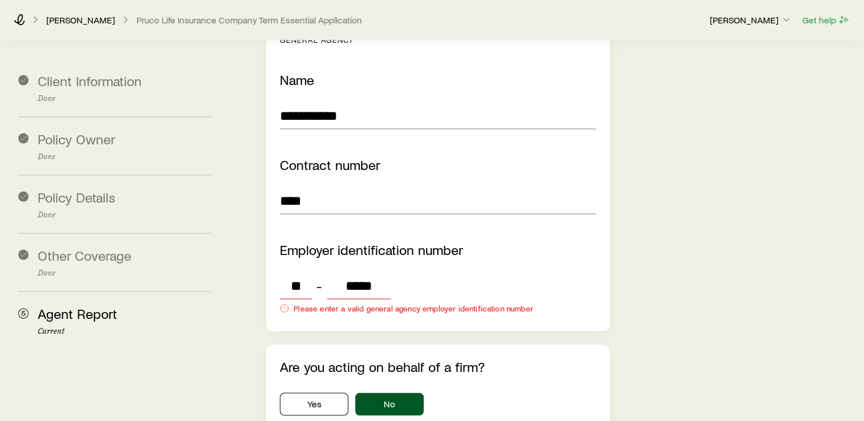
click at [375, 272] on input "*****" at bounding box center [359, 285] width 64 height 27
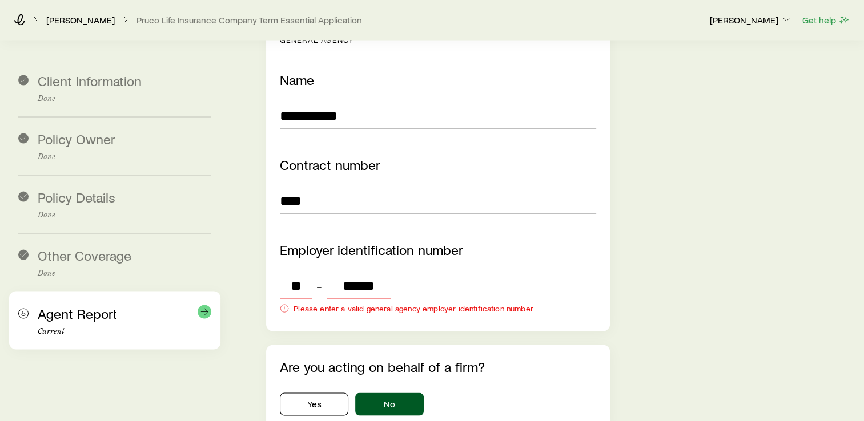
type input "******"
click at [184, 304] on div "5 Agent Report Current" at bounding box center [114, 321] width 193 height 58
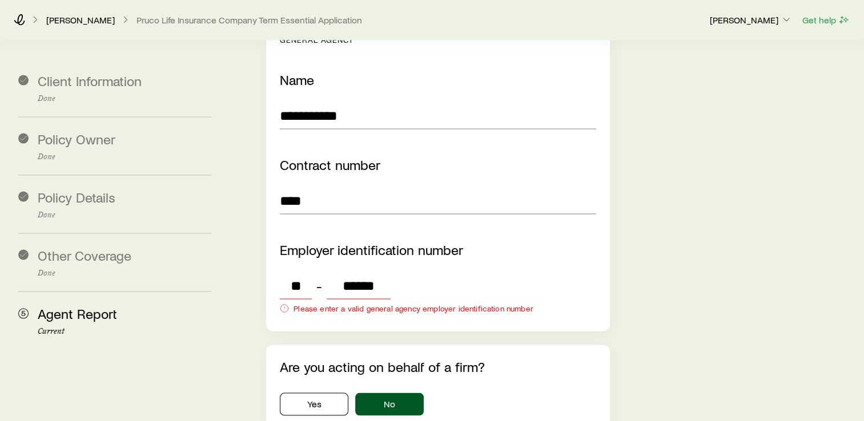
click at [319, 272] on div "** - ******" at bounding box center [335, 285] width 111 height 27
click at [383, 272] on input "******" at bounding box center [359, 285] width 64 height 27
drag, startPoint x: 383, startPoint y: 252, endPoint x: 342, endPoint y: 255, distance: 40.6
click at [342, 272] on input "******" at bounding box center [359, 285] width 64 height 27
click at [303, 272] on input "**" at bounding box center [296, 285] width 32 height 27
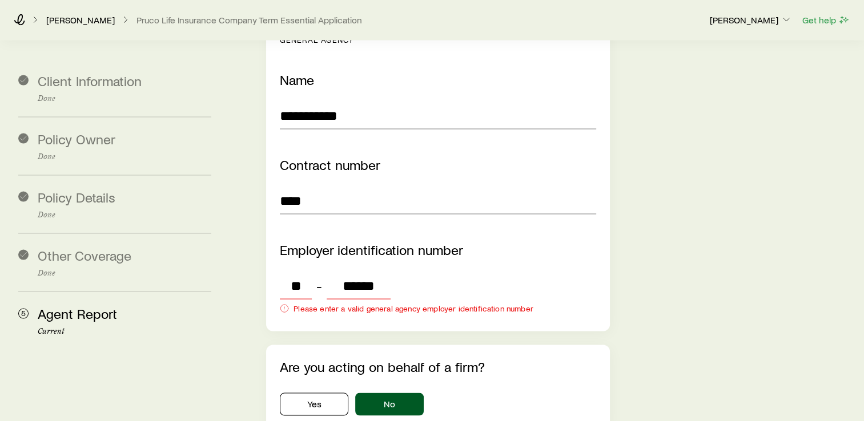
type input "*"
type input "**"
click at [375, 272] on input "******" at bounding box center [359, 285] width 64 height 27
click at [383, 272] on input "******" at bounding box center [359, 285] width 64 height 27
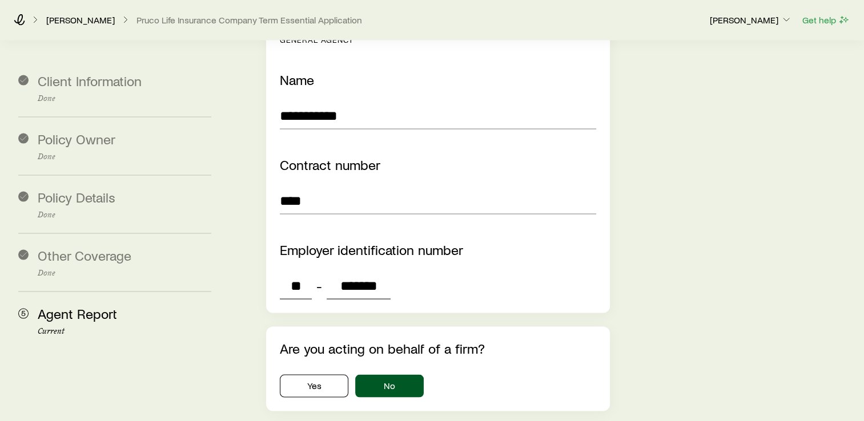
type input "*******"
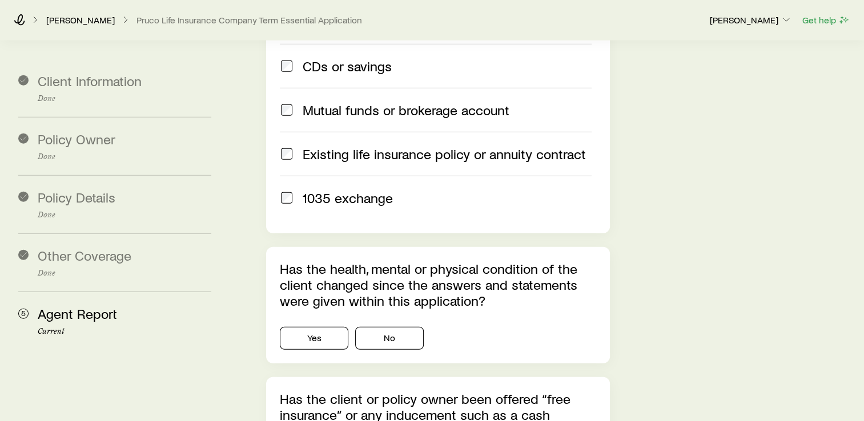
scroll to position [2766, 0]
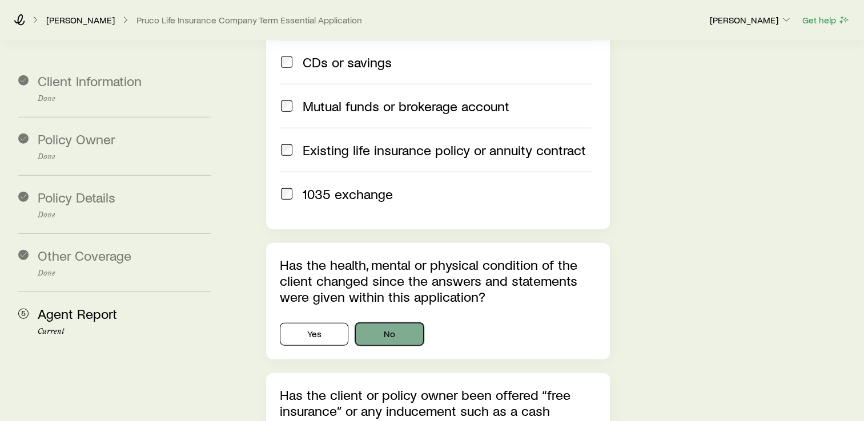
click at [409, 323] on button "No" at bounding box center [389, 334] width 69 height 23
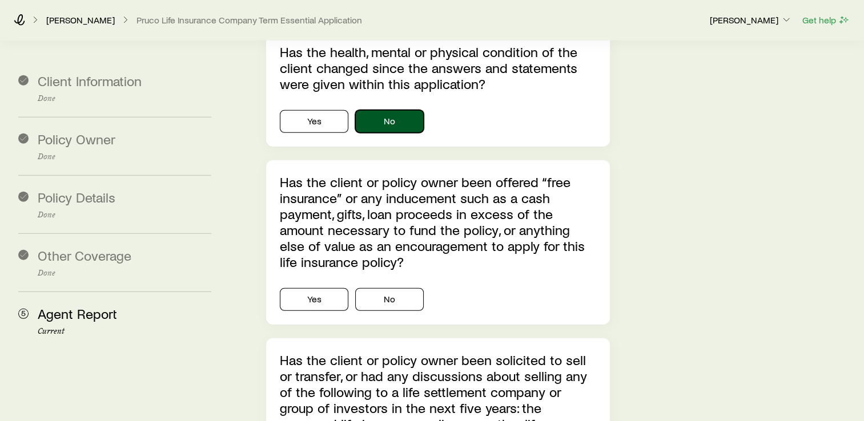
scroll to position [2980, 0]
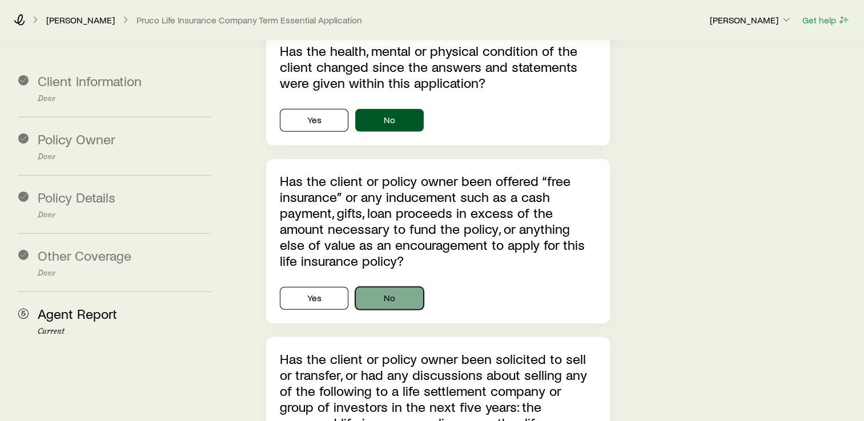
click at [388, 287] on button "No" at bounding box center [389, 298] width 69 height 23
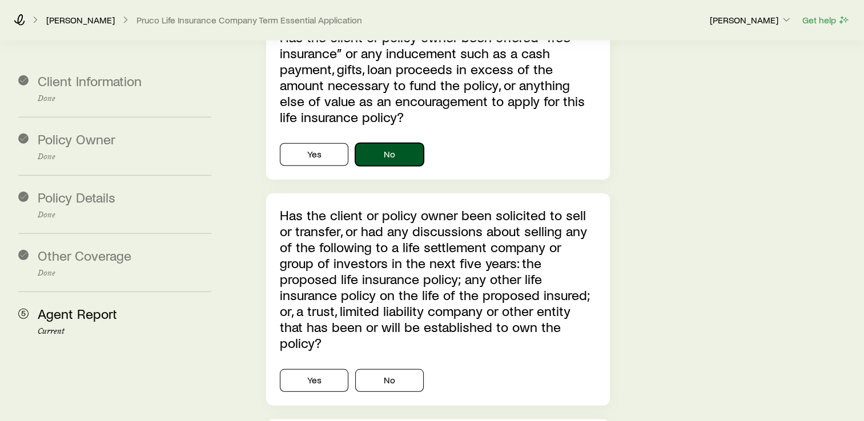
scroll to position [3151, 0]
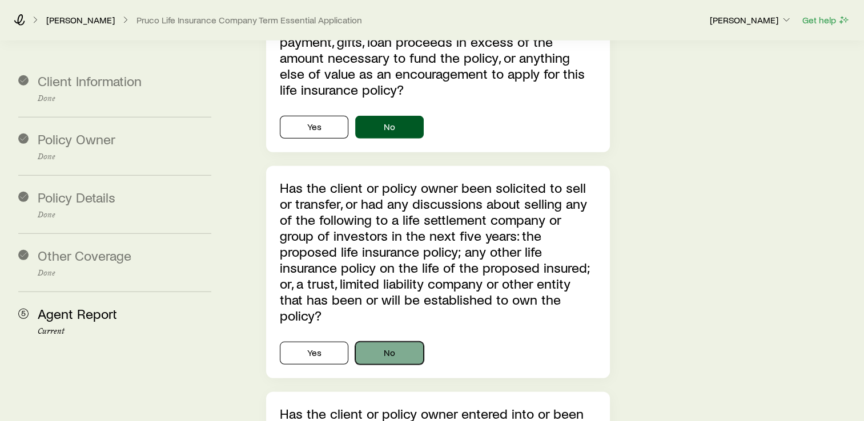
click at [413, 342] on button "No" at bounding box center [389, 353] width 69 height 23
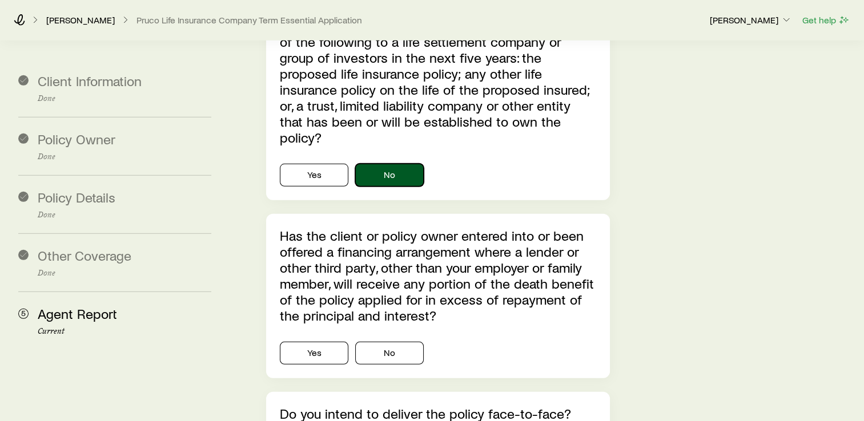
scroll to position [3351, 0]
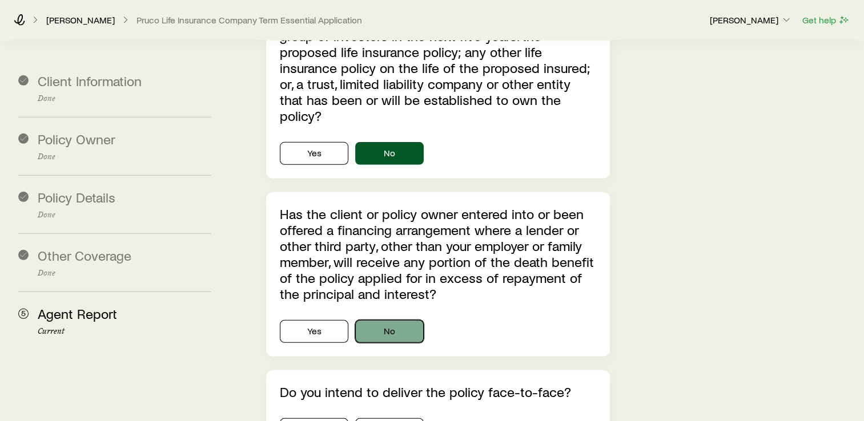
click at [413, 320] on button "No" at bounding box center [389, 331] width 69 height 23
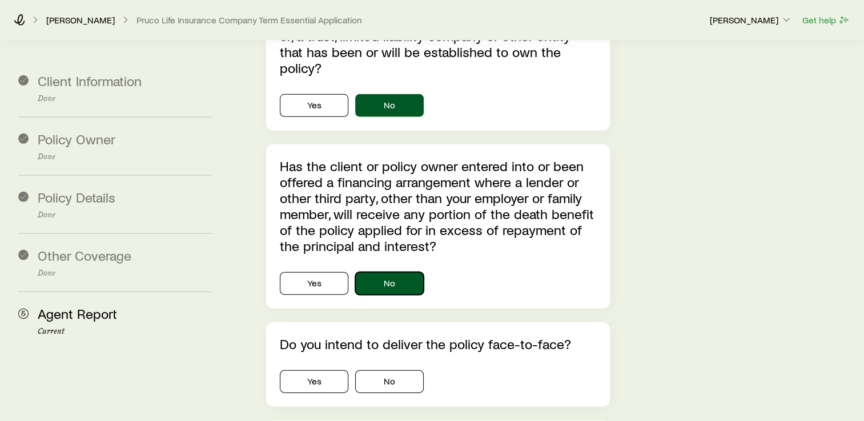
scroll to position [3465, 0]
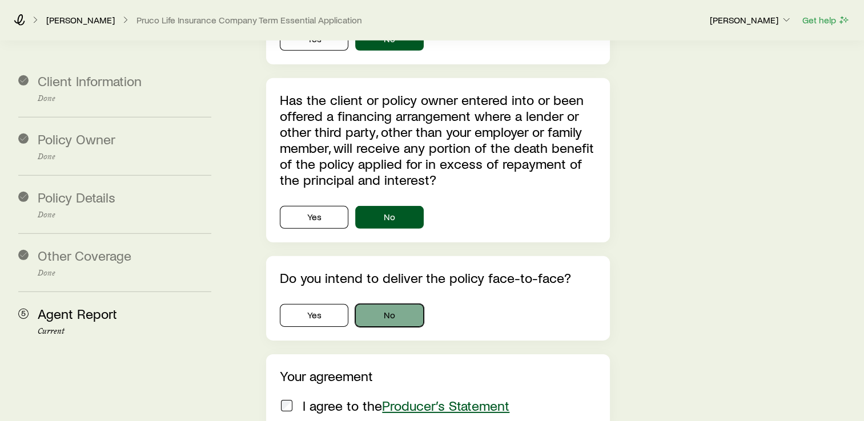
click at [405, 304] on button "No" at bounding box center [389, 315] width 69 height 23
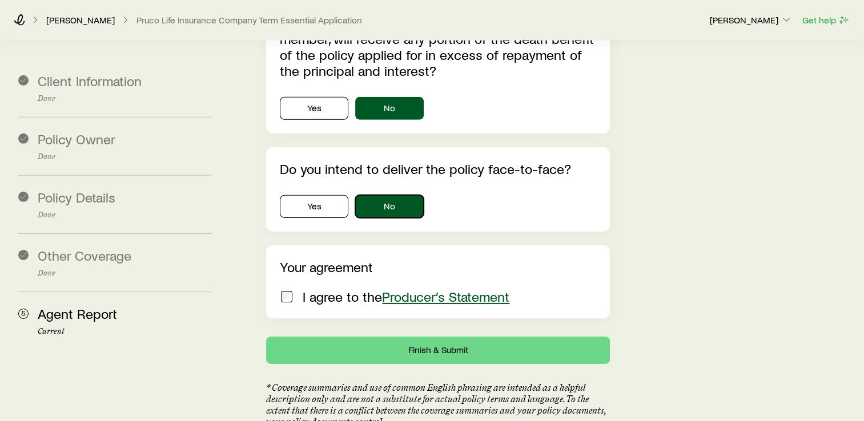
scroll to position [3579, 0]
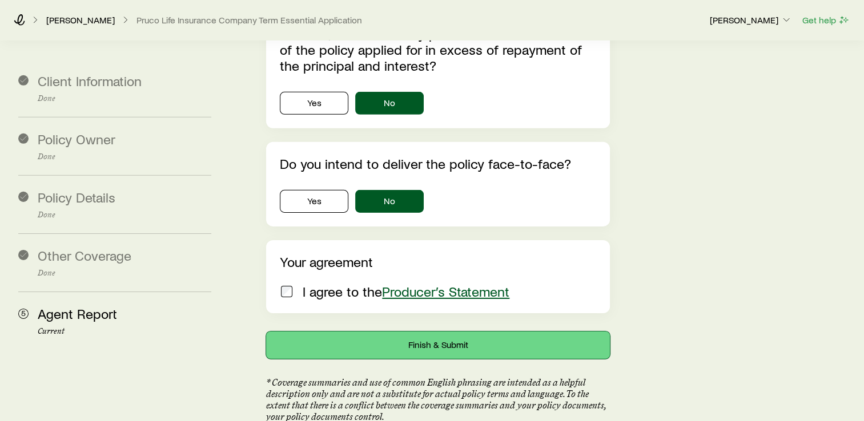
click at [452, 332] on button "Finish & Submit" at bounding box center [438, 345] width 344 height 27
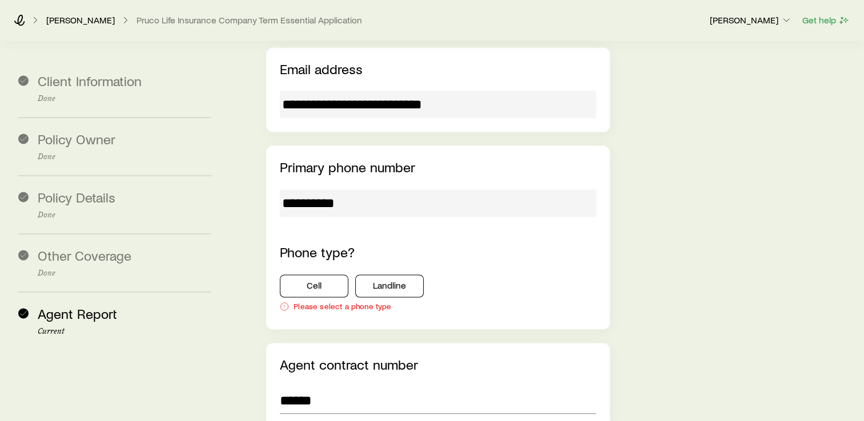
scroll to position [1752, 0]
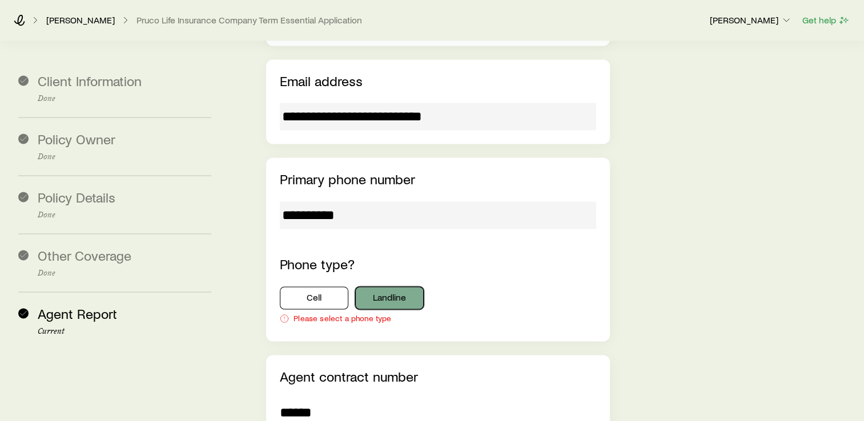
click at [379, 287] on button "Landline" at bounding box center [389, 298] width 69 height 23
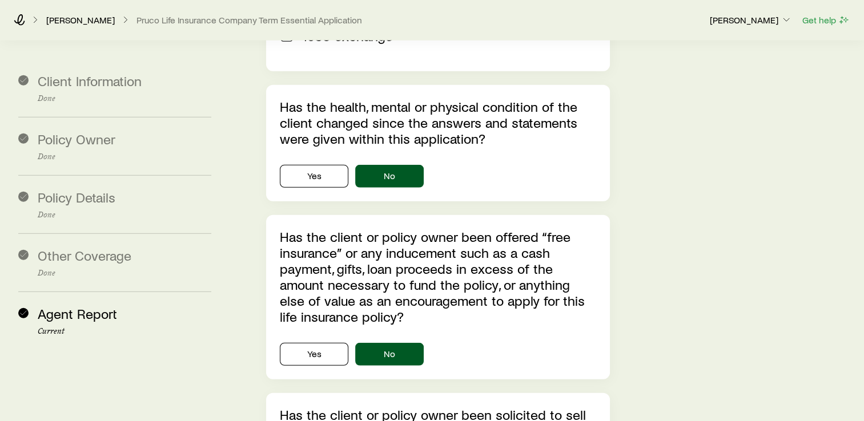
scroll to position [3627, 0]
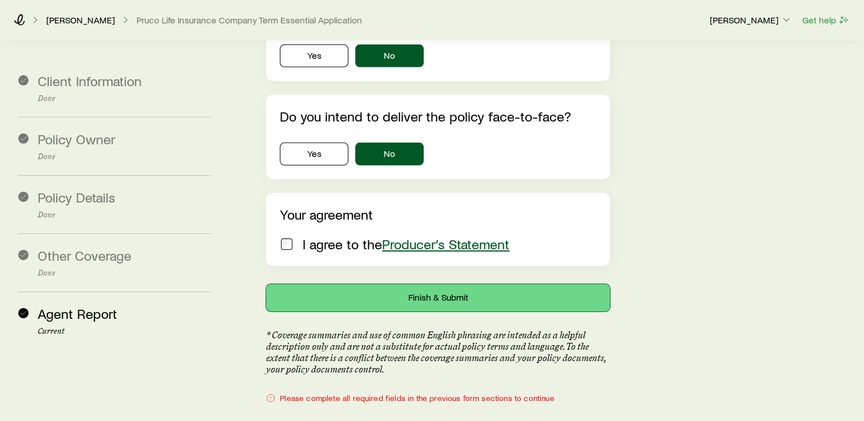
click at [436, 284] on button "Finish & Submit" at bounding box center [438, 297] width 344 height 27
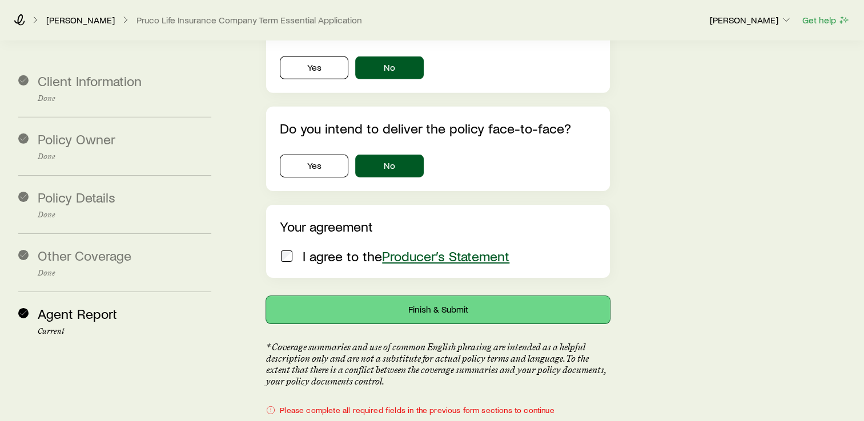
scroll to position [3620, 0]
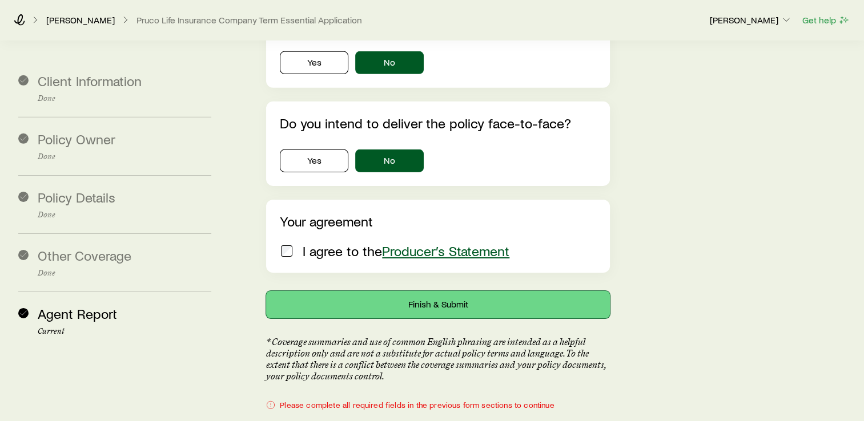
click at [425, 291] on button "Finish & Submit" at bounding box center [438, 304] width 344 height 27
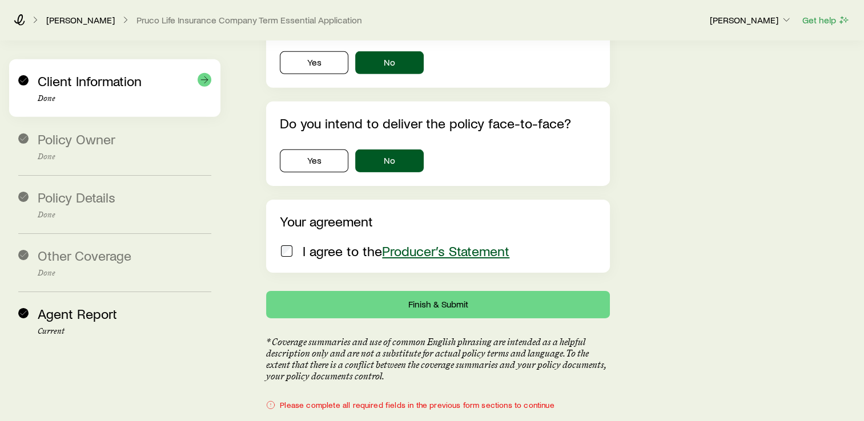
click at [86, 93] on div "Client Information Done" at bounding box center [125, 88] width 174 height 30
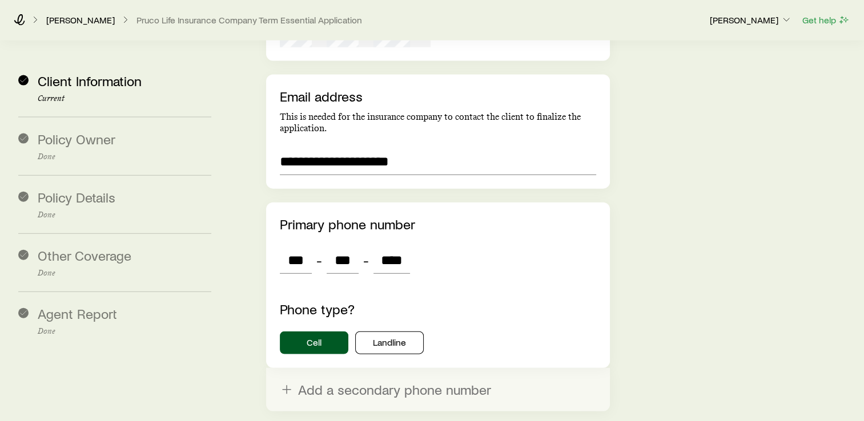
scroll to position [2548, 0]
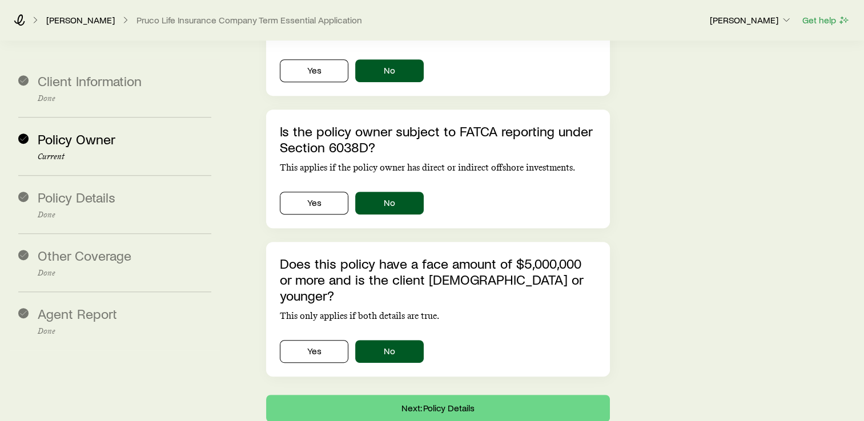
scroll to position [520, 0]
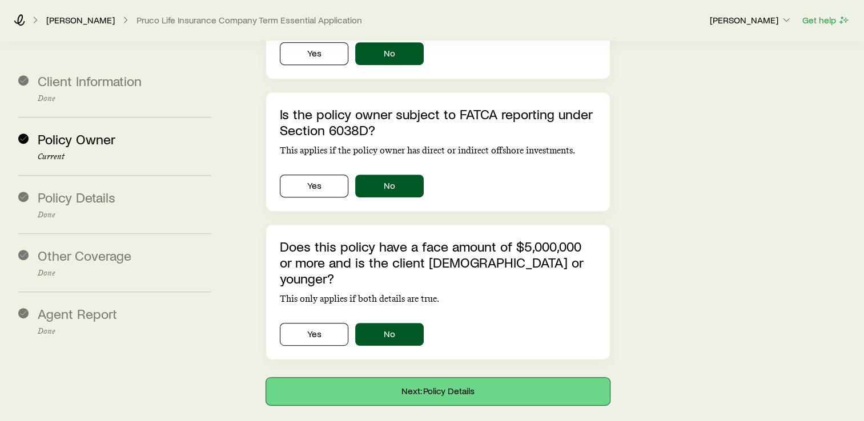
click at [452, 378] on button "Next: Policy Details" at bounding box center [438, 391] width 344 height 27
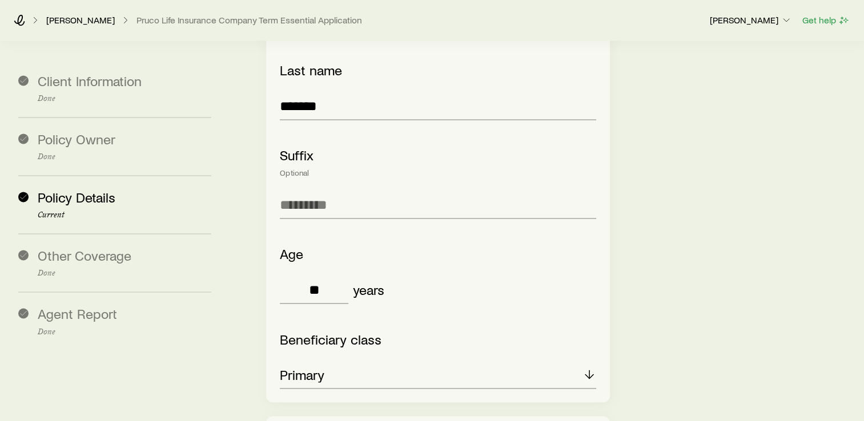
scroll to position [1909, 0]
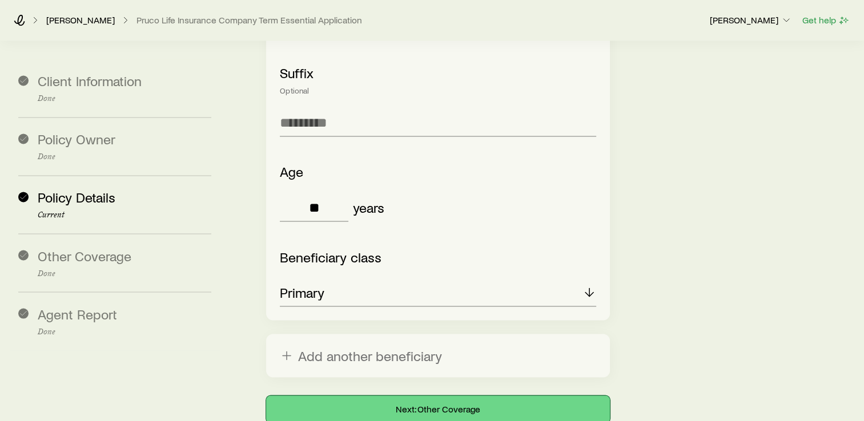
click at [451, 396] on button "Next: Other Coverage" at bounding box center [438, 409] width 344 height 27
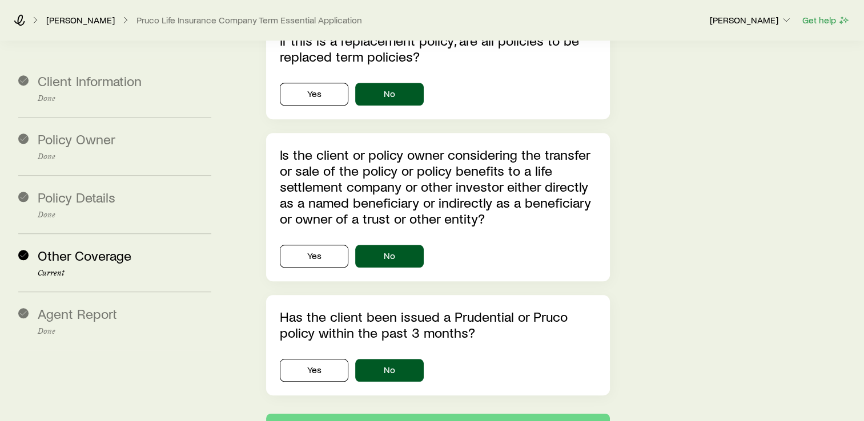
scroll to position [1020, 0]
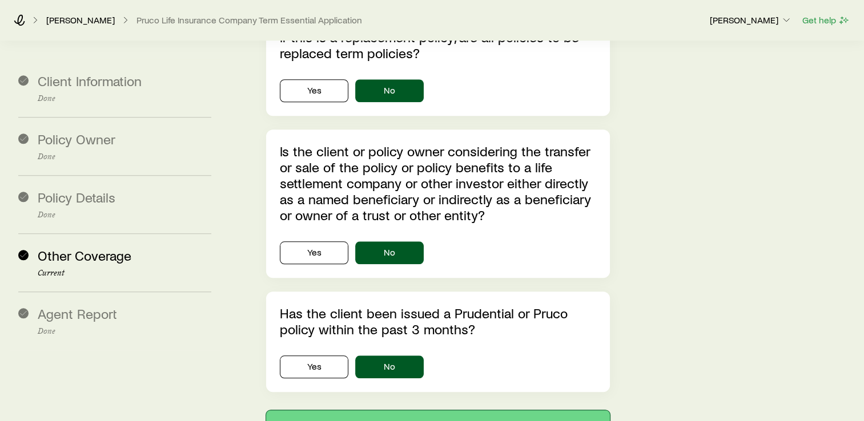
click at [503, 401] on button "Next: Agent Report" at bounding box center [438, 424] width 344 height 27
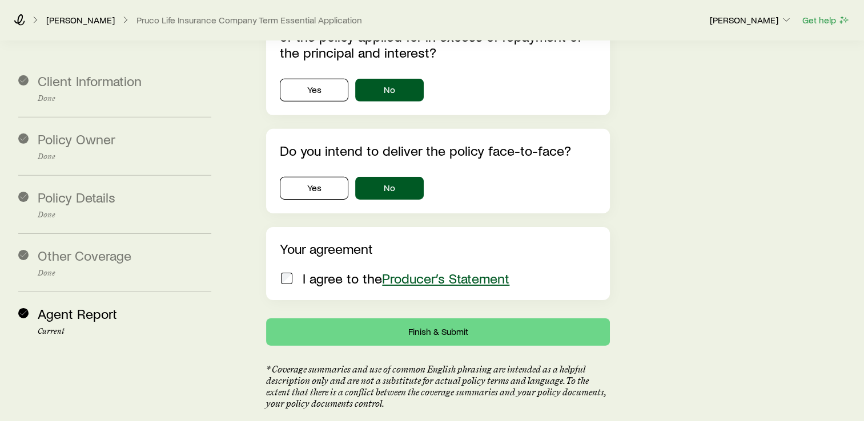
scroll to position [3580, 0]
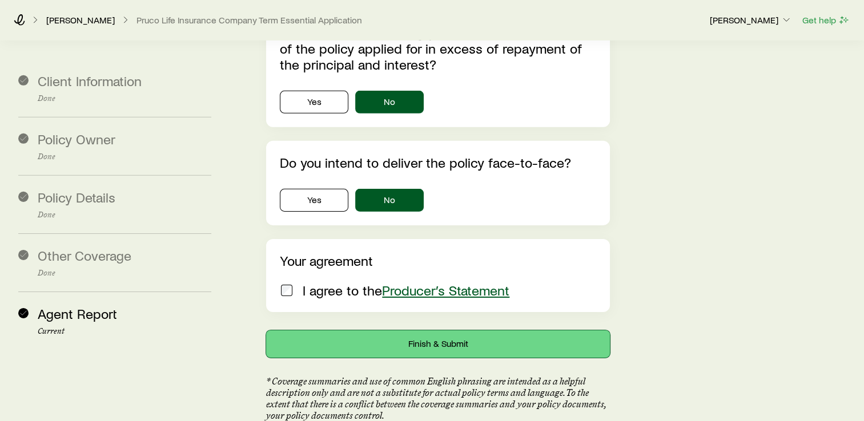
click at [455, 331] on button "Finish & Submit" at bounding box center [438, 344] width 344 height 27
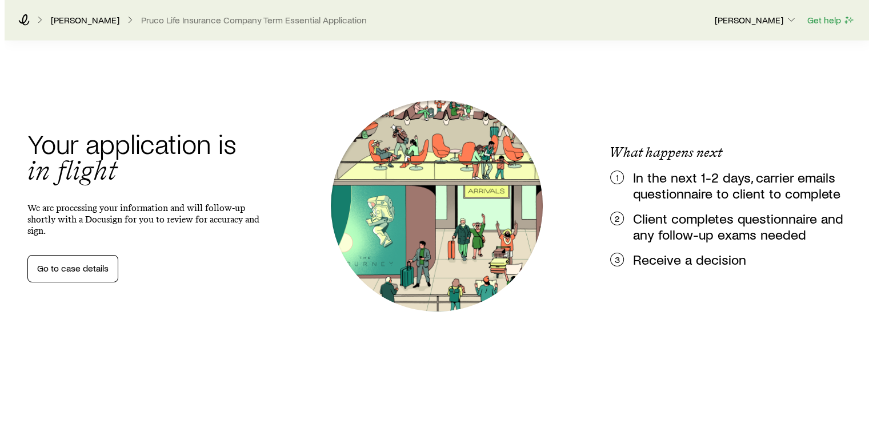
scroll to position [0, 0]
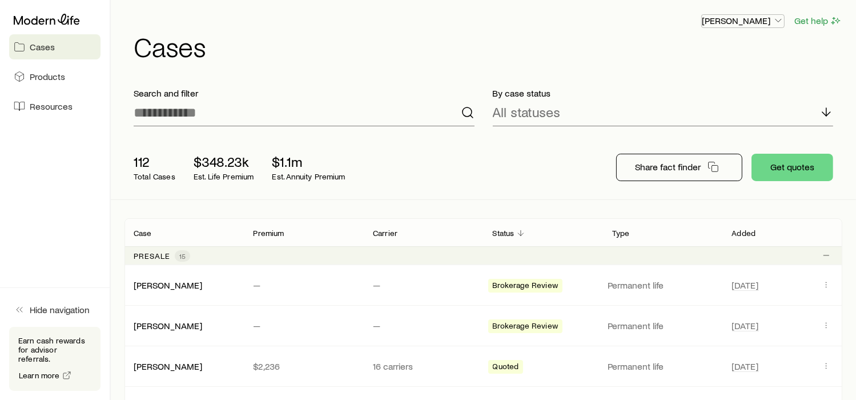
click at [758, 22] on p "[PERSON_NAME]" at bounding box center [743, 20] width 82 height 11
click at [740, 52] on span "Licenses and contracts" at bounding box center [720, 52] width 94 height 11
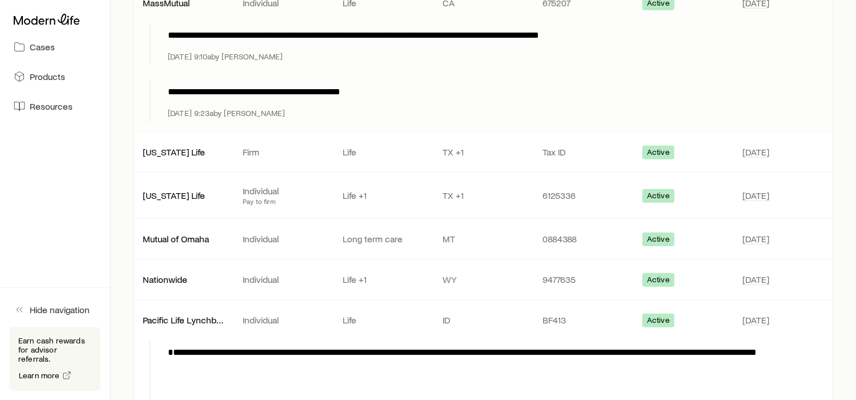
scroll to position [699, 0]
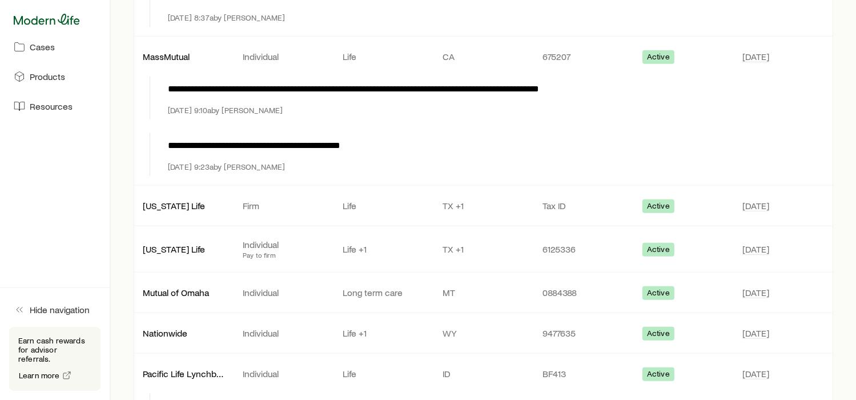
click at [66, 19] on icon at bounding box center [47, 19] width 66 height 11
